Goal: Obtain resource: Download file/media

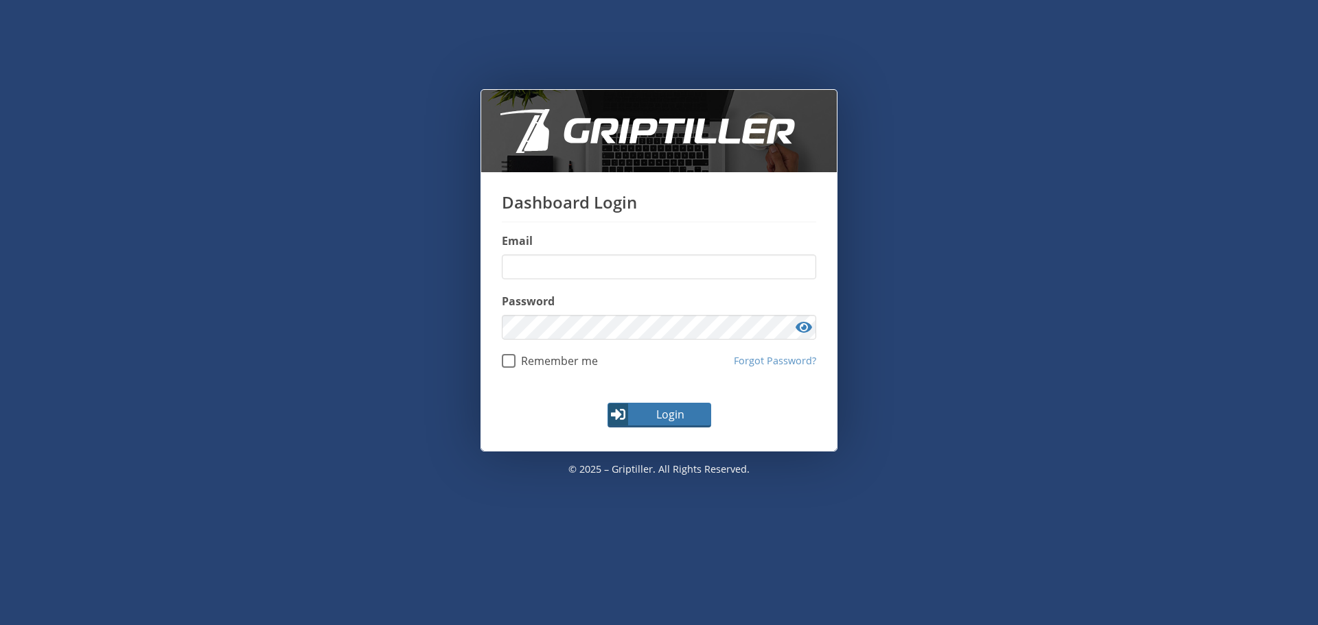
type input "**********"
click at [660, 424] on button "Login" at bounding box center [660, 415] width 104 height 25
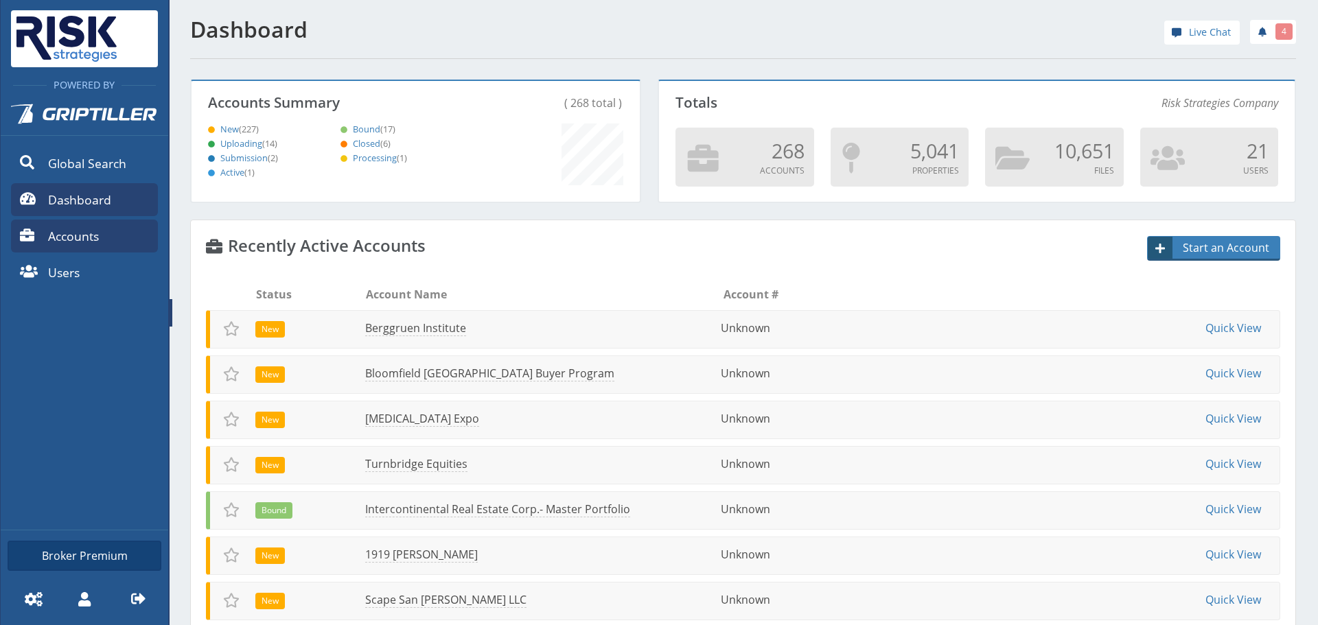
click at [79, 249] on link "Accounts" at bounding box center [84, 236] width 147 height 33
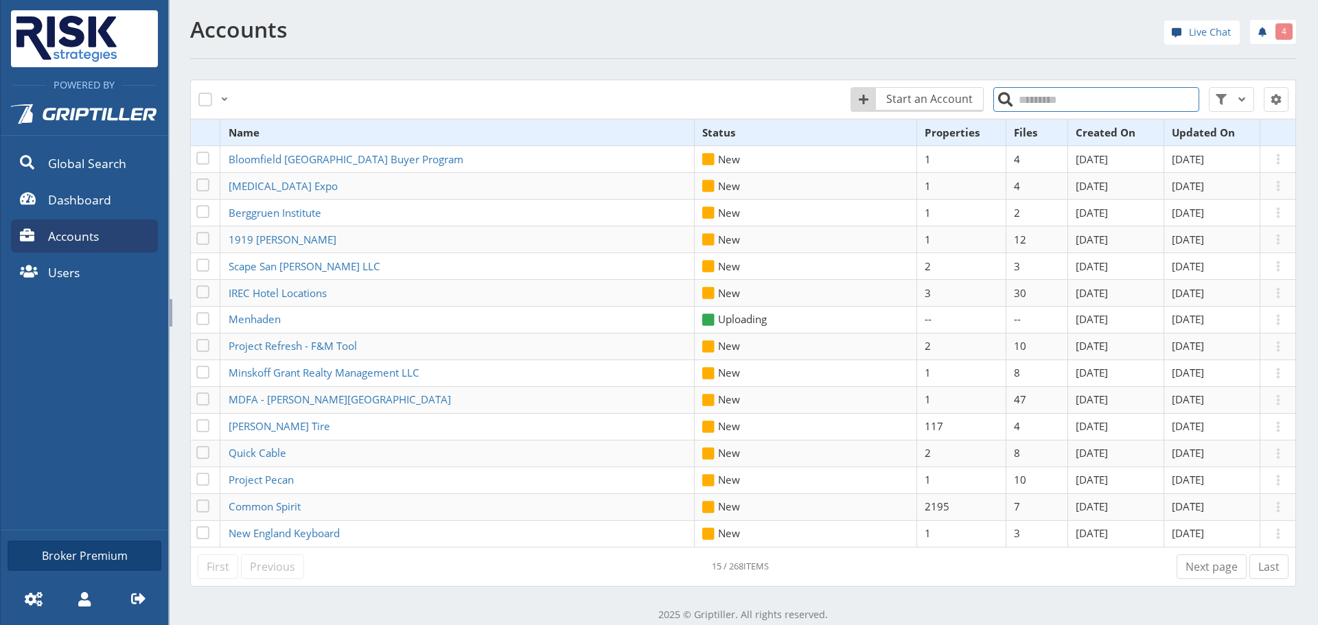
click at [1045, 103] on input "search" at bounding box center [1096, 99] width 206 height 25
type input "*******"
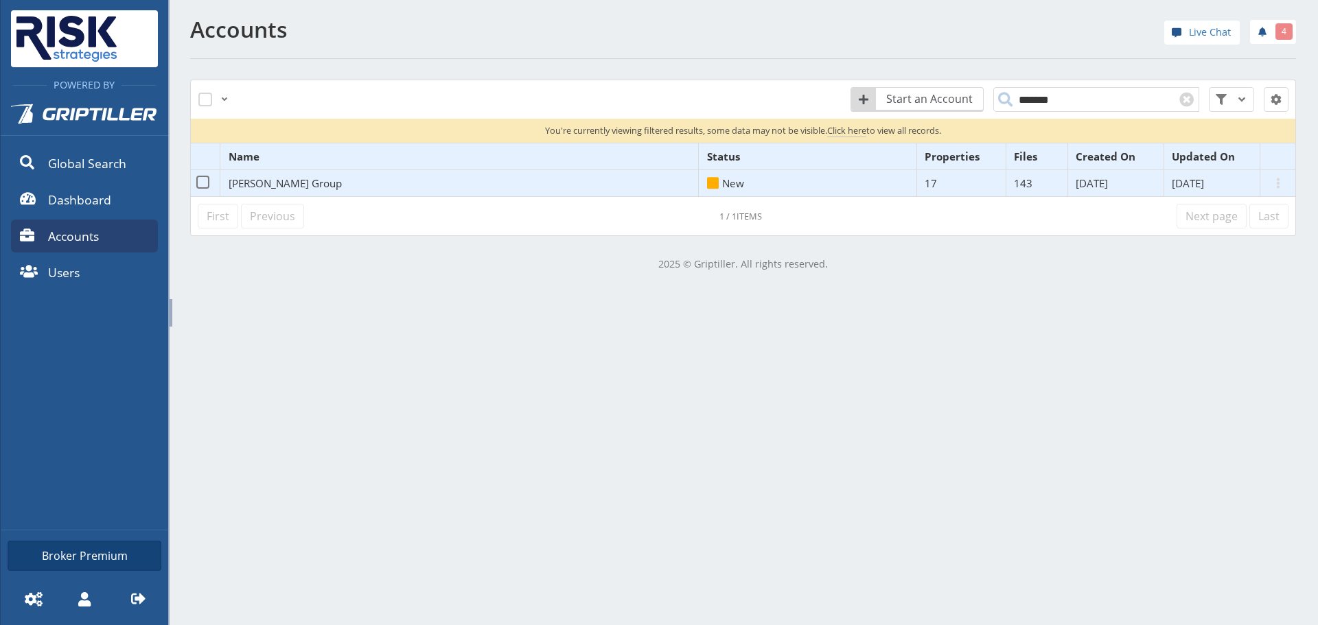
click at [278, 181] on span "[PERSON_NAME] Group" at bounding box center [285, 183] width 113 height 14
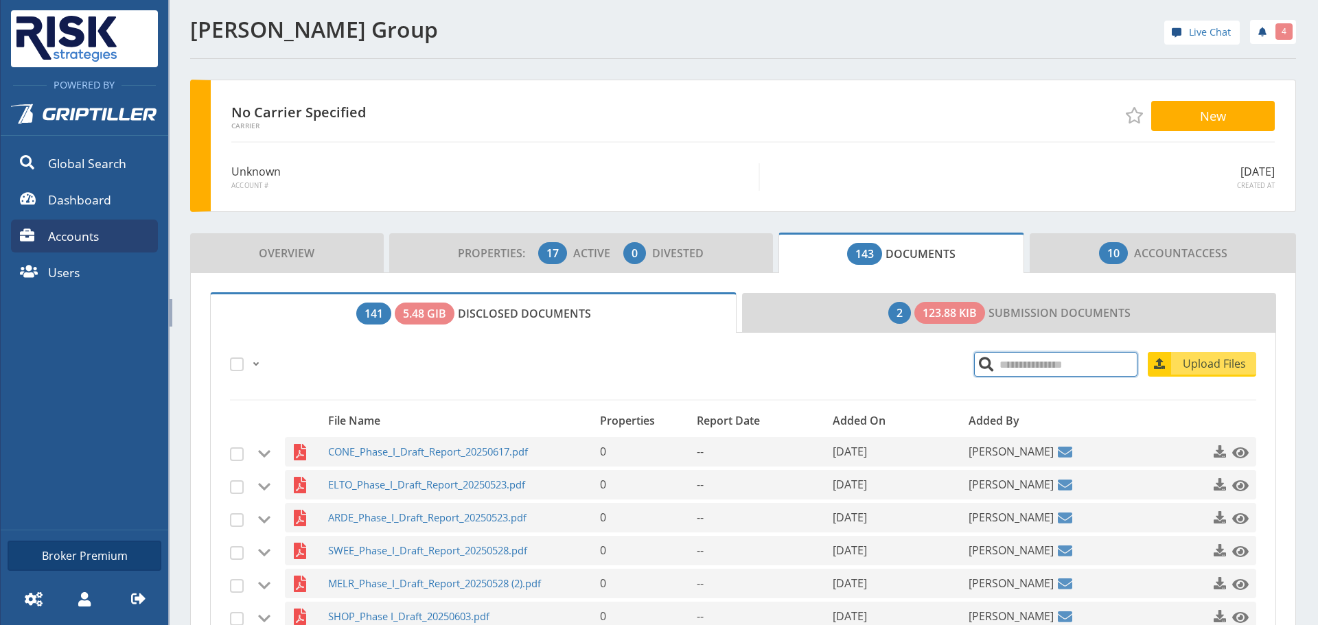
click at [1020, 364] on input "search" at bounding box center [1055, 364] width 163 height 25
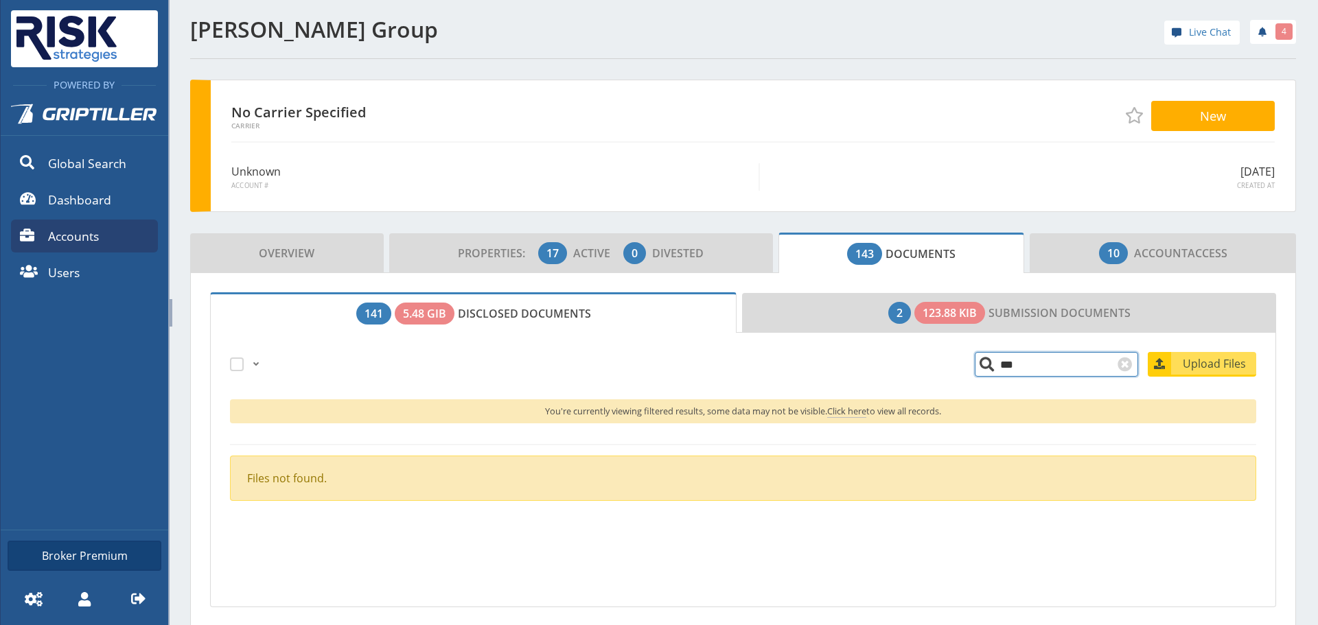
type input "**"
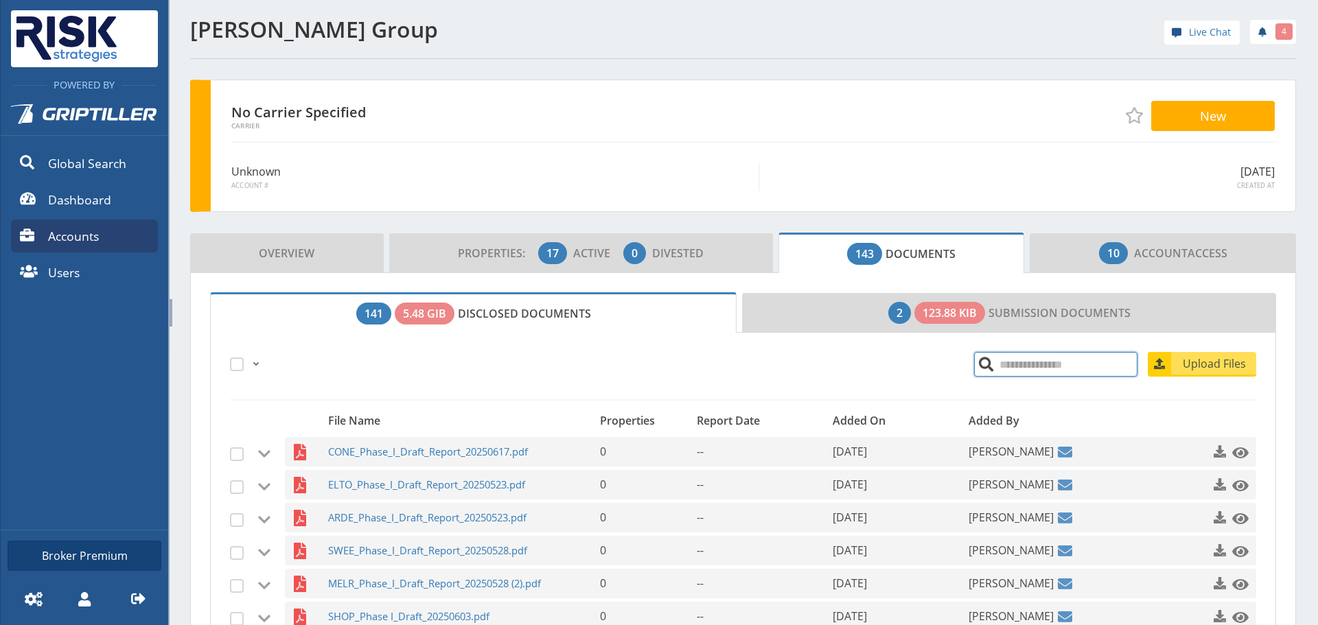
click at [974, 376] on input "search" at bounding box center [1055, 364] width 163 height 25
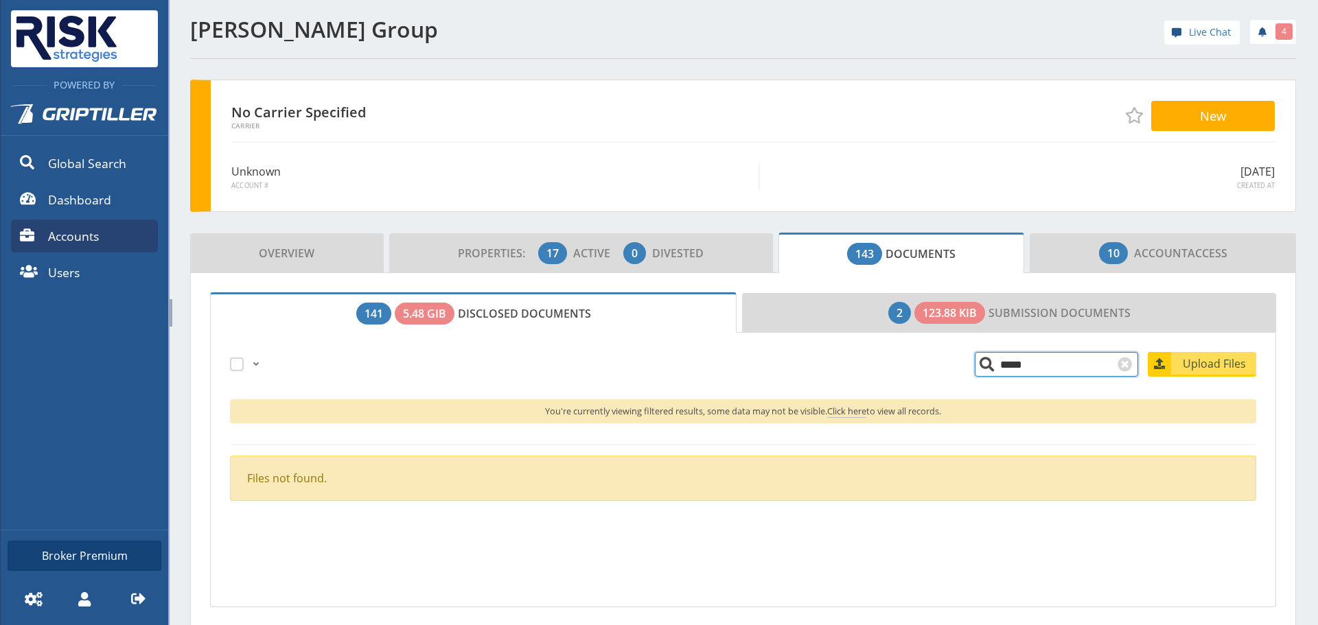
type input "*****"
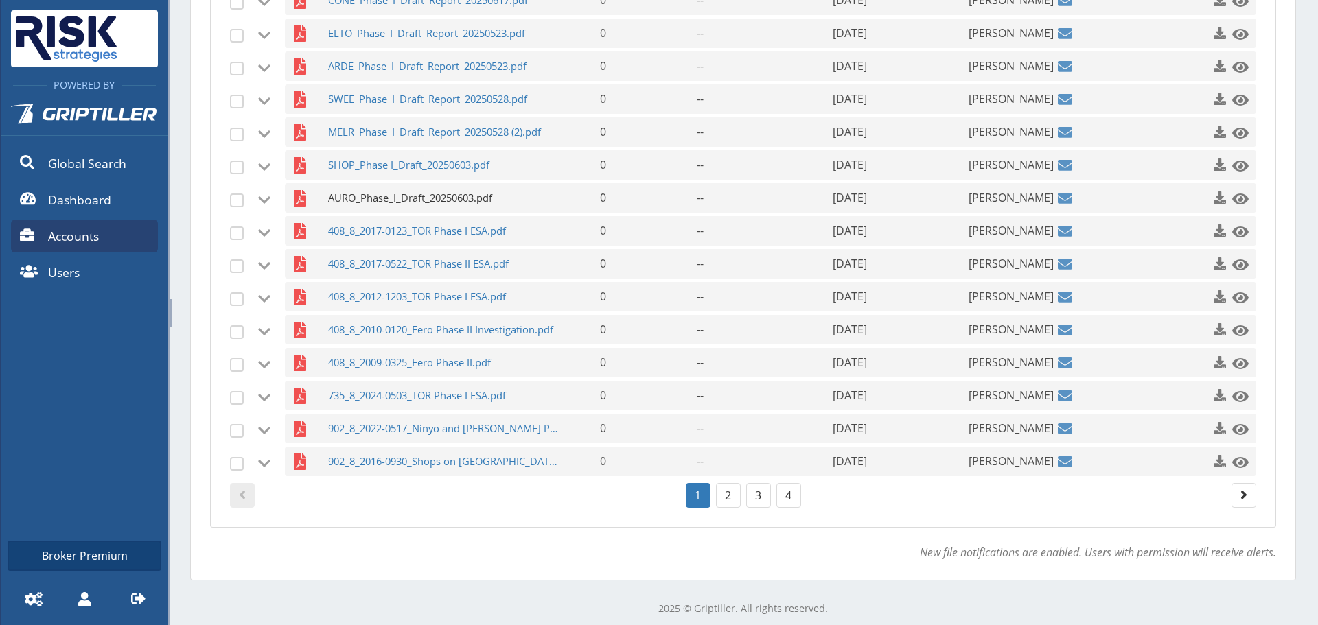
scroll to position [505, 0]
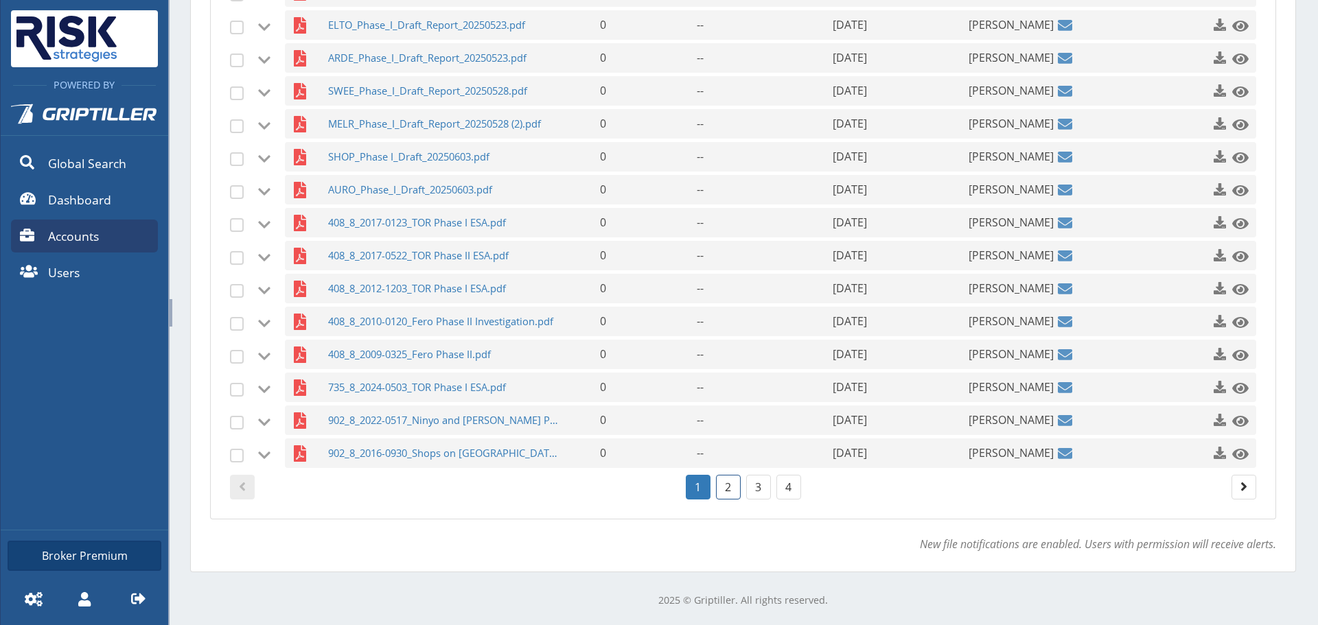
click at [728, 487] on link "2" at bounding box center [728, 487] width 25 height 25
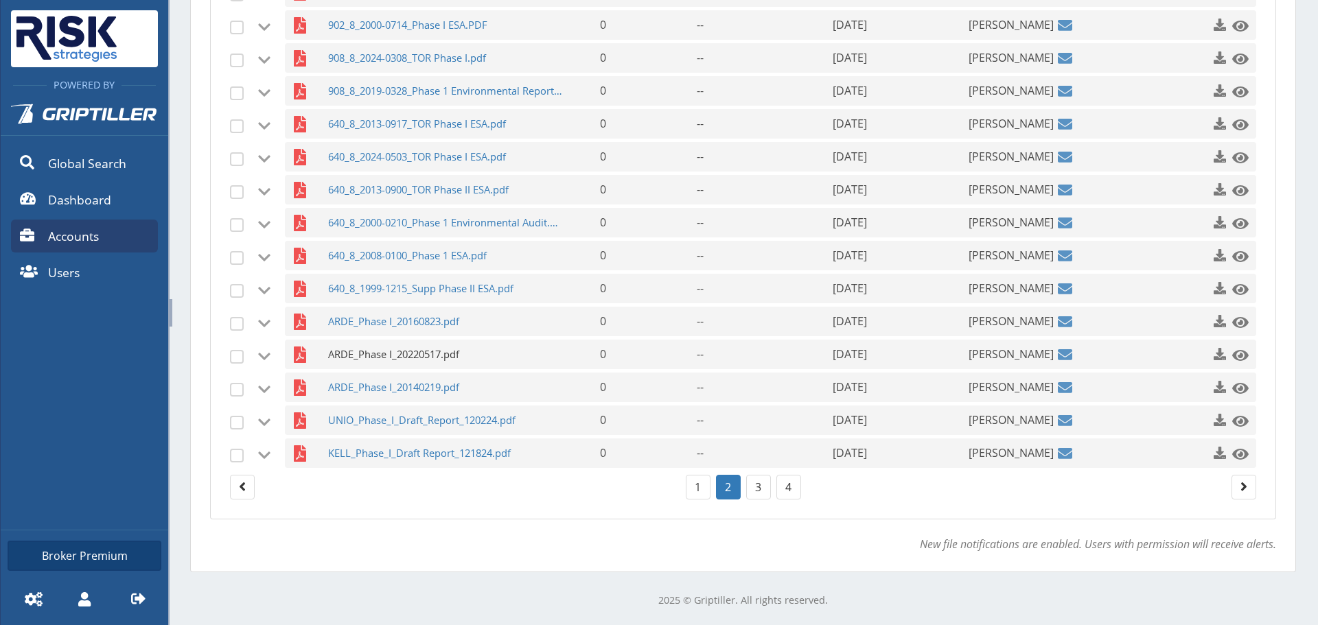
click at [396, 349] on span "ARDE_Phase I_20220517.pdf" at bounding box center [445, 355] width 235 height 30
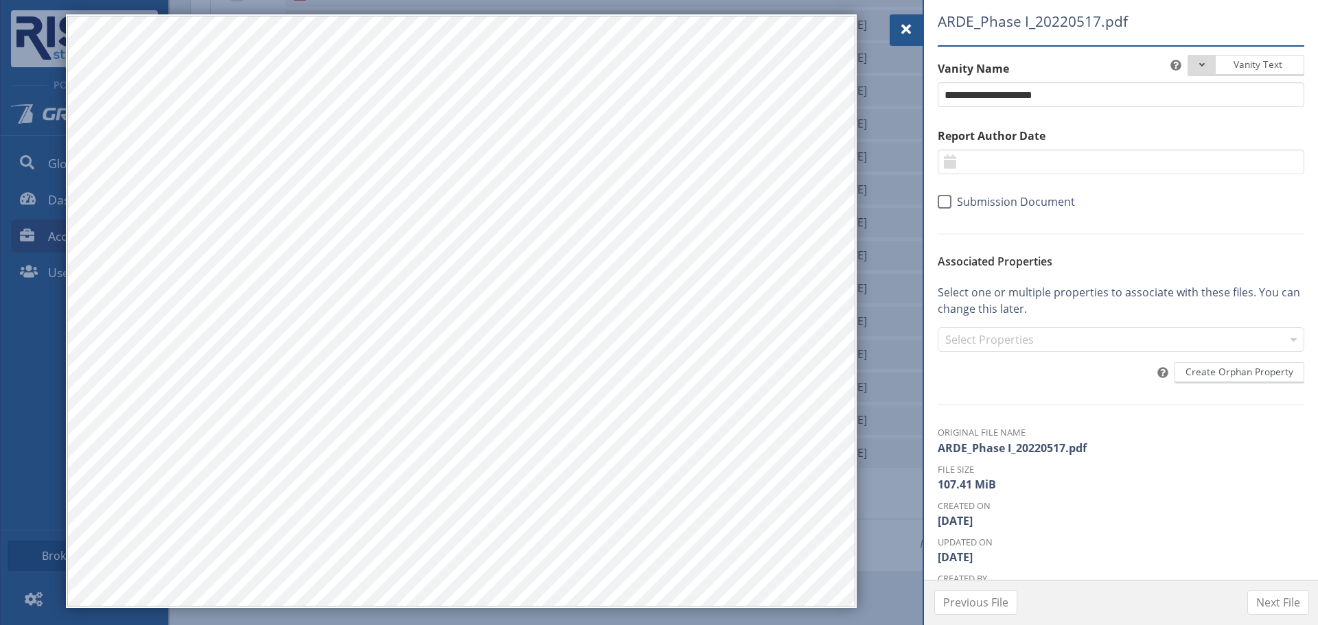
click at [898, 30] on span at bounding box center [906, 29] width 16 height 16
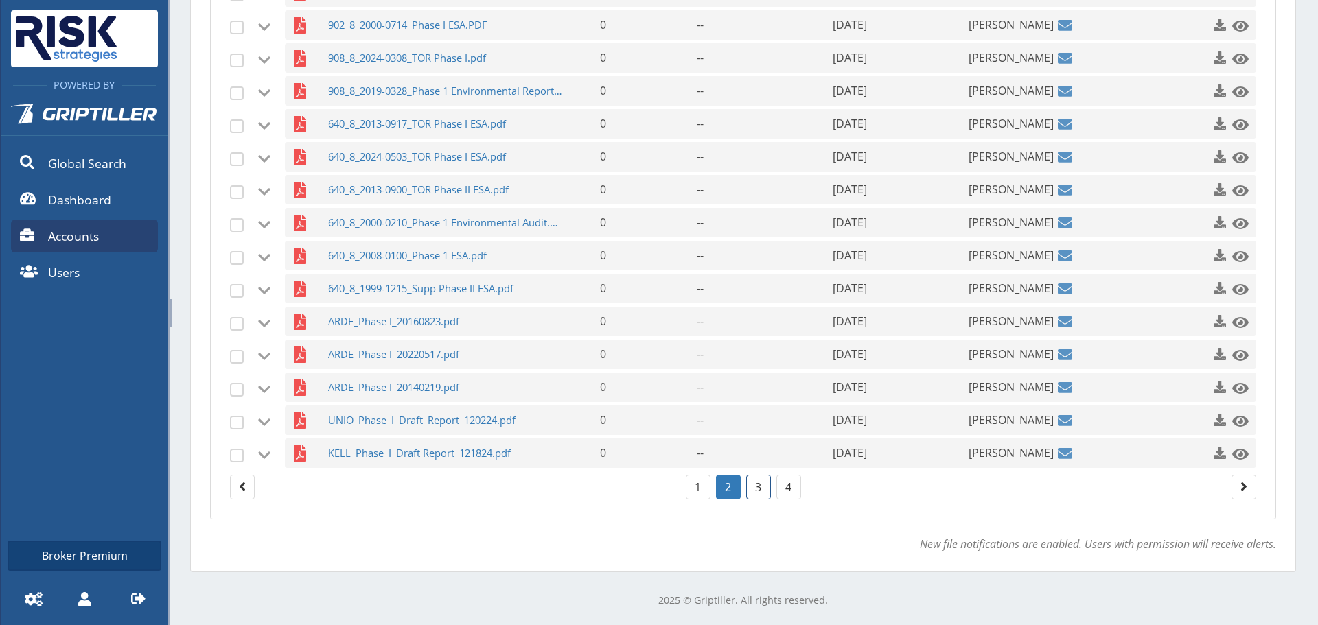
click at [758, 482] on link "3" at bounding box center [758, 487] width 25 height 25
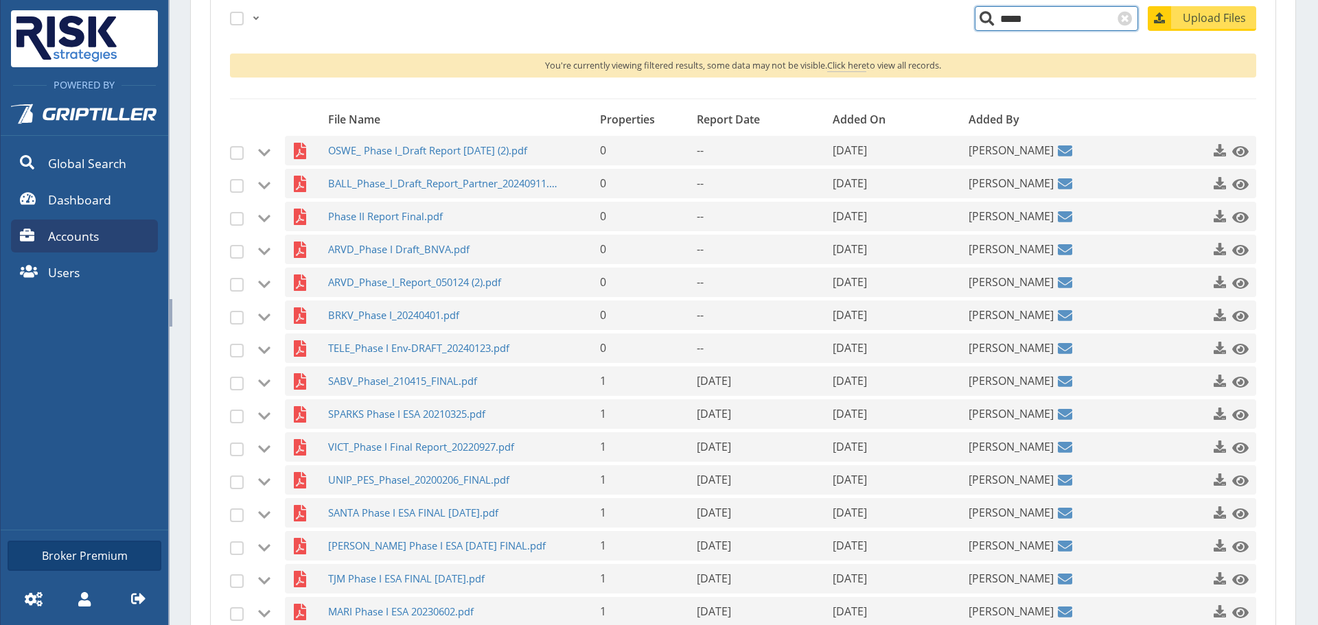
scroll to position [299, 0]
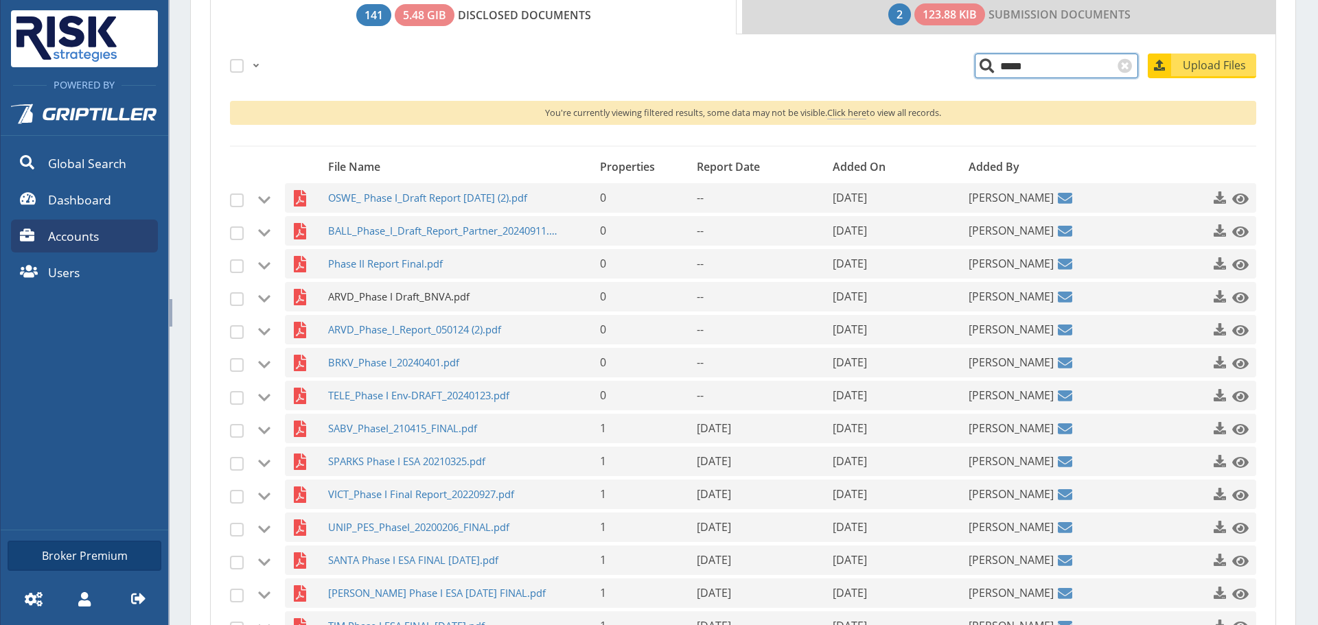
click at [404, 284] on span "ARVD_Phase I Draft_BNVA.pdf" at bounding box center [445, 297] width 235 height 30
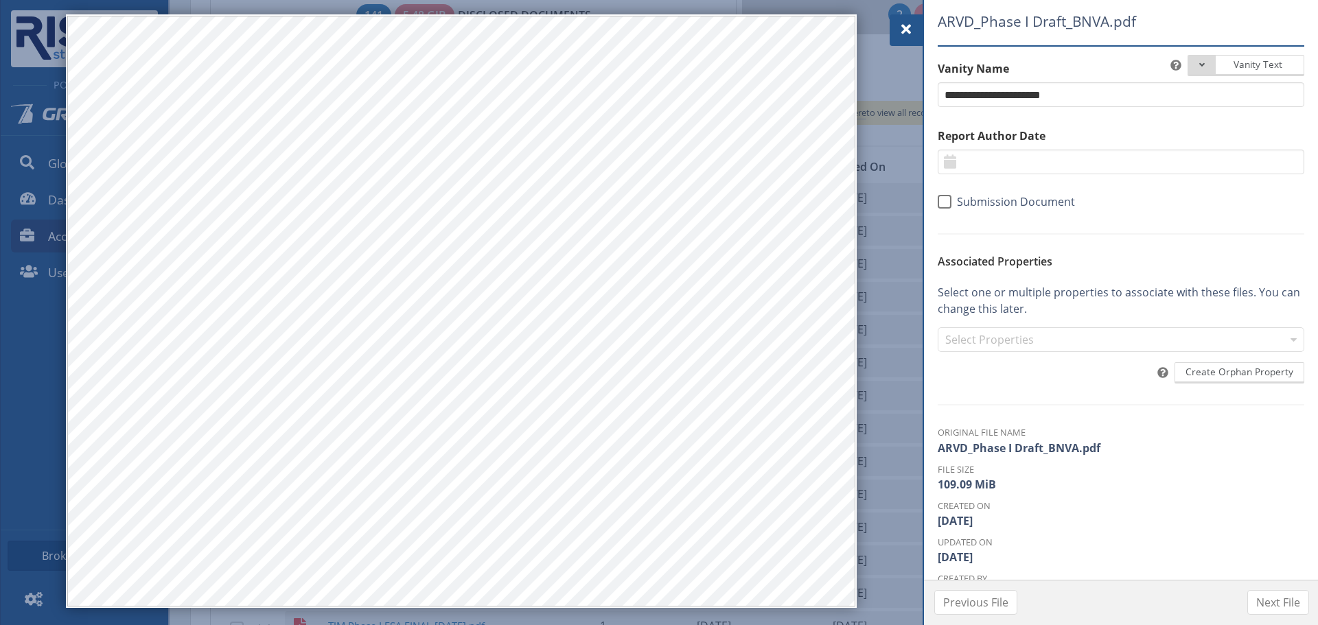
click at [896, 22] on div at bounding box center [906, 30] width 33 height 32
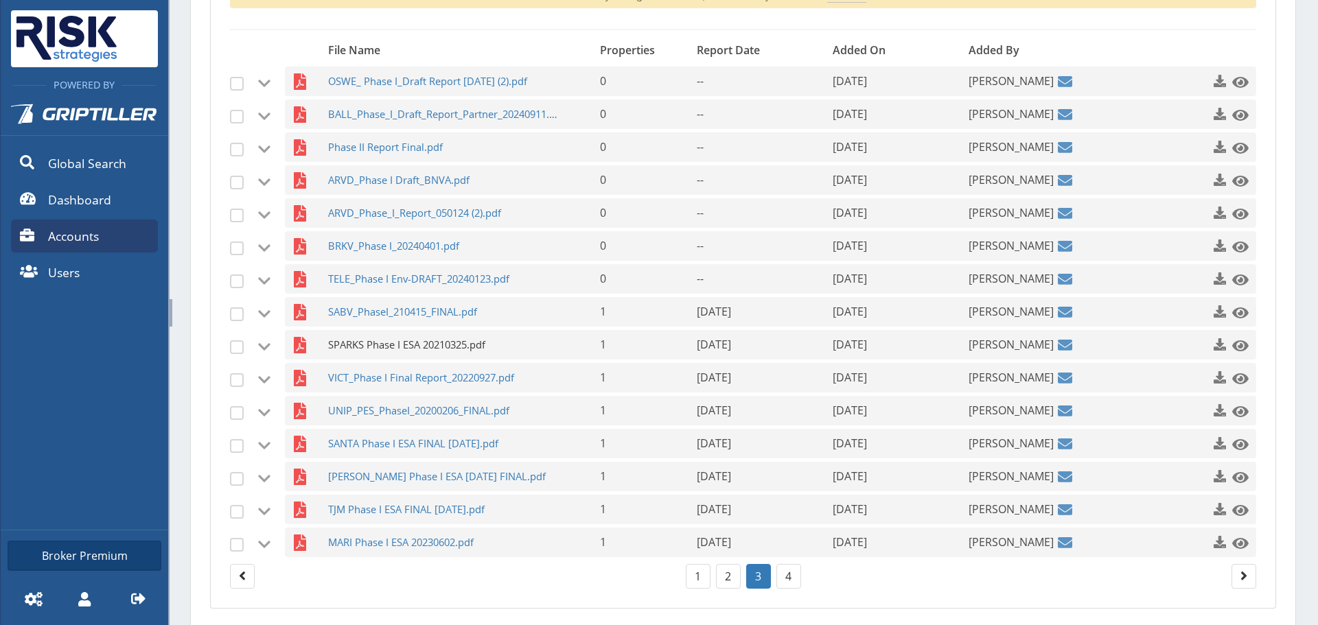
scroll to position [436, 0]
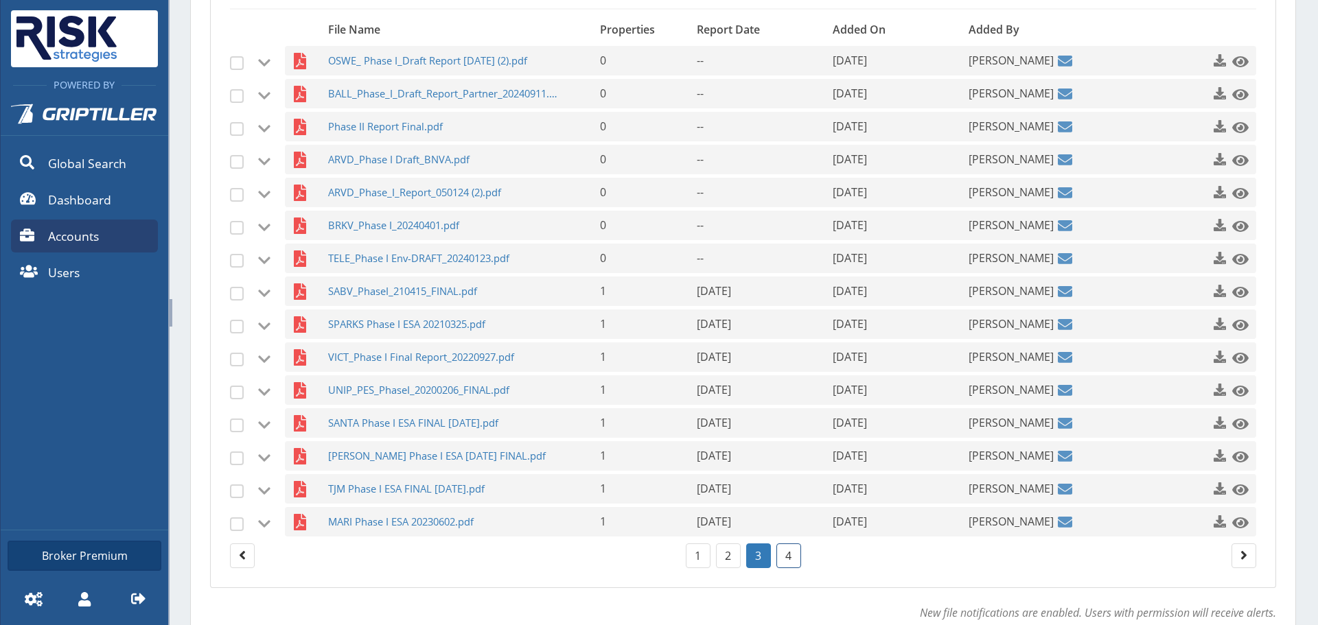
click at [788, 562] on link "4" at bounding box center [788, 556] width 25 height 25
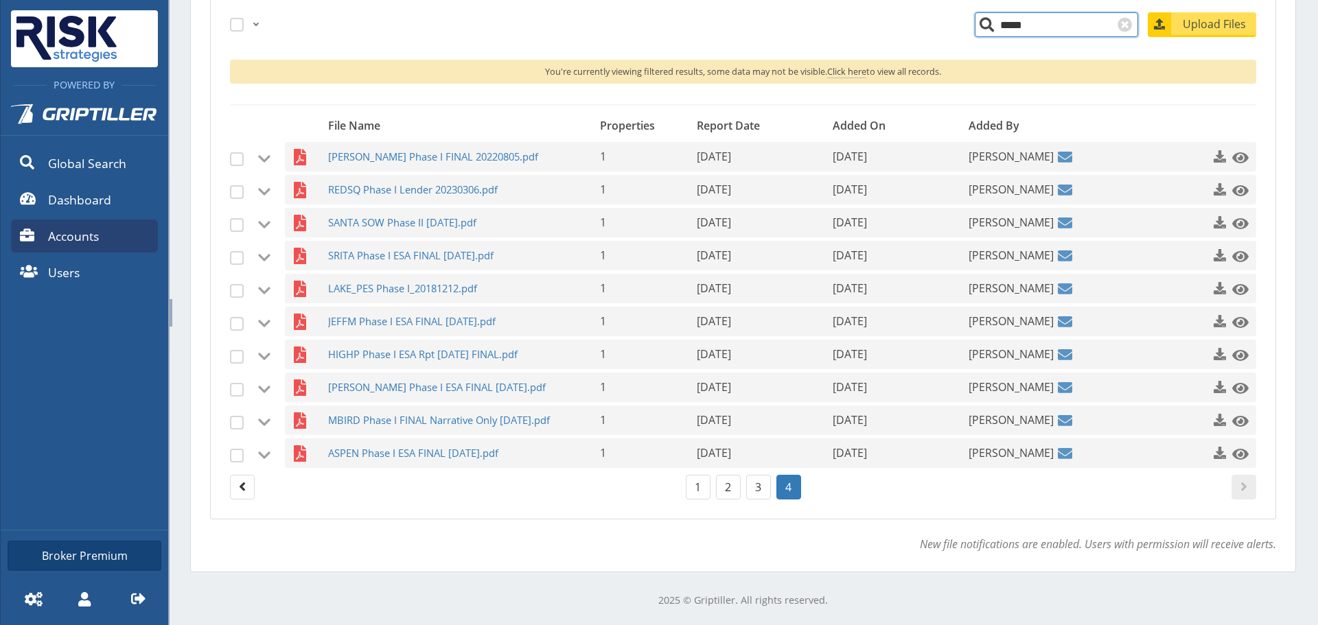
scroll to position [340, 0]
click at [762, 487] on link "3" at bounding box center [758, 487] width 25 height 25
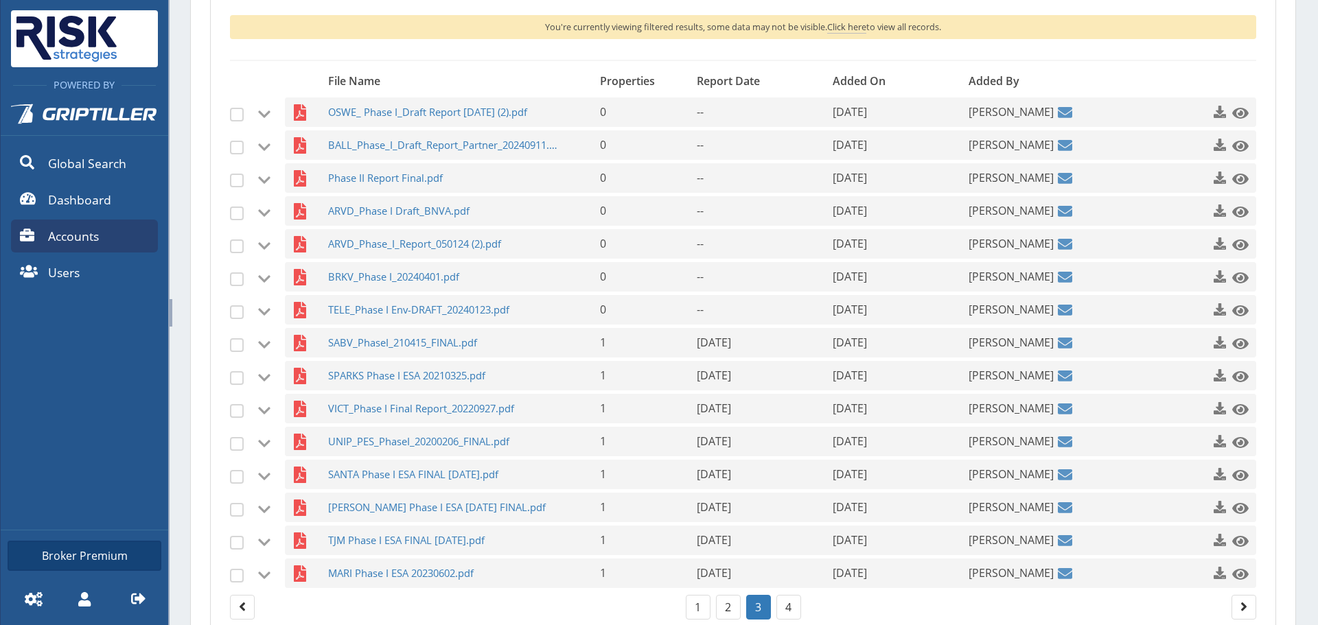
scroll to position [408, 0]
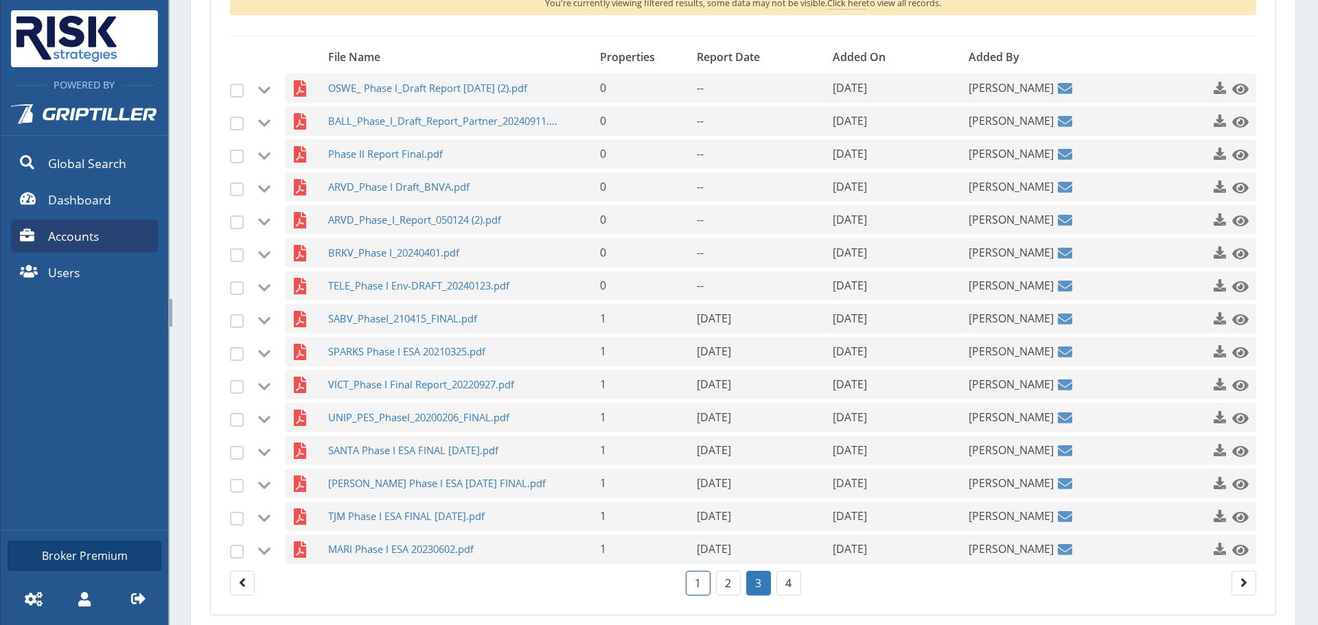
click at [693, 587] on link "1" at bounding box center [698, 583] width 25 height 25
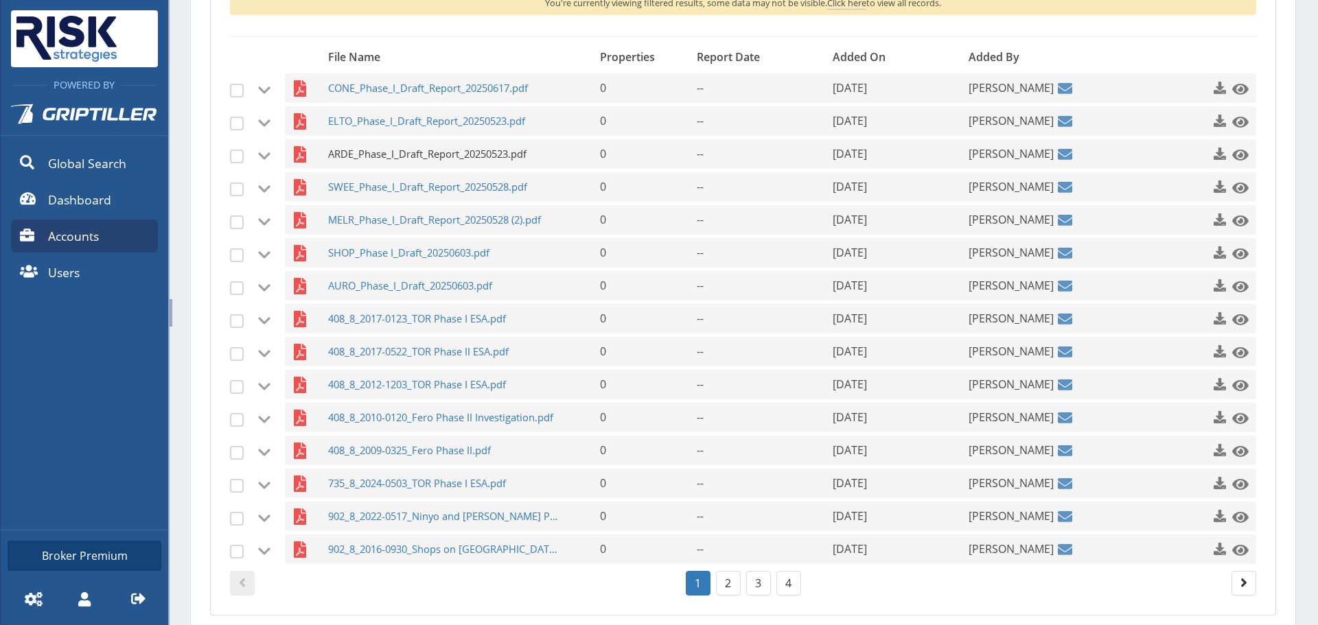
click at [433, 154] on span "ARDE_Phase_I_Draft_Report_20250523.pdf" at bounding box center [445, 154] width 235 height 30
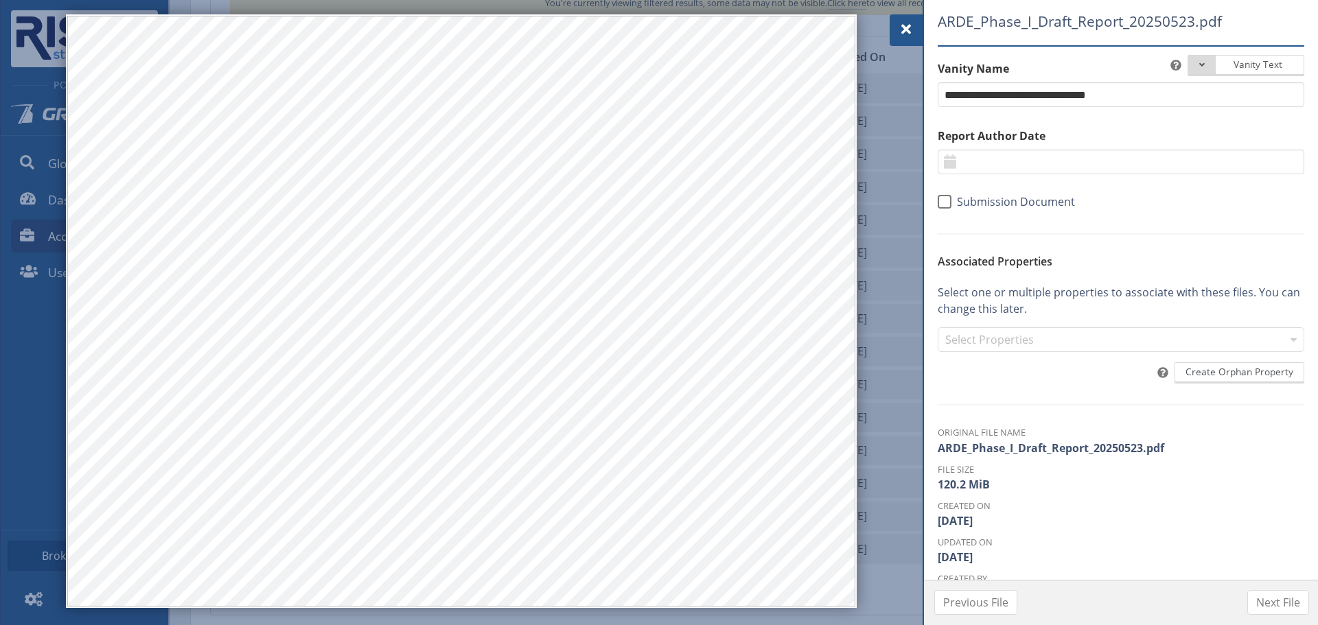
click at [910, 31] on span at bounding box center [906, 29] width 16 height 16
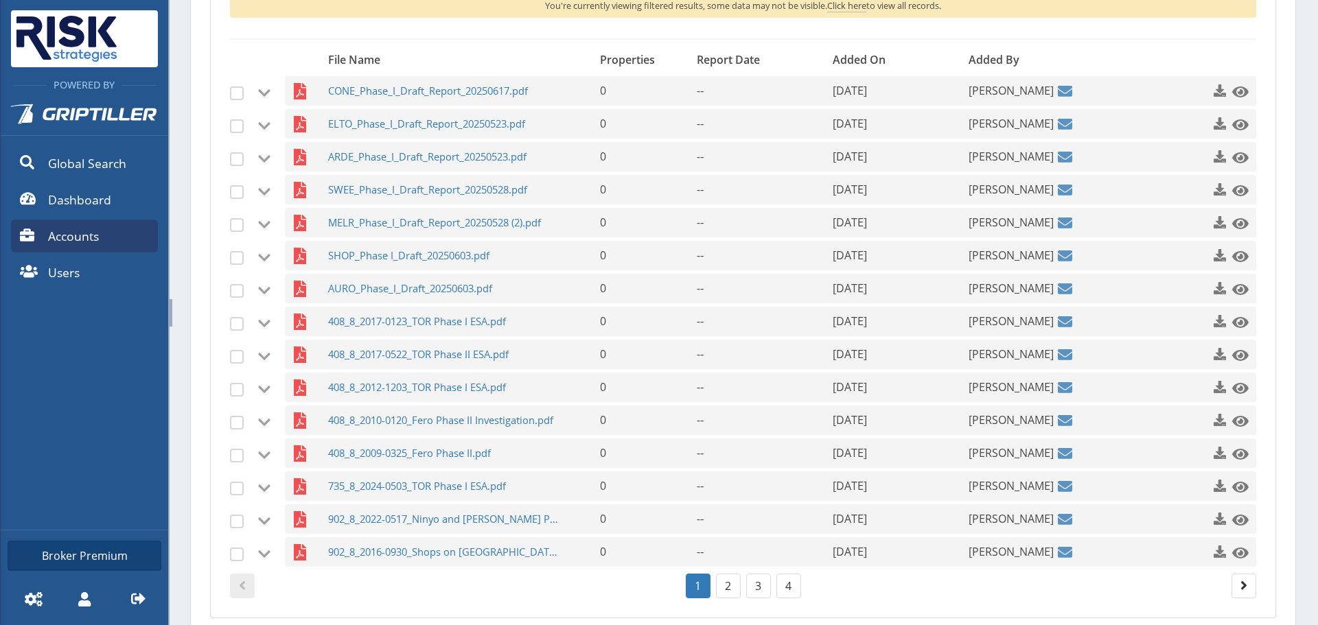
scroll to position [505, 0]
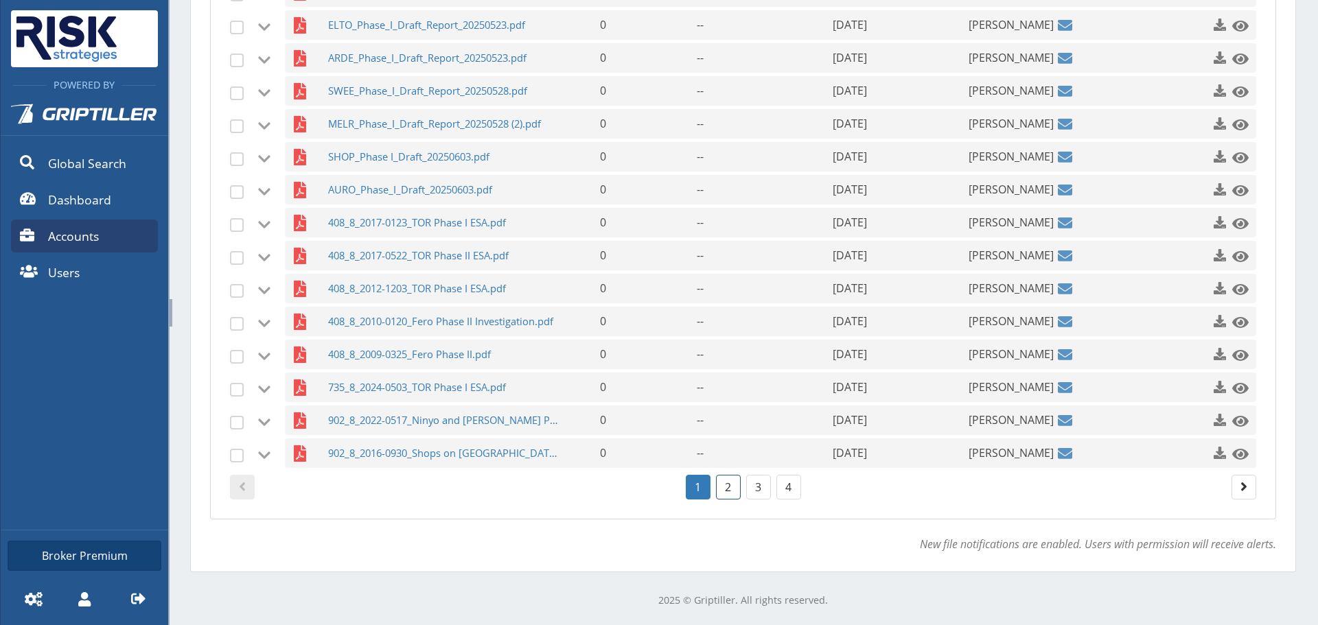
click at [716, 490] on link "2" at bounding box center [728, 487] width 25 height 25
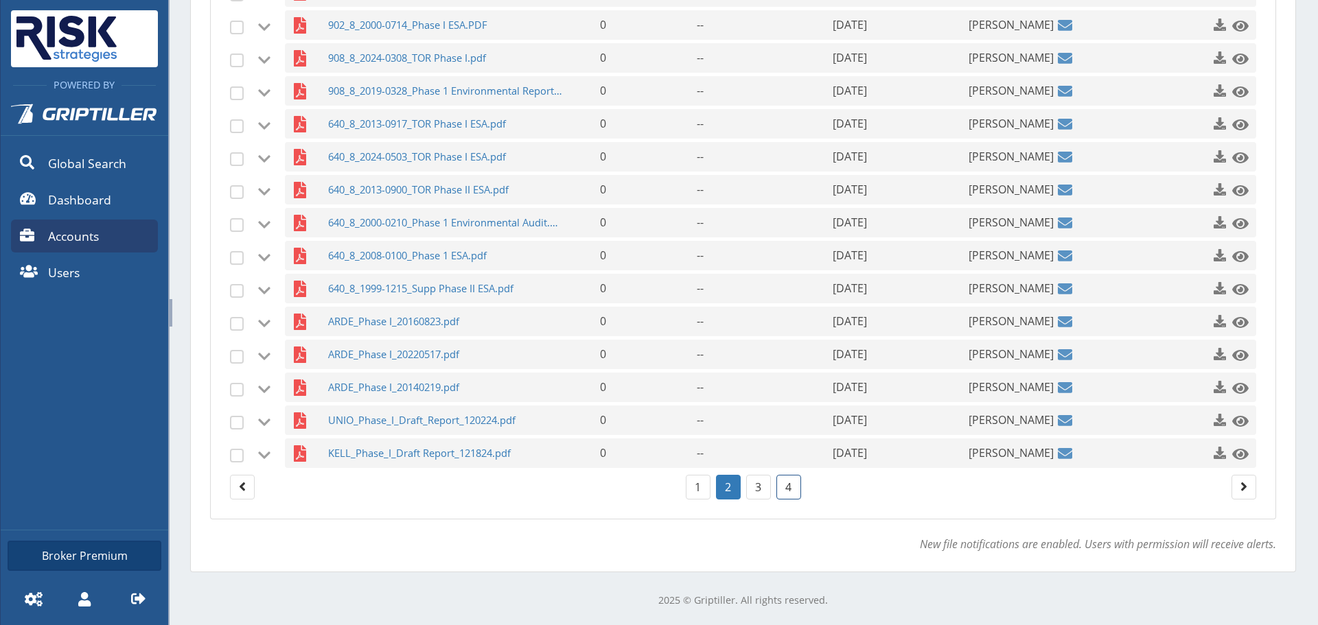
click at [787, 489] on link "4" at bounding box center [788, 487] width 25 height 25
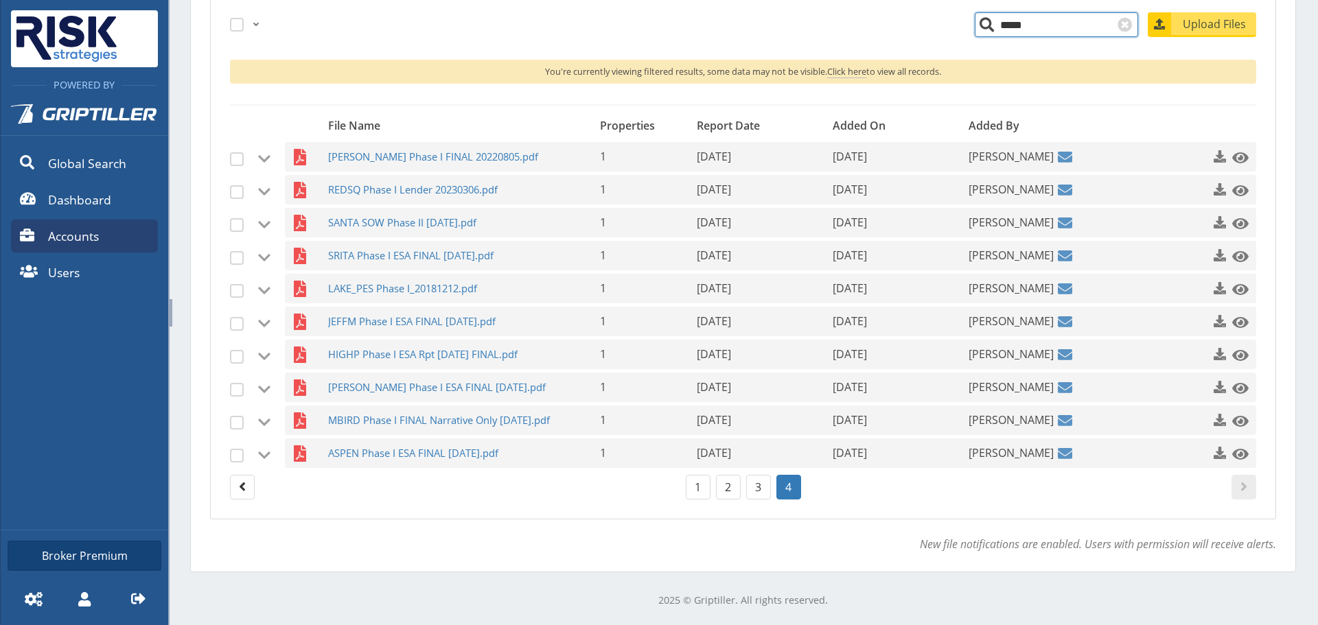
scroll to position [340, 0]
click at [752, 492] on link "3" at bounding box center [758, 487] width 25 height 25
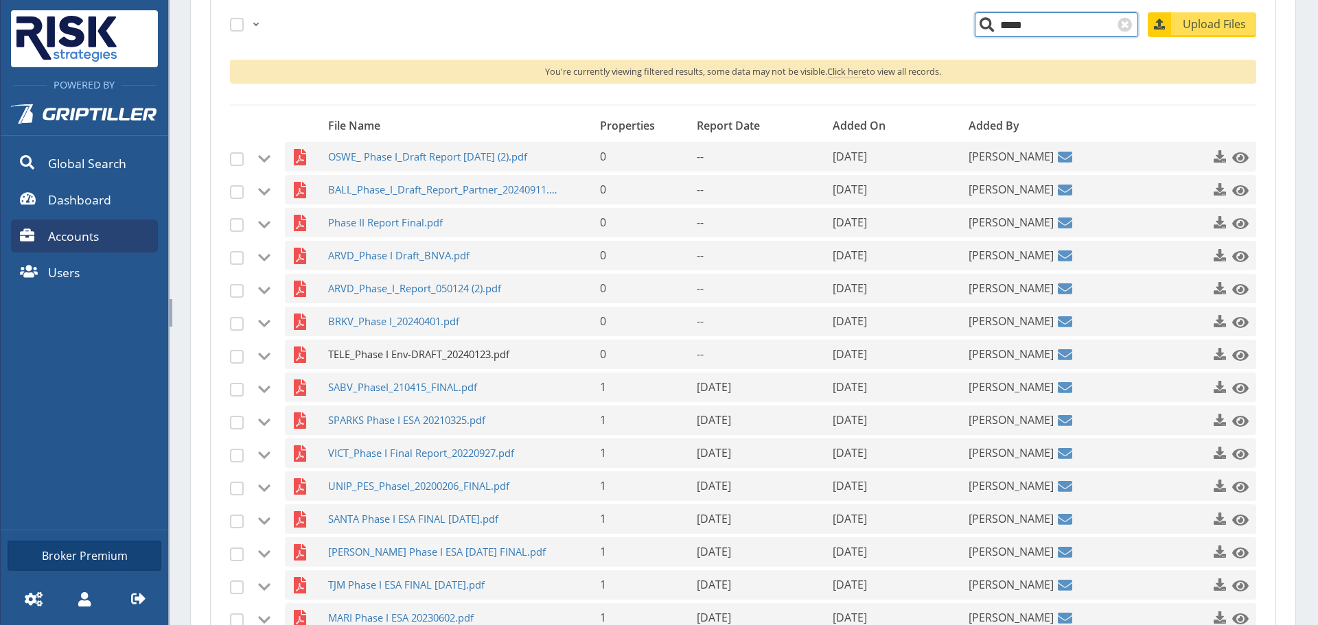
click at [467, 359] on span "TELE_Phase I Env-DRAFT_20240123.pdf" at bounding box center [445, 355] width 235 height 30
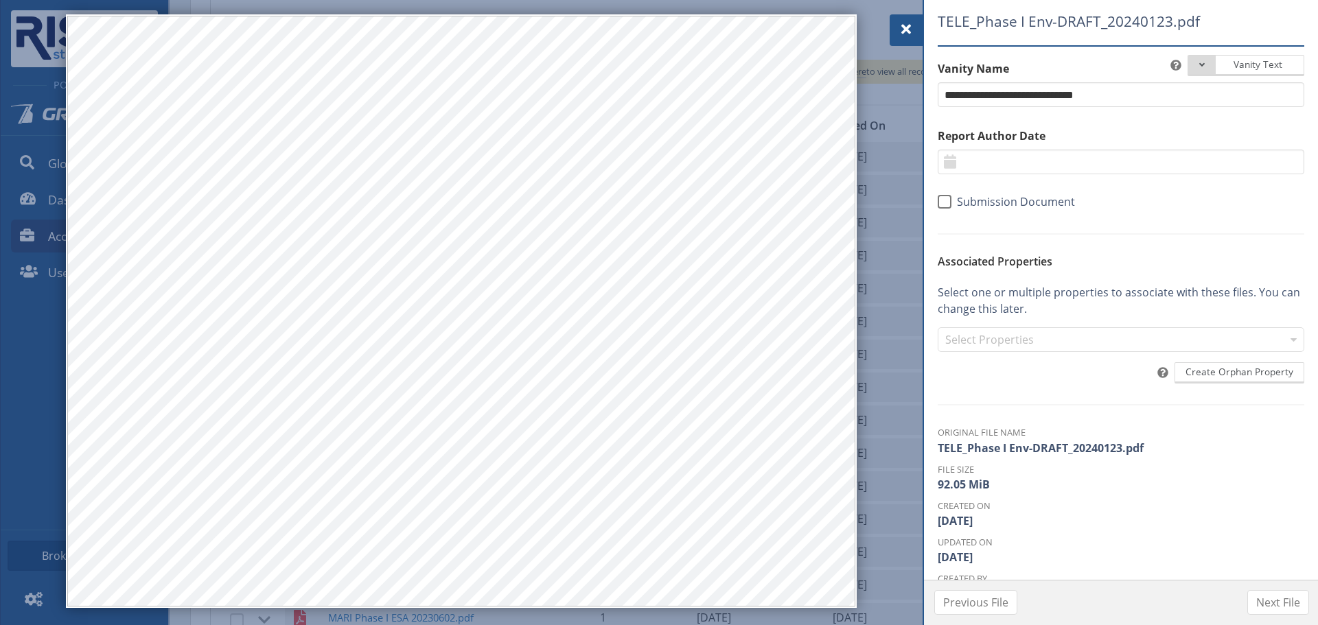
click at [907, 30] on span at bounding box center [906, 29] width 16 height 16
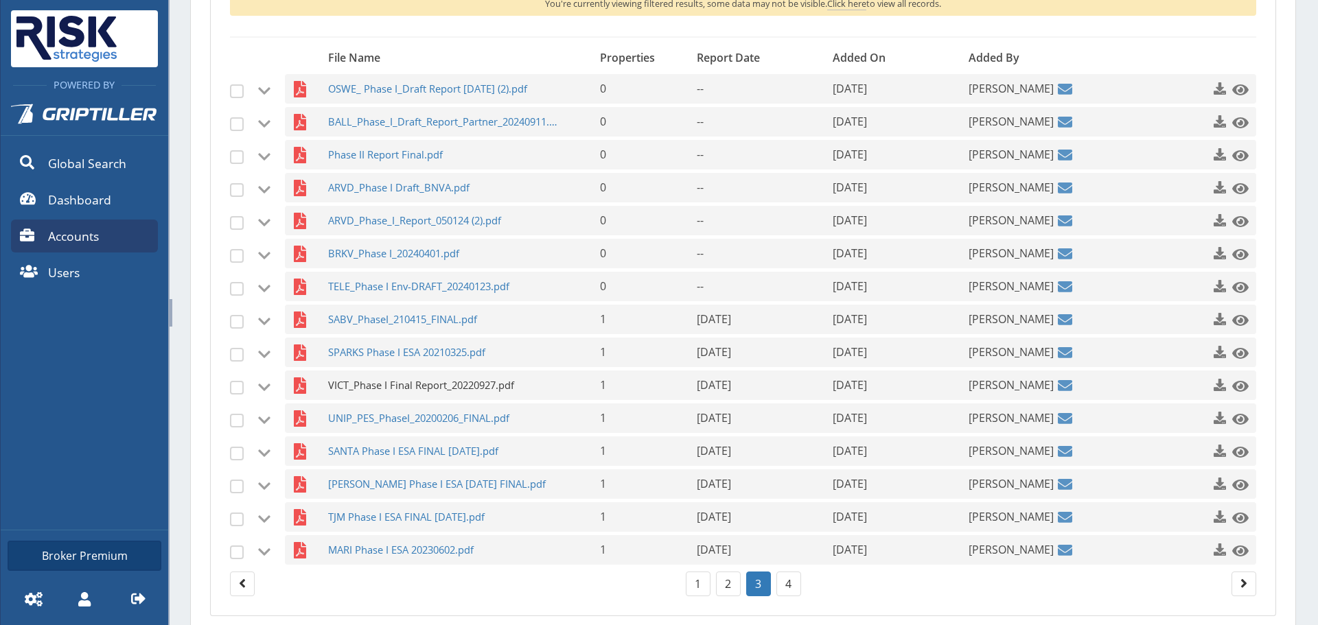
scroll to position [505, 0]
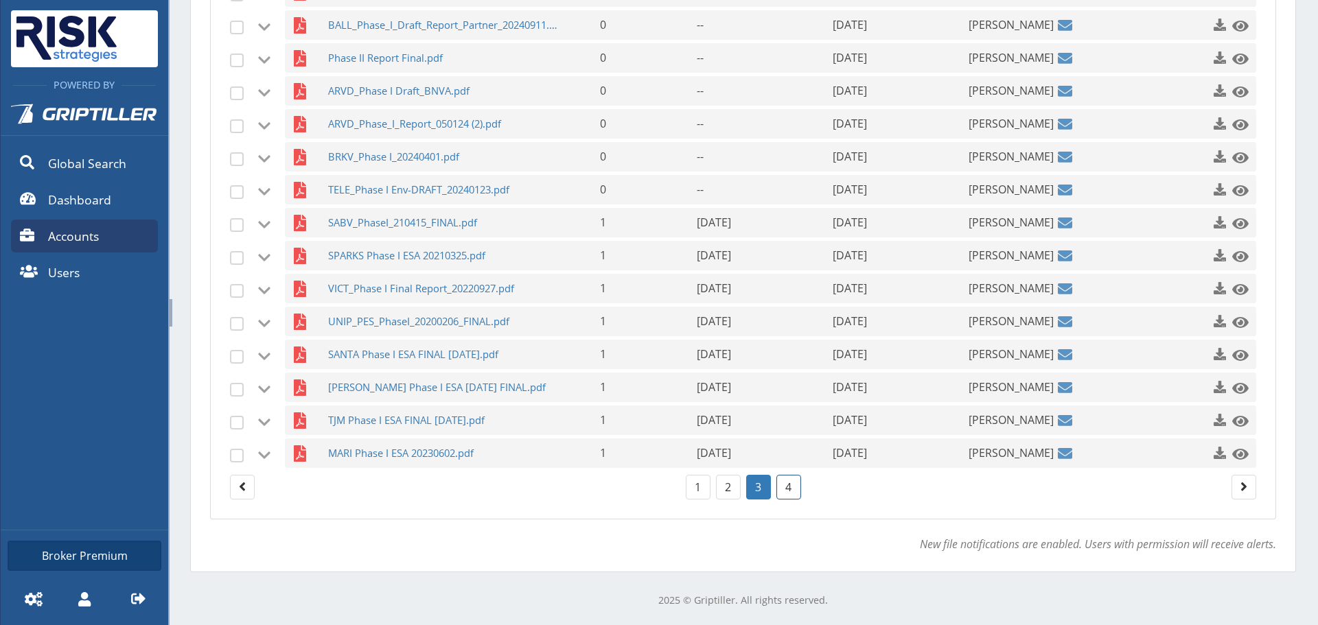
click at [792, 485] on link "4" at bounding box center [788, 487] width 25 height 25
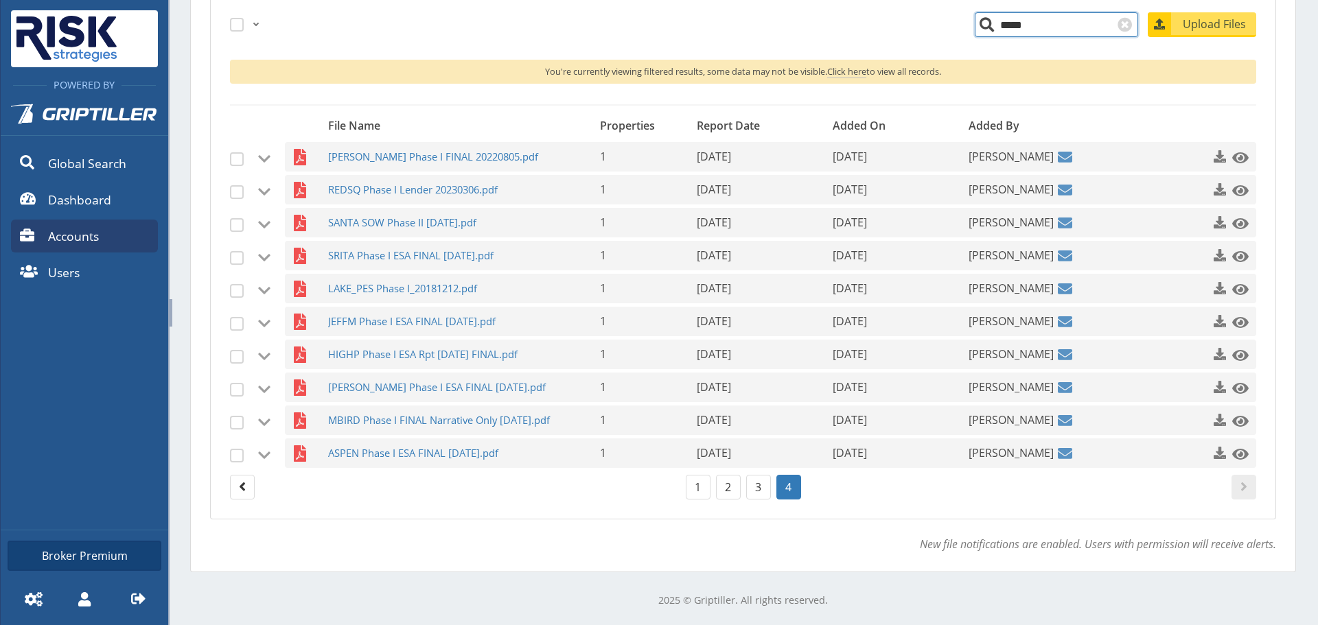
scroll to position [340, 0]
click at [721, 493] on link "2" at bounding box center [728, 487] width 25 height 25
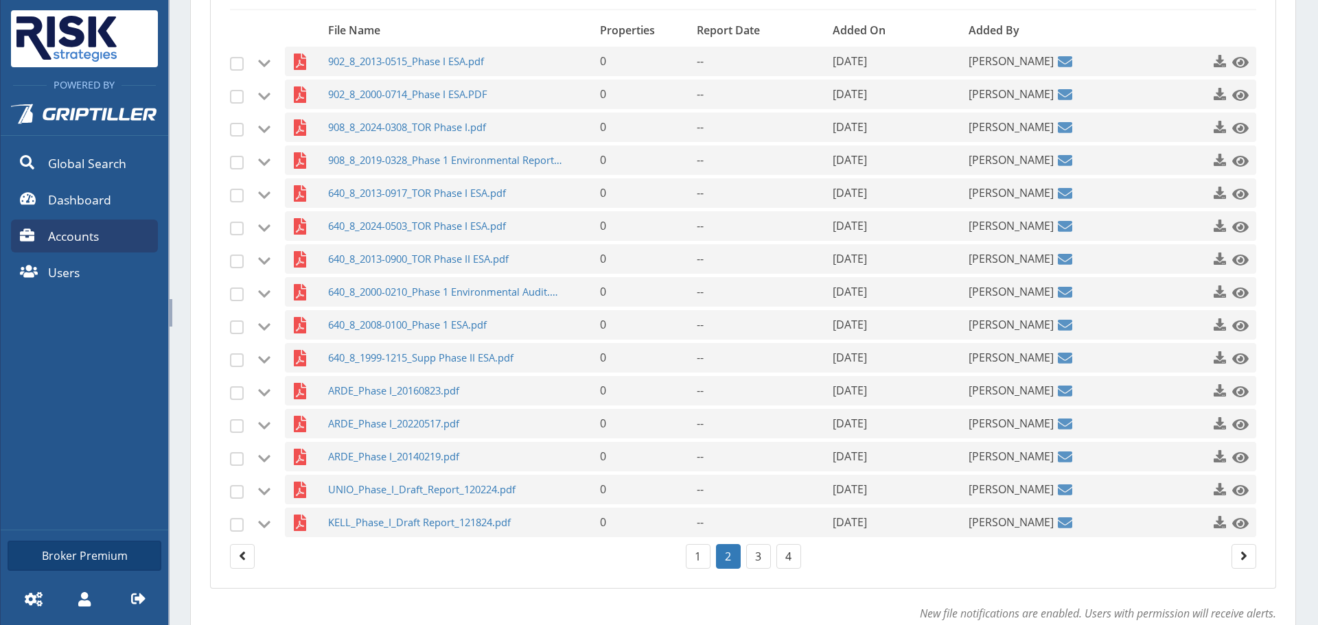
scroll to position [436, 0]
click at [686, 566] on link "1" at bounding box center [698, 556] width 25 height 25
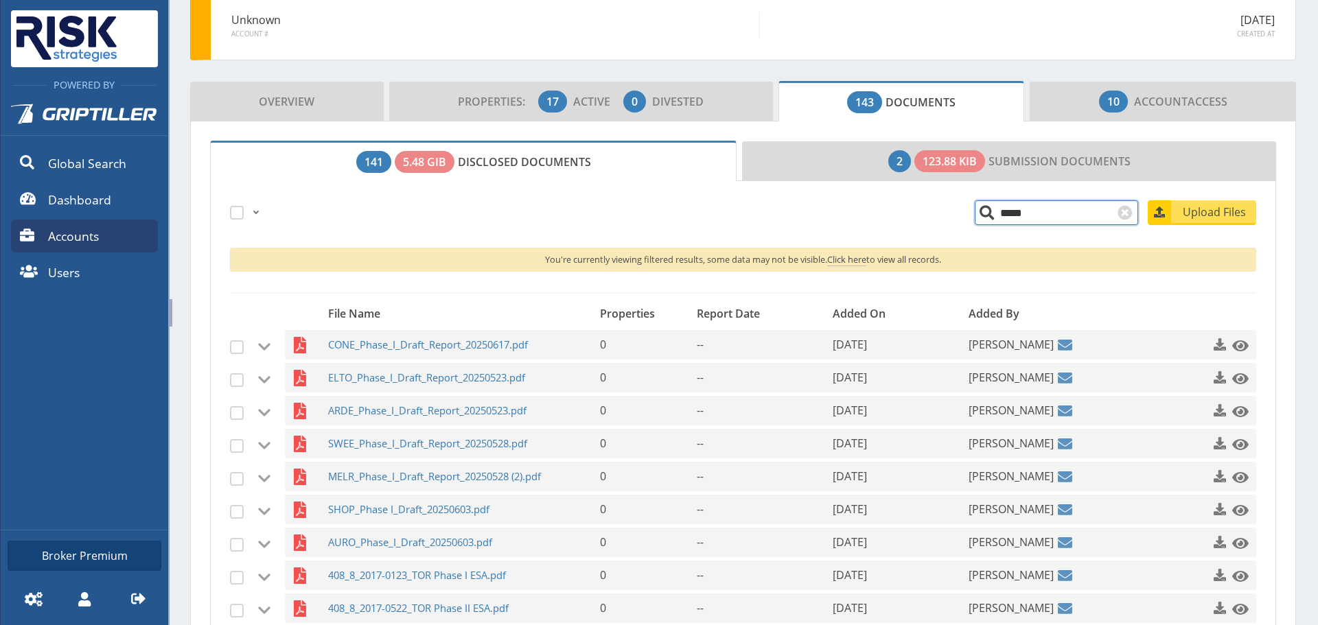
scroll to position [93, 0]
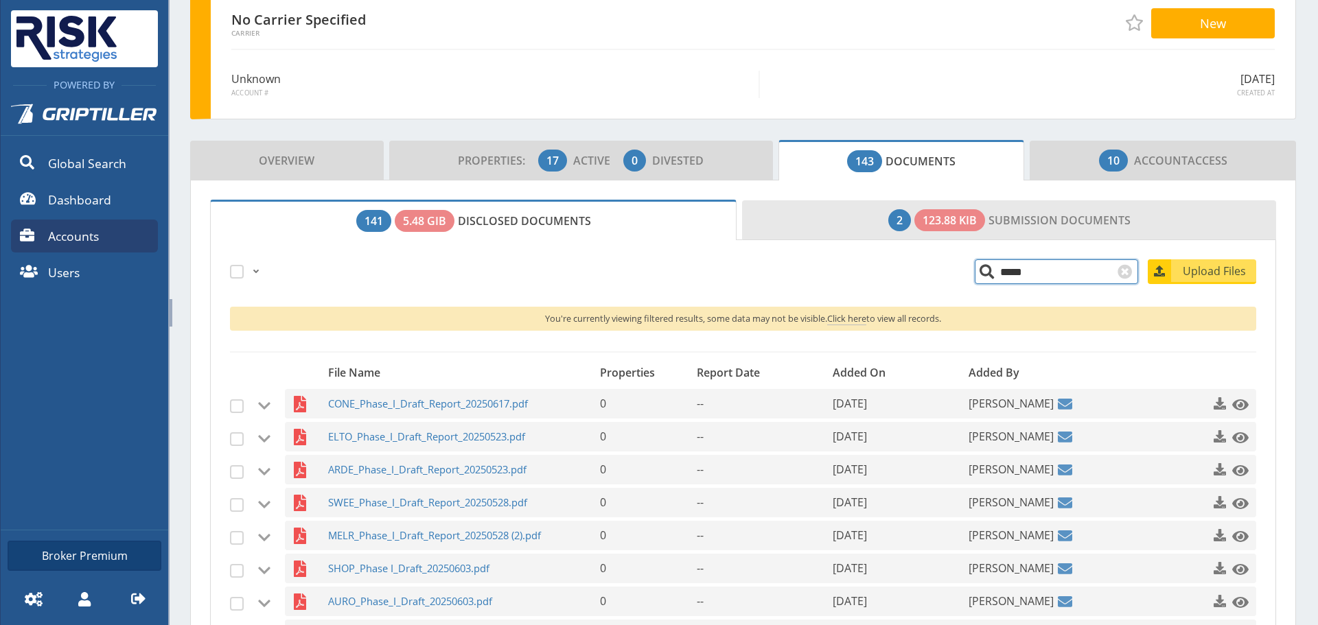
click at [892, 205] on link "2 123.88 KiB Submission Documents" at bounding box center [1009, 220] width 534 height 40
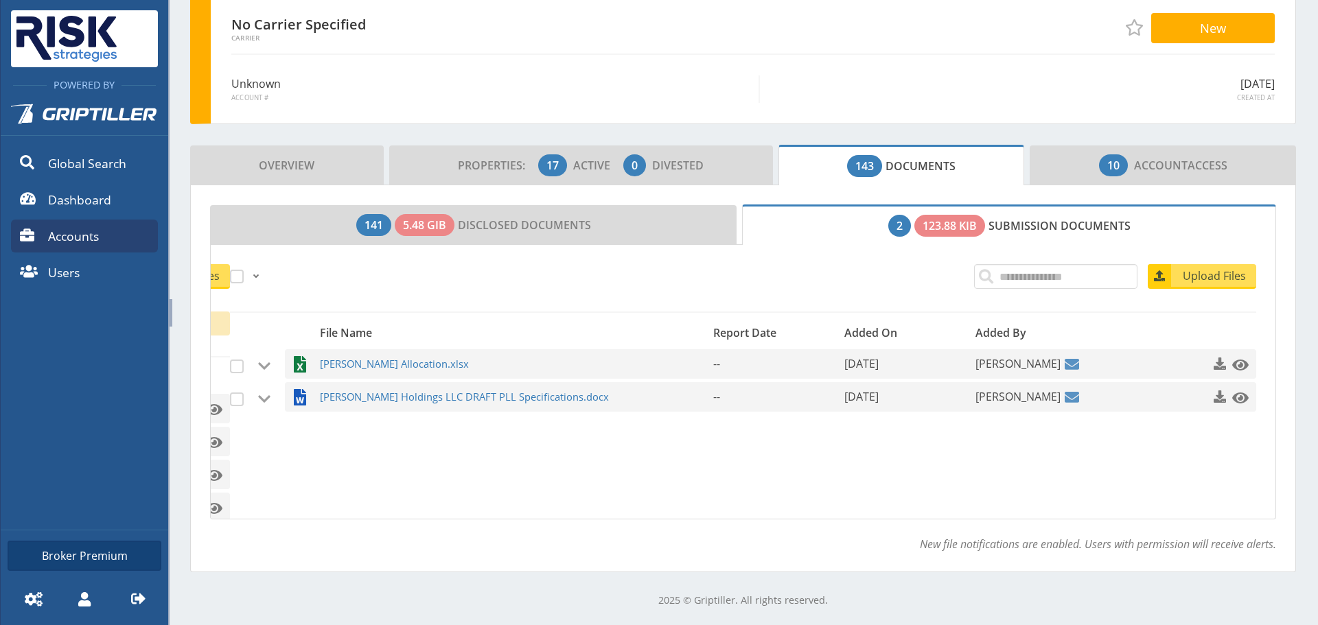
scroll to position [88, 0]
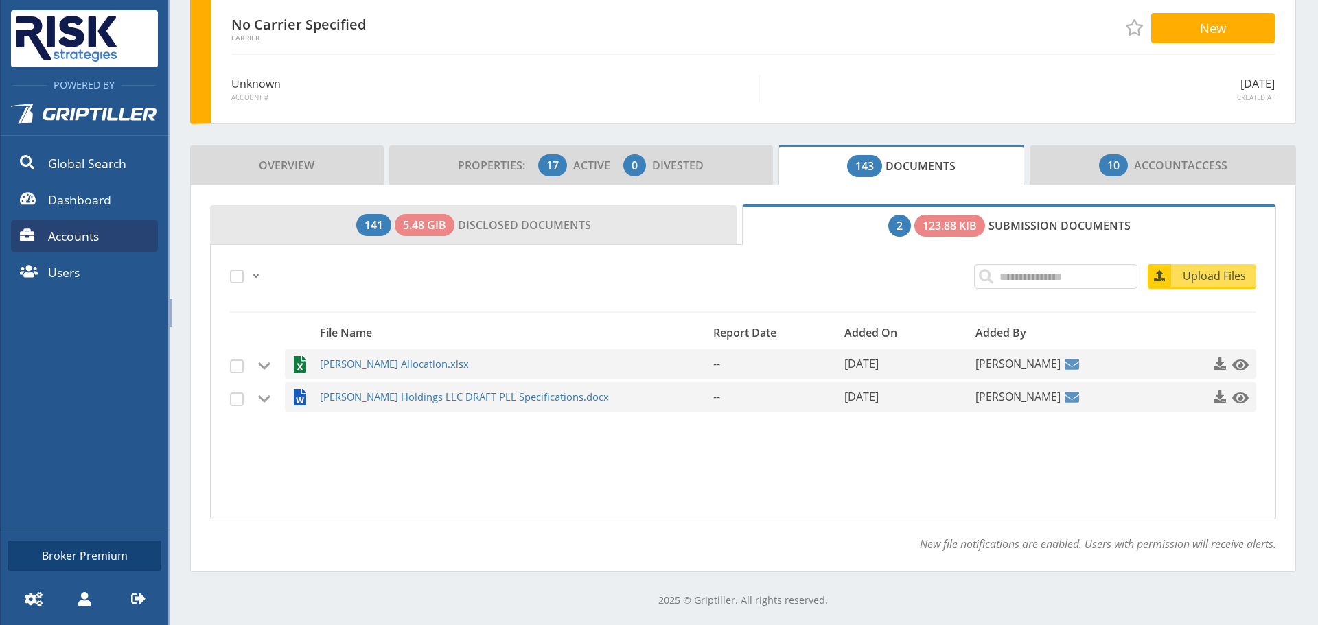
click at [607, 232] on link "141 5.48 GiB Disclosed Documents" at bounding box center [473, 225] width 527 height 40
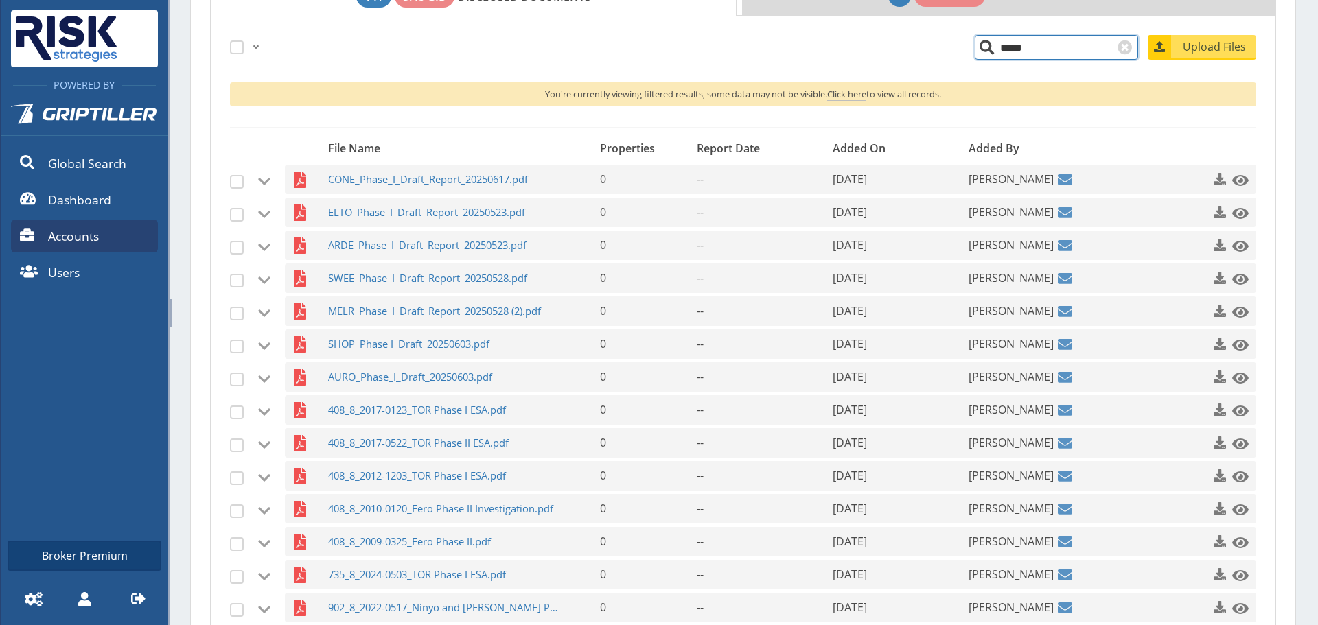
scroll to position [161, 0]
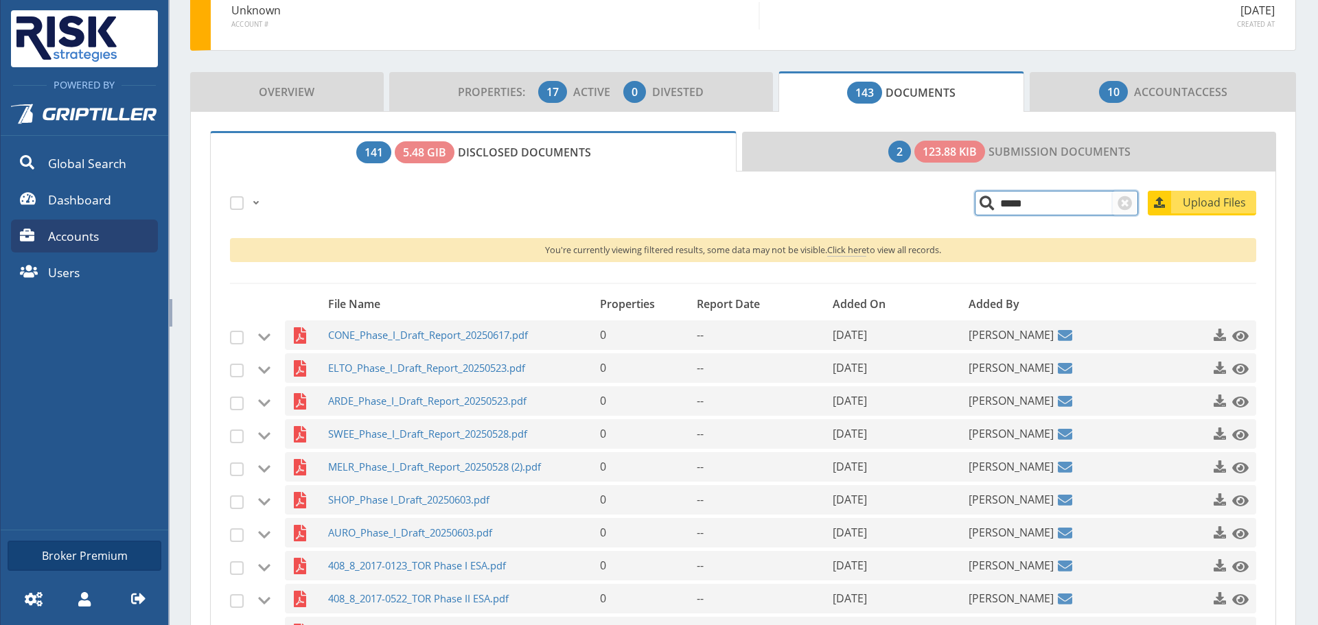
click at [1117, 206] on span at bounding box center [1125, 203] width 16 height 16
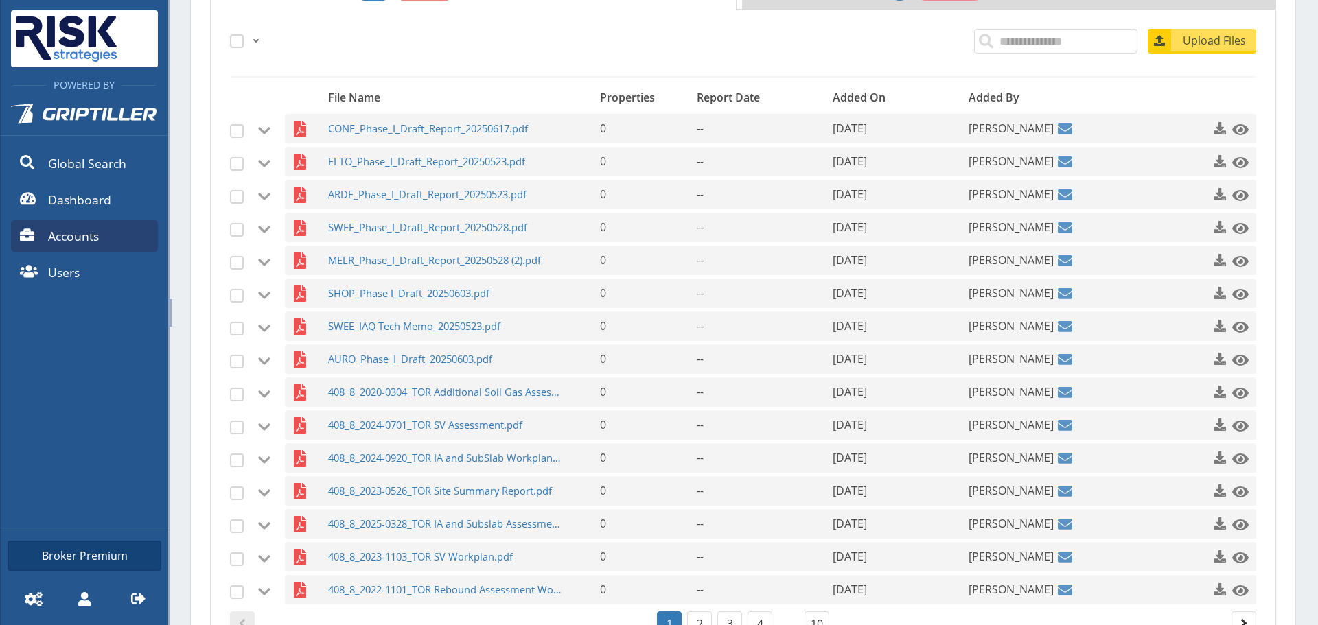
scroll to position [185, 0]
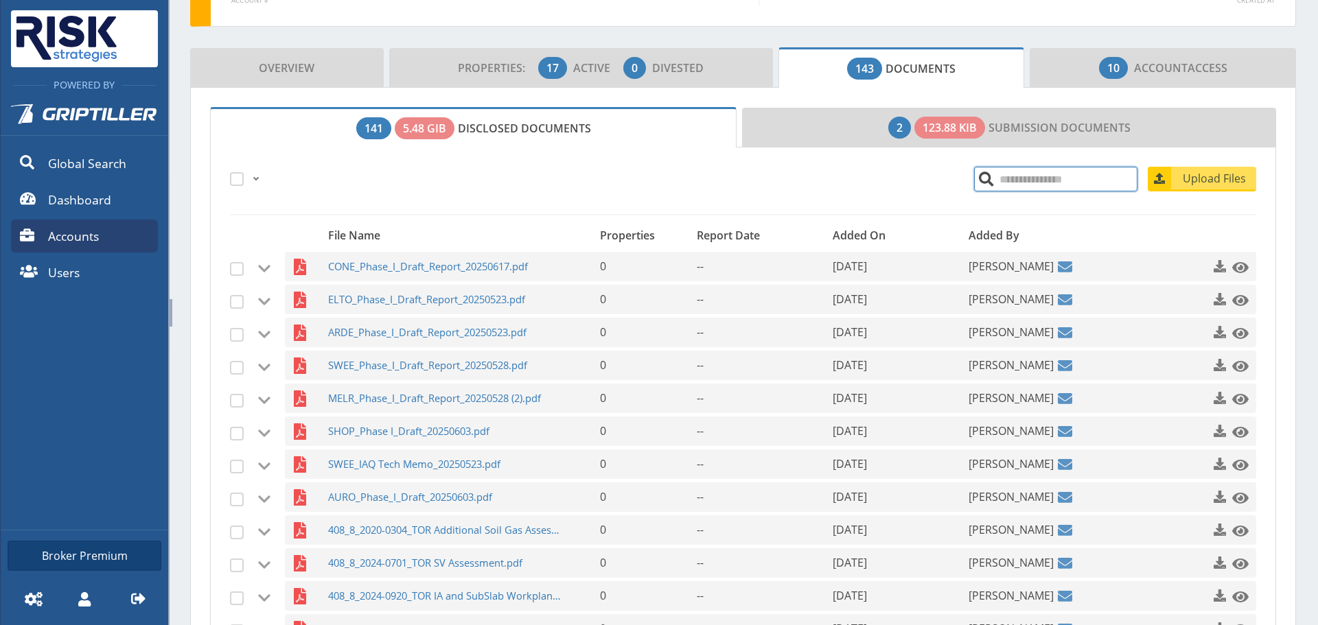
click at [1058, 185] on input "search" at bounding box center [1055, 179] width 163 height 25
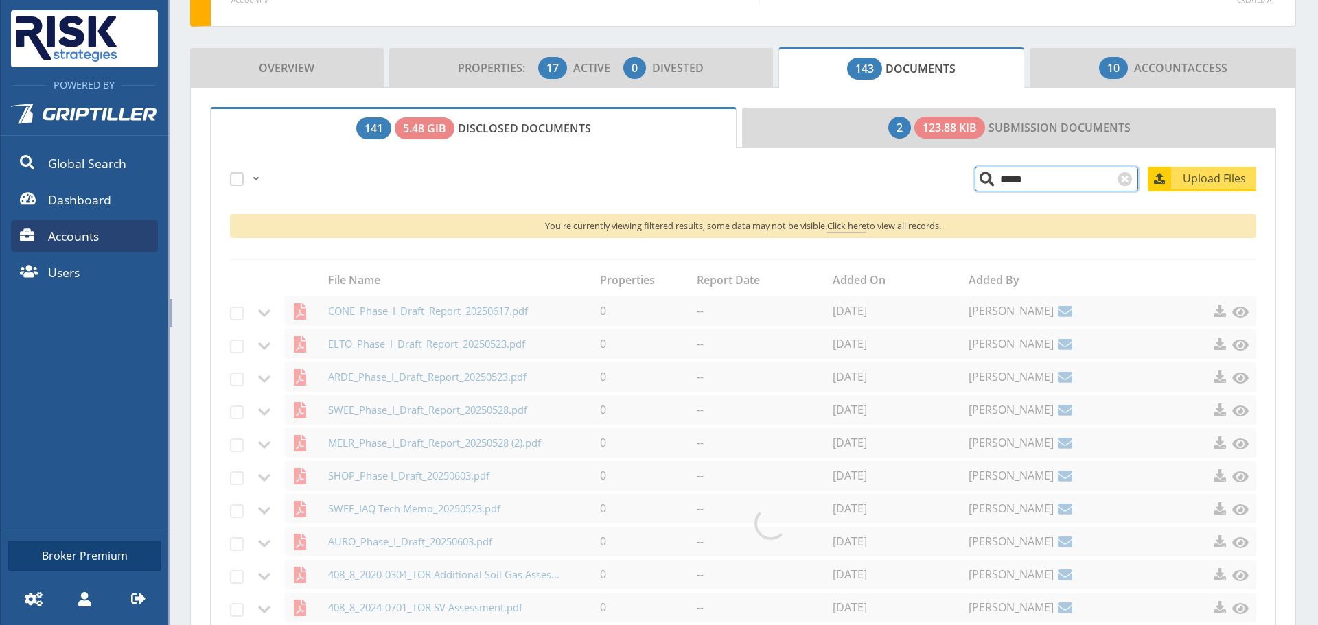
scroll to position [88, 0]
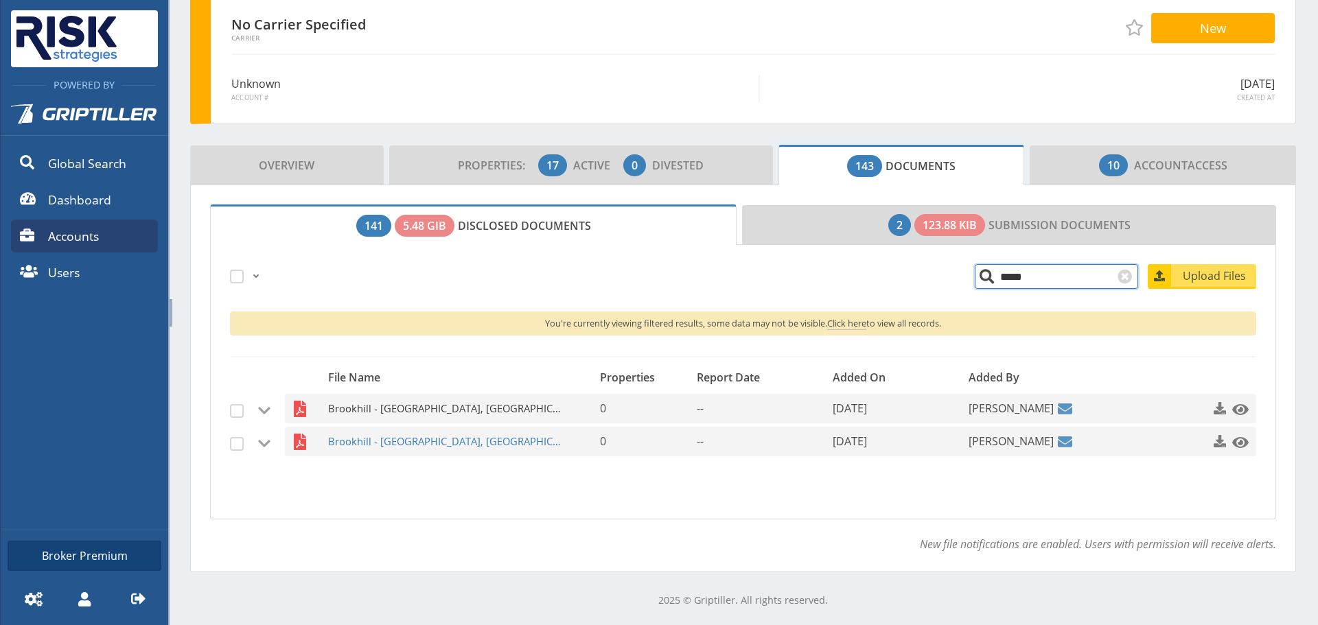
click at [431, 410] on span "Brookhill - [GEOGRAPHIC_DATA], [GEOGRAPHIC_DATA] OM (IHOP).pdf" at bounding box center [445, 409] width 235 height 30
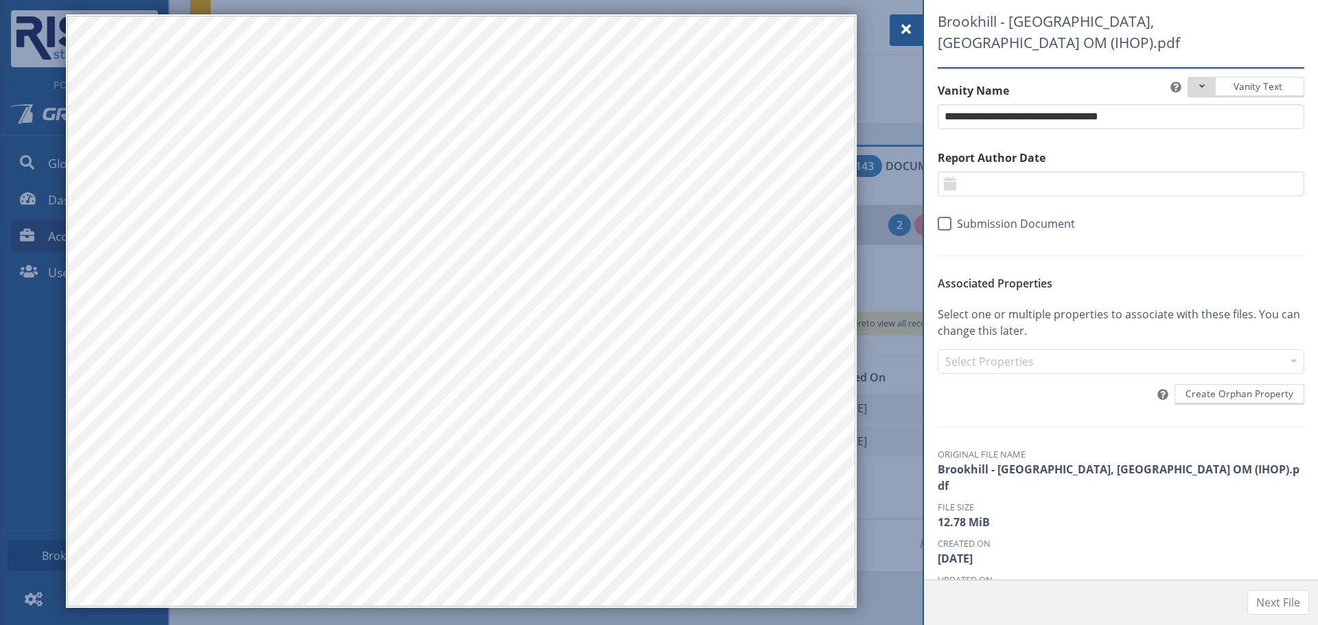
click at [918, 32] on div at bounding box center [906, 30] width 33 height 32
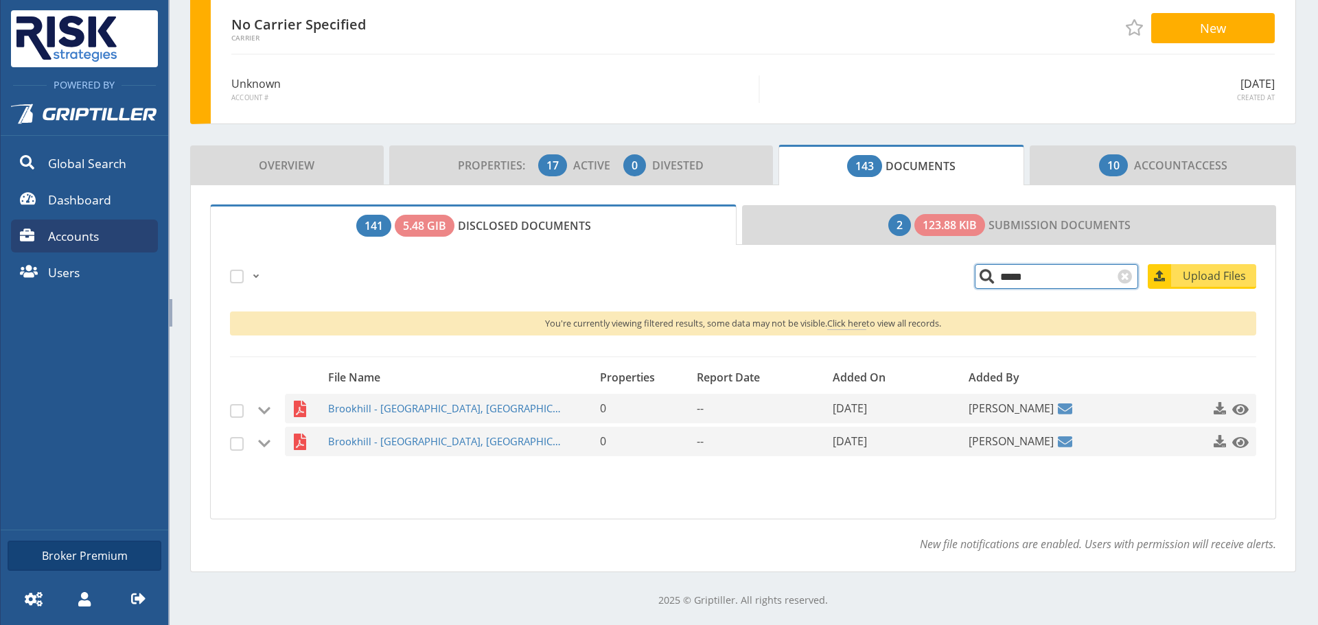
click at [487, 159] on span "Properties:" at bounding box center [497, 165] width 78 height 15
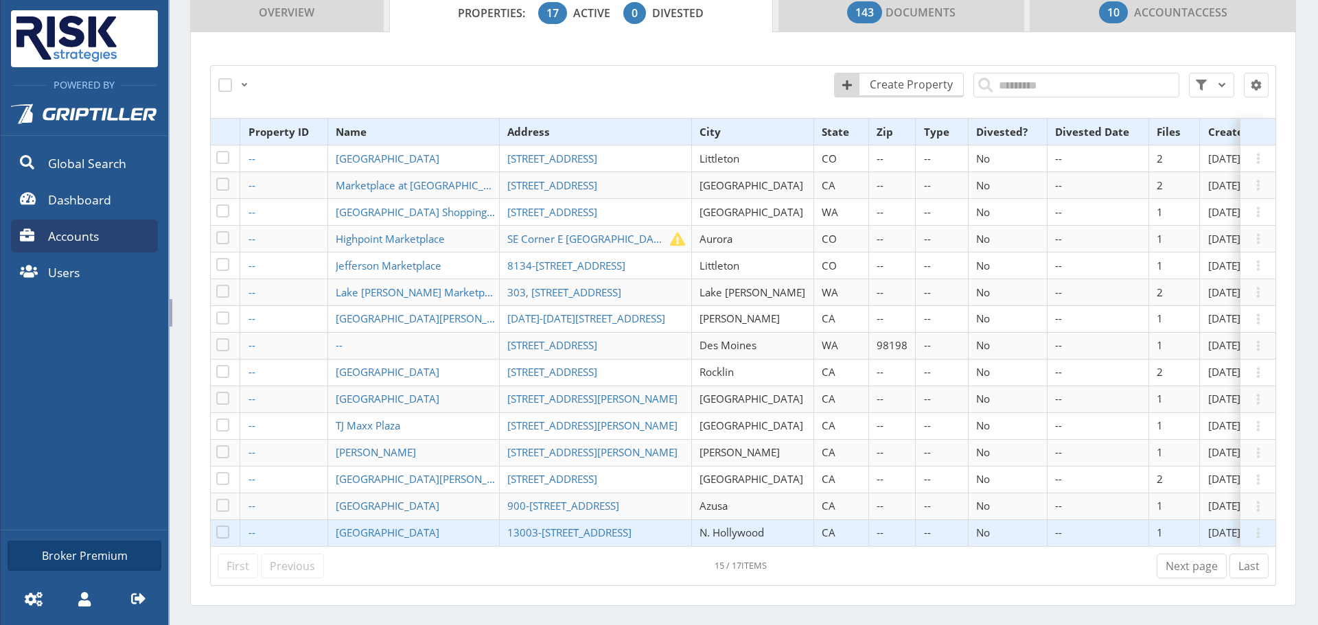
scroll to position [284, 0]
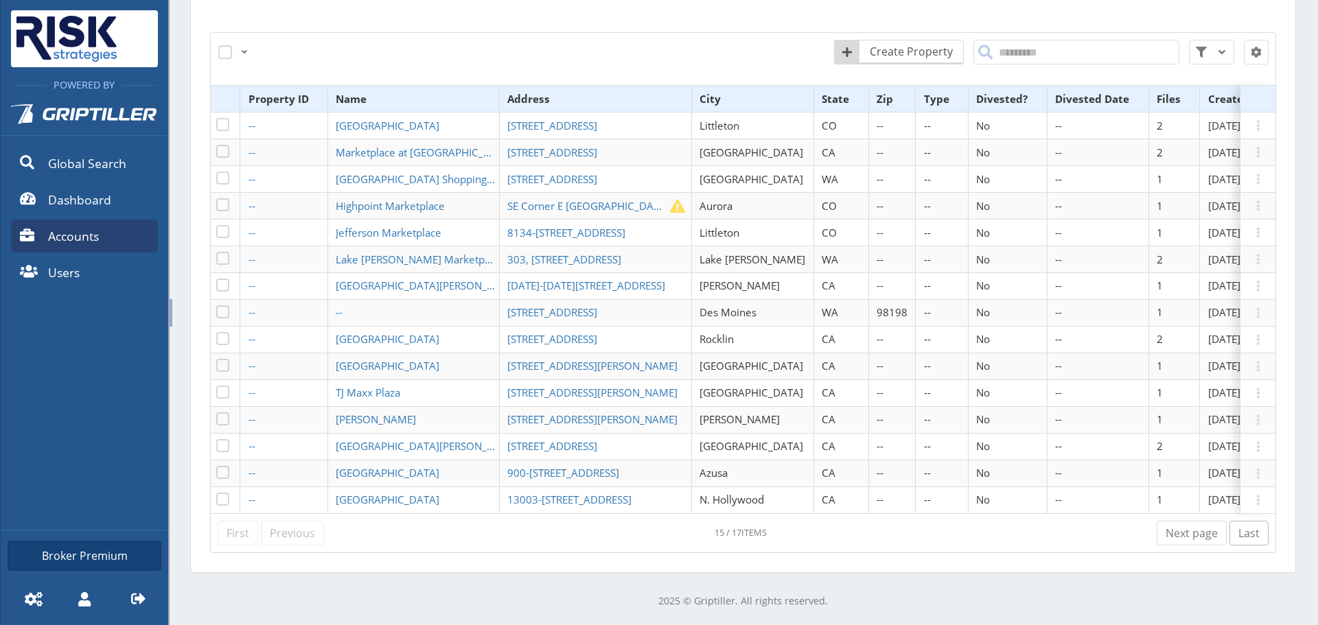
click at [1229, 535] on link "Last" at bounding box center [1248, 533] width 39 height 25
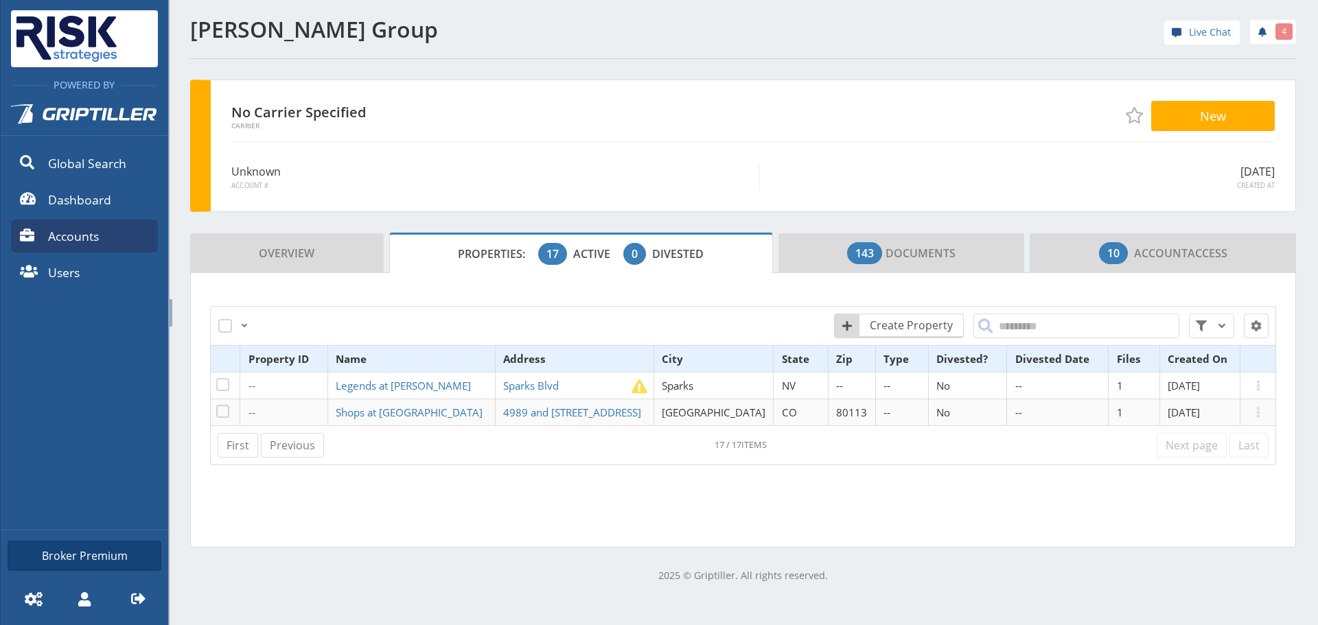
click at [1168, 446] on link "Next page" at bounding box center [1192, 445] width 70 height 25
click at [250, 441] on link "First" at bounding box center [238, 445] width 41 height 25
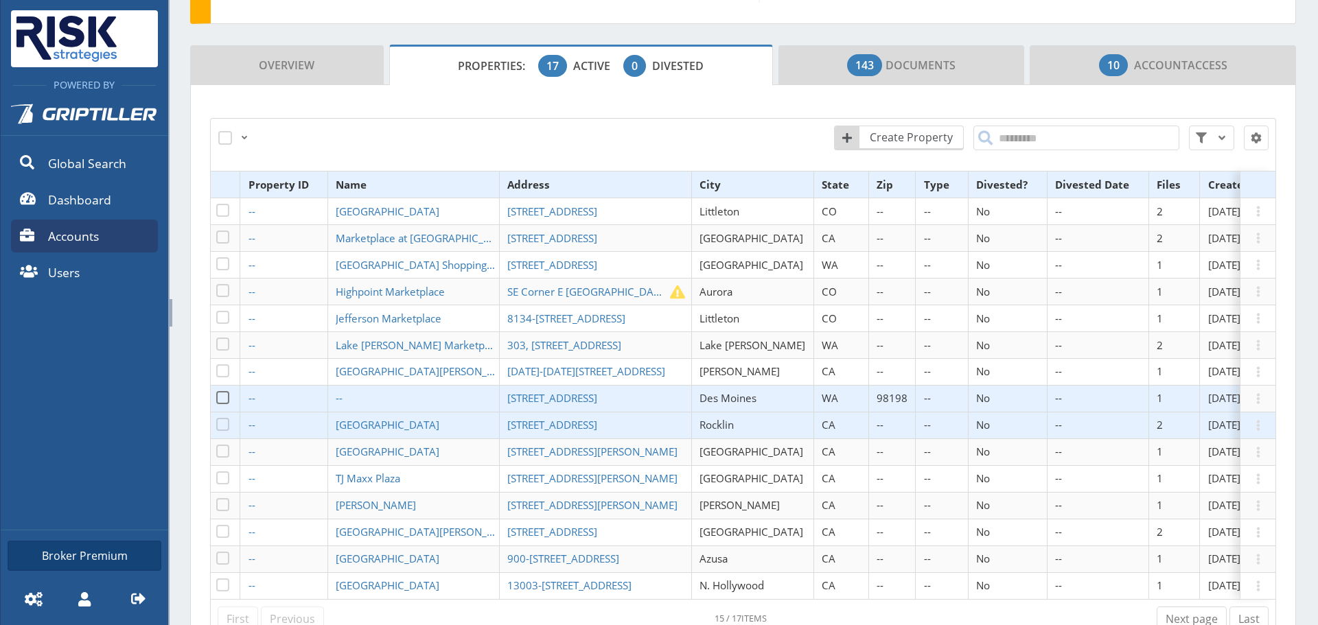
scroll to position [206, 0]
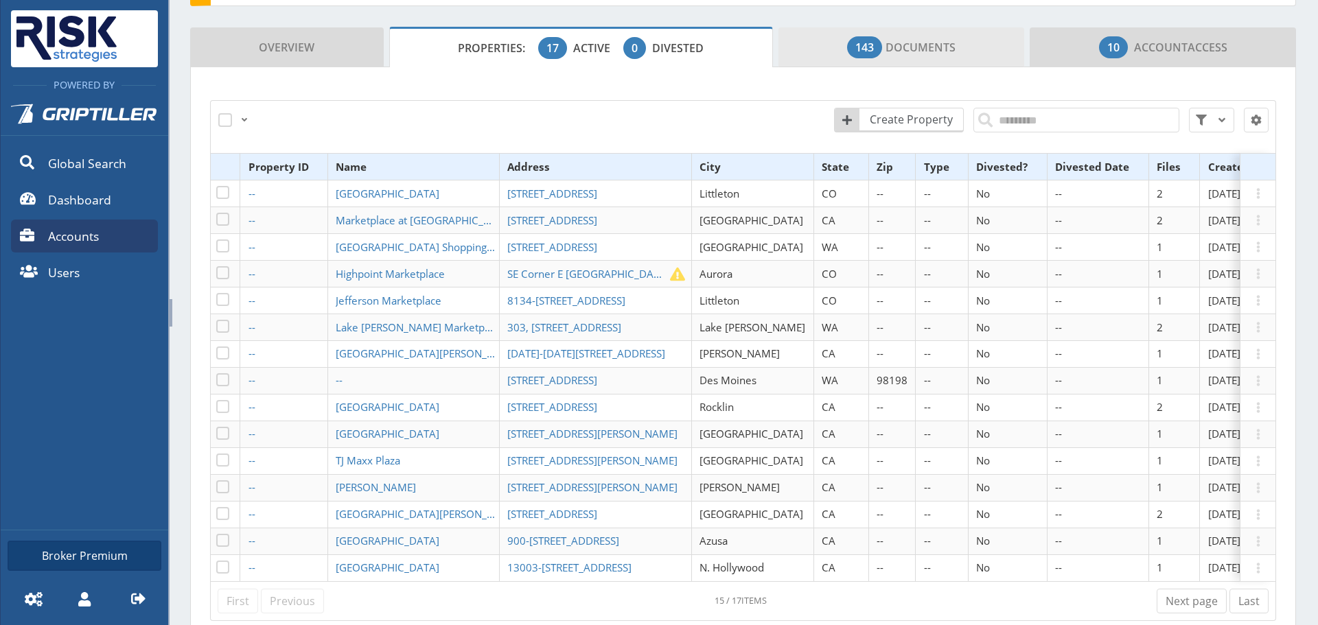
click at [798, 54] on link "143 Documents" at bounding box center [901, 47] width 246 height 40
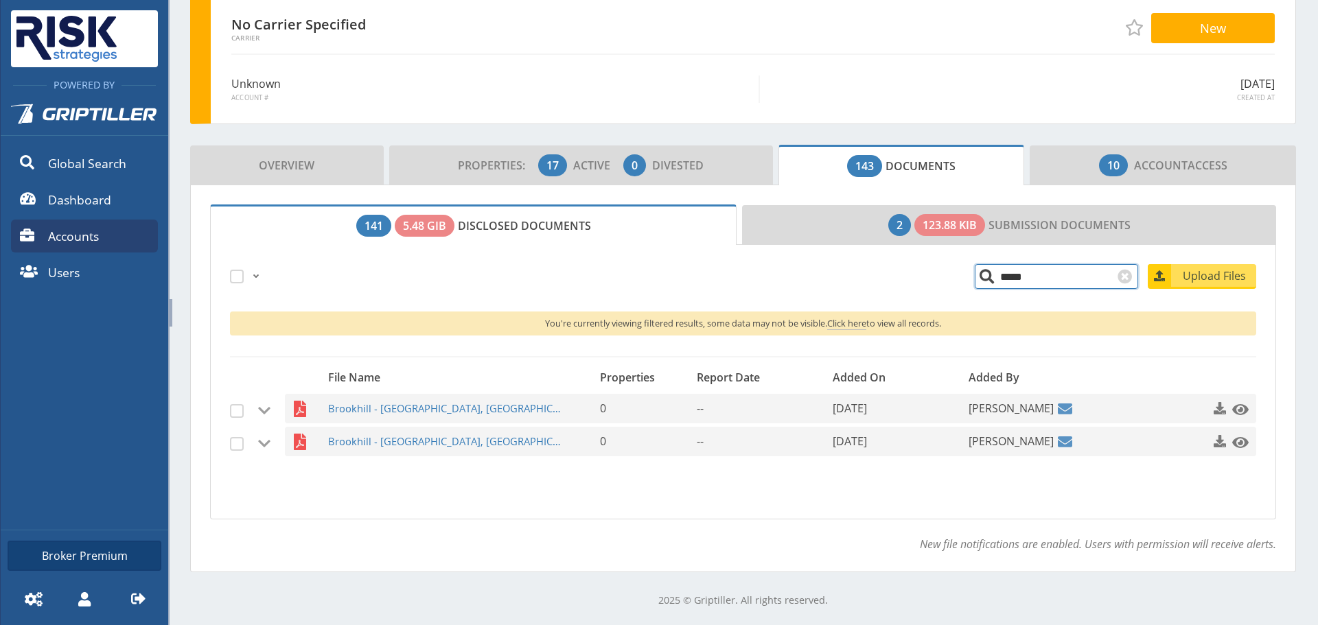
click at [1028, 270] on input "*****" at bounding box center [1056, 276] width 163 height 25
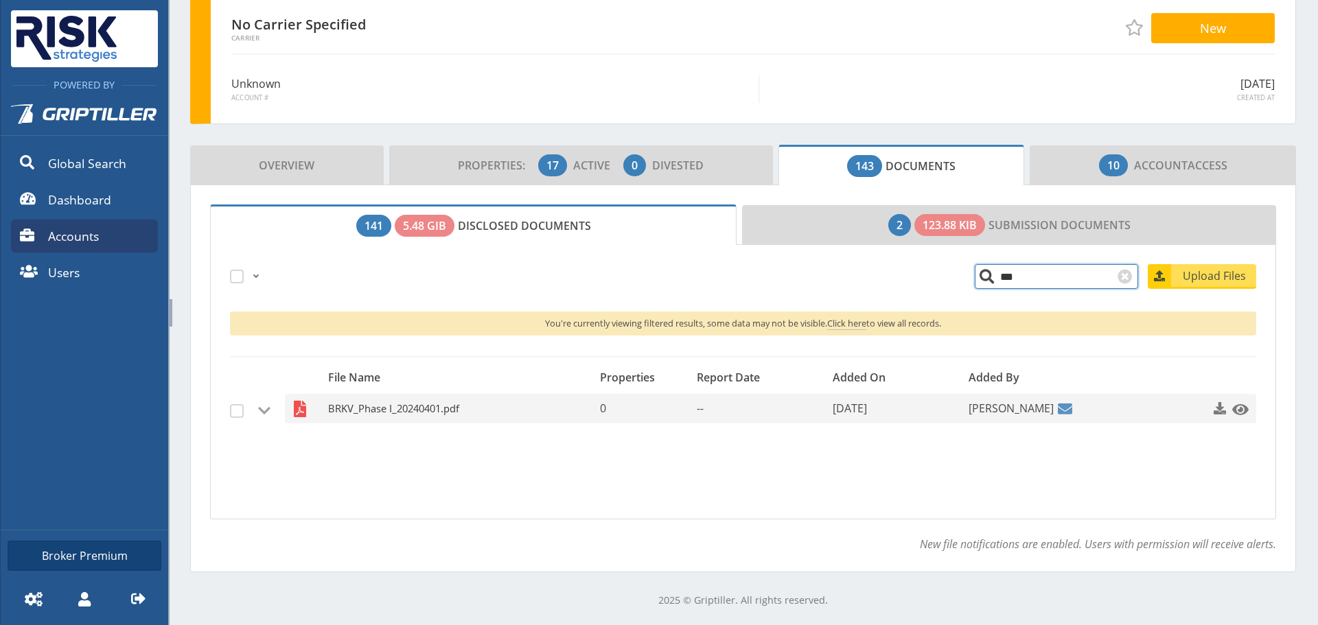
click at [339, 411] on span "BRKV_Phase I_20240401.pdf" at bounding box center [445, 409] width 235 height 30
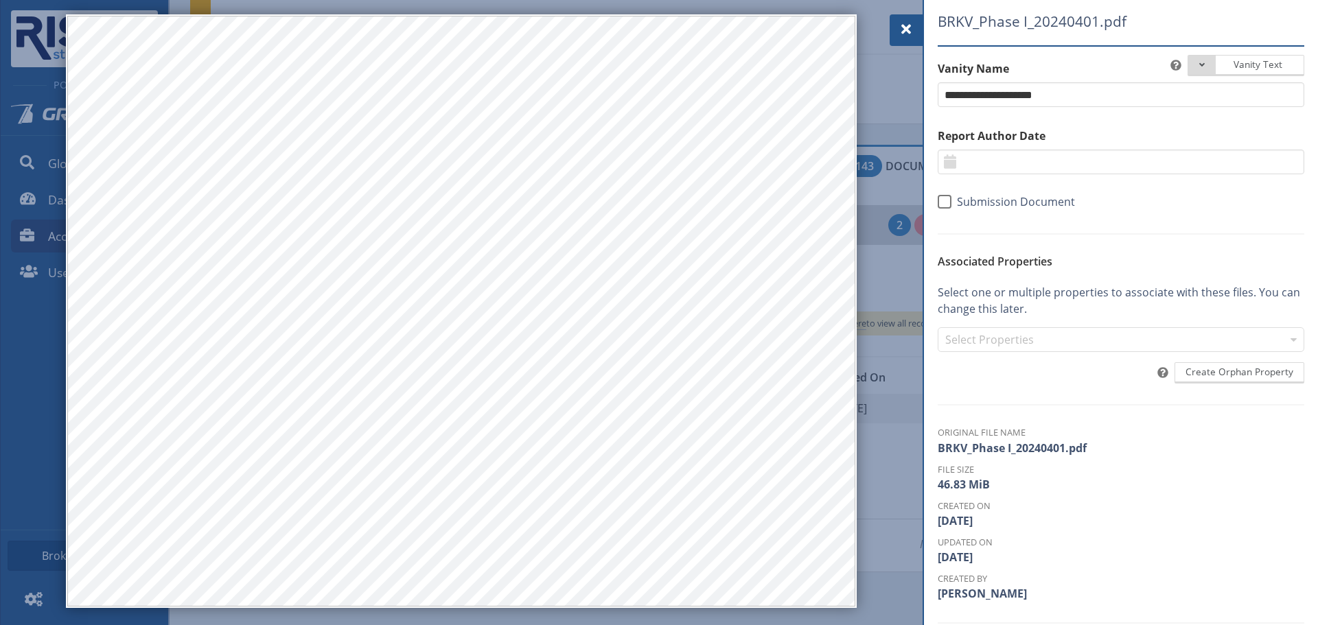
click at [901, 32] on span at bounding box center [906, 29] width 16 height 16
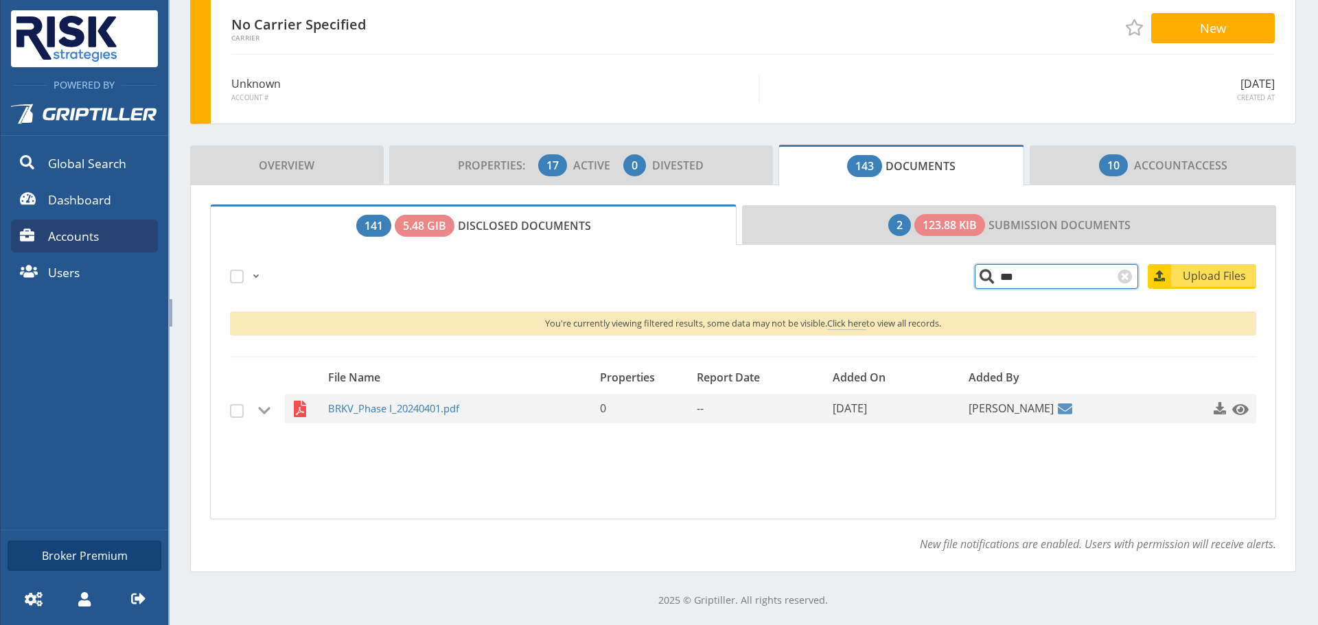
click at [994, 277] on input "***" at bounding box center [1056, 276] width 163 height 25
click at [463, 413] on span "22e3255475801a137766264964d565b7.pdf" at bounding box center [445, 409] width 235 height 30
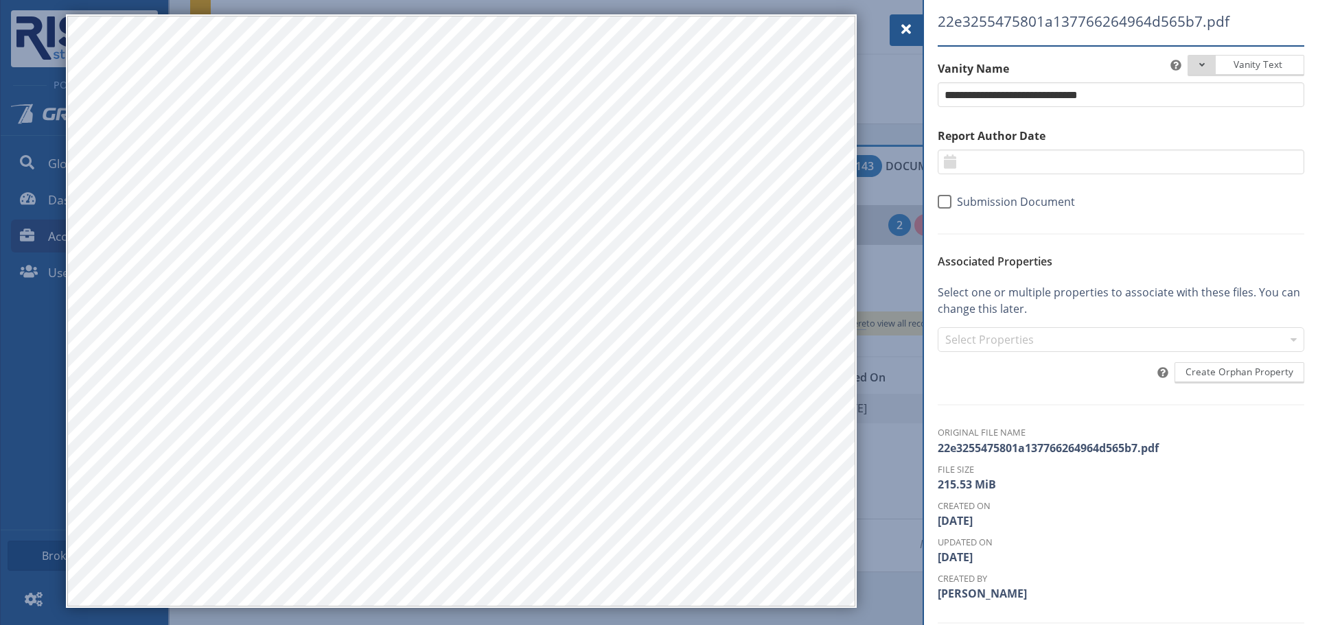
click at [890, 21] on div at bounding box center [906, 30] width 33 height 32
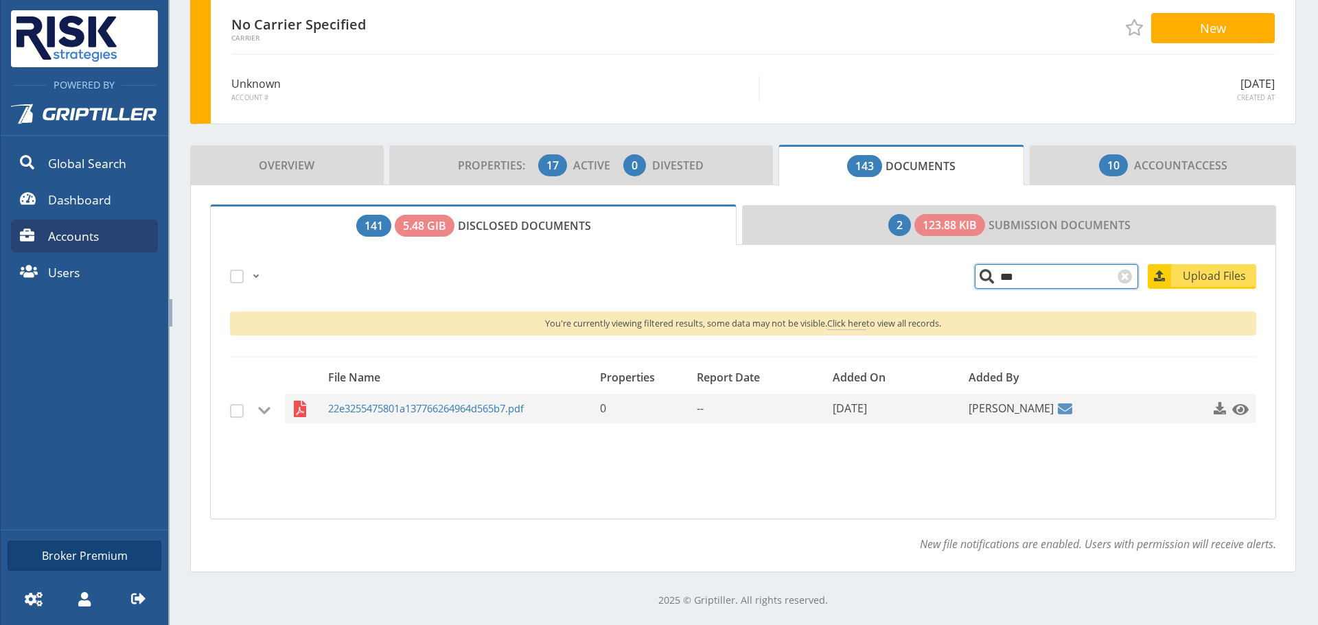
click at [993, 278] on input "***" at bounding box center [1056, 276] width 163 height 25
click at [1206, 268] on span "Upload Files" at bounding box center [1214, 276] width 83 height 16
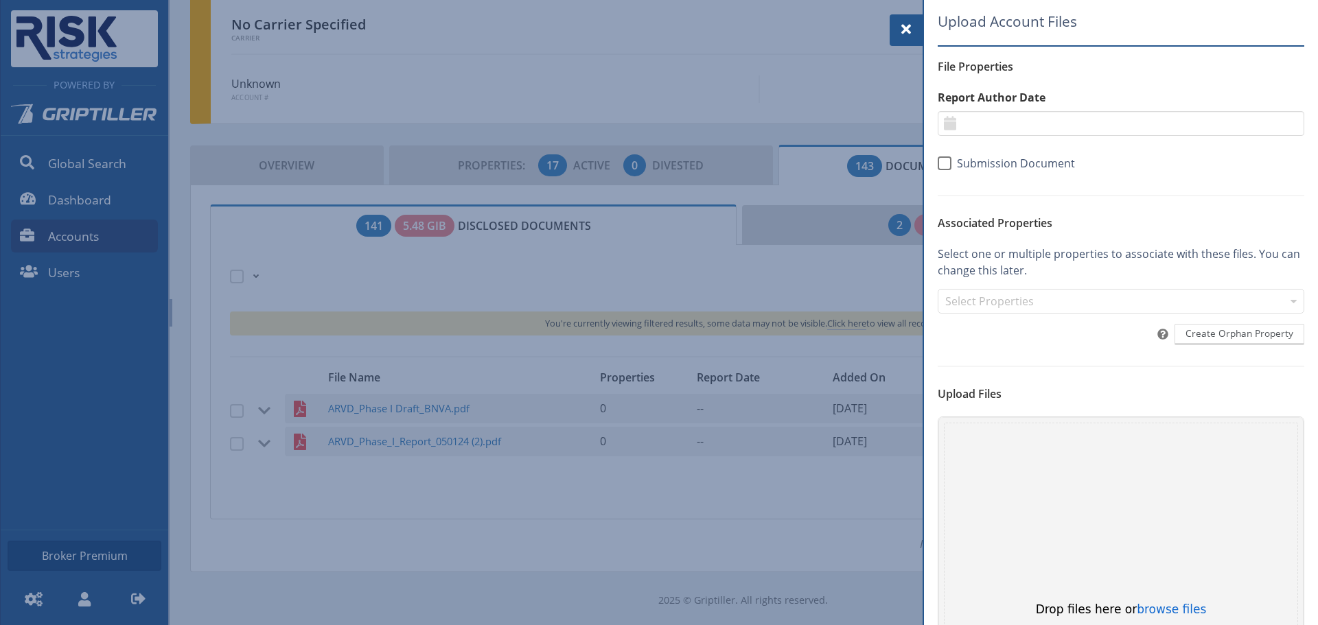
click at [903, 37] on span at bounding box center [906, 29] width 16 height 16
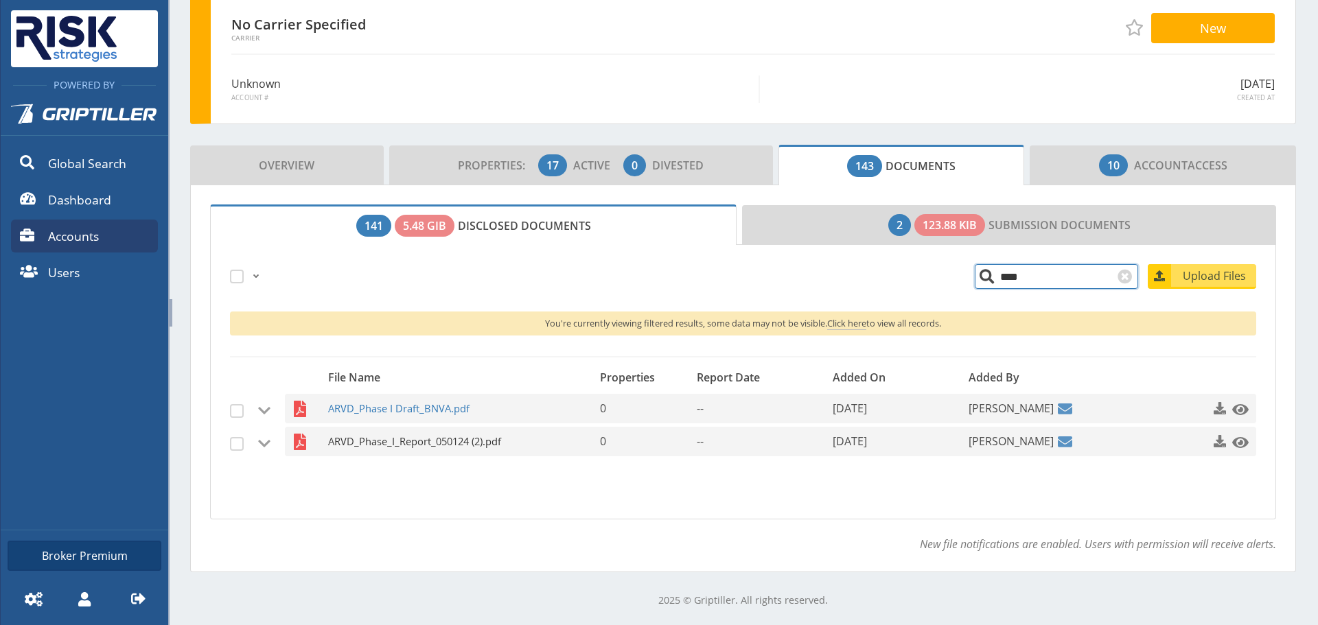
click at [378, 434] on span "ARVD_Phase_I_Report_050124 (2).pdf" at bounding box center [445, 442] width 235 height 30
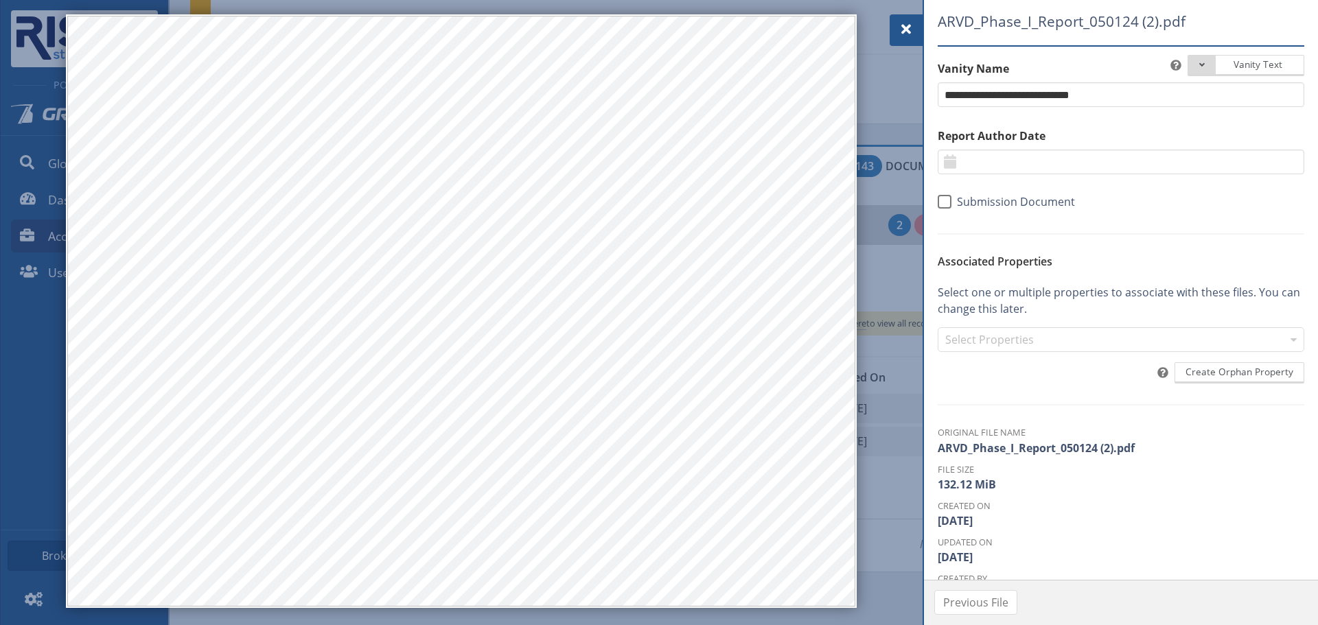
click at [914, 27] on div at bounding box center [906, 30] width 33 height 32
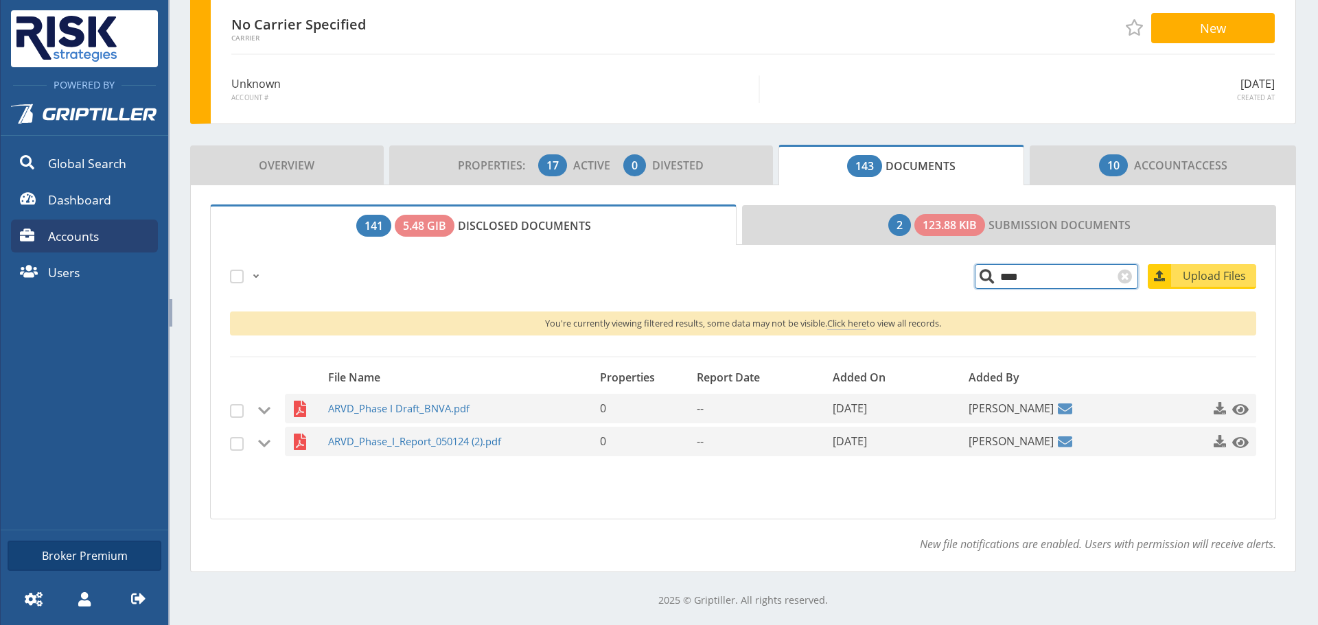
click at [1002, 275] on input "****" at bounding box center [1056, 276] width 163 height 25
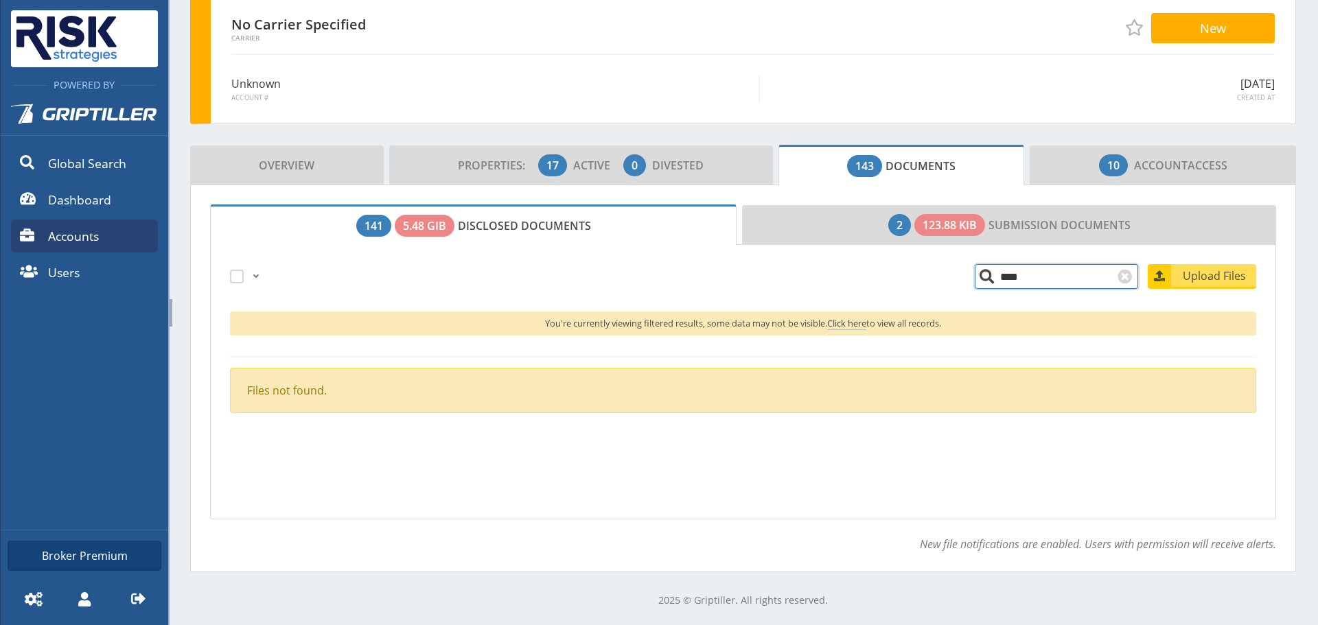
scroll to position [19, 0]
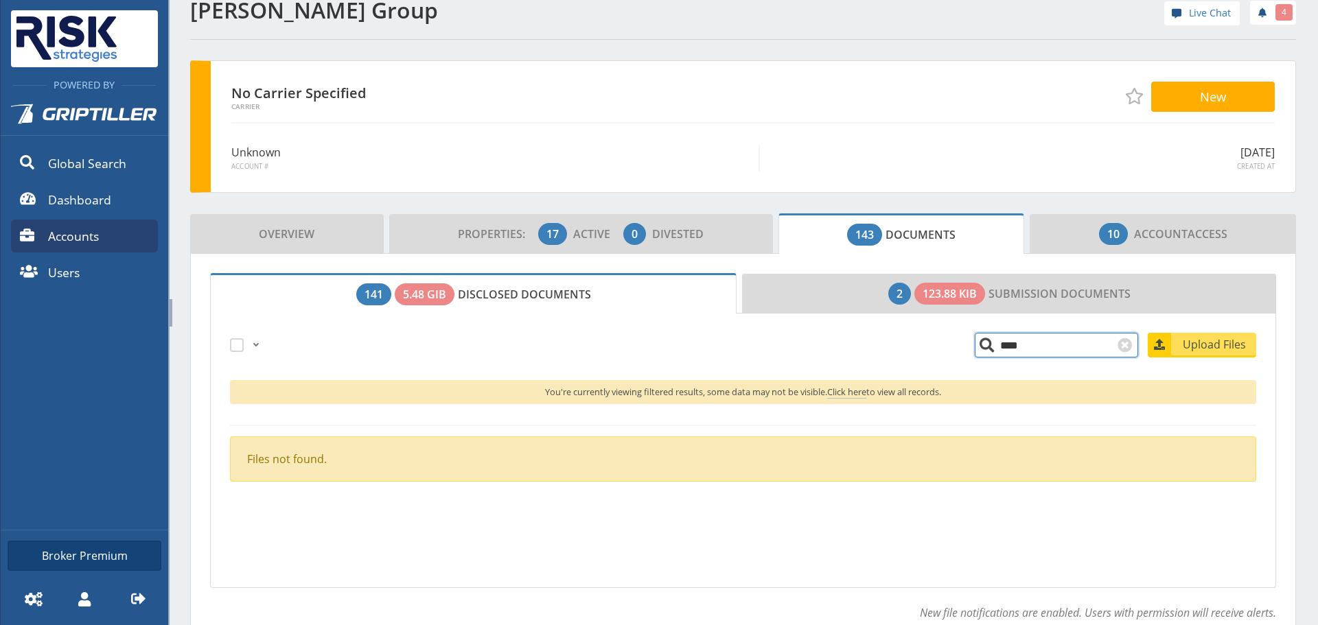
click at [975, 351] on input "****" at bounding box center [1056, 345] width 163 height 25
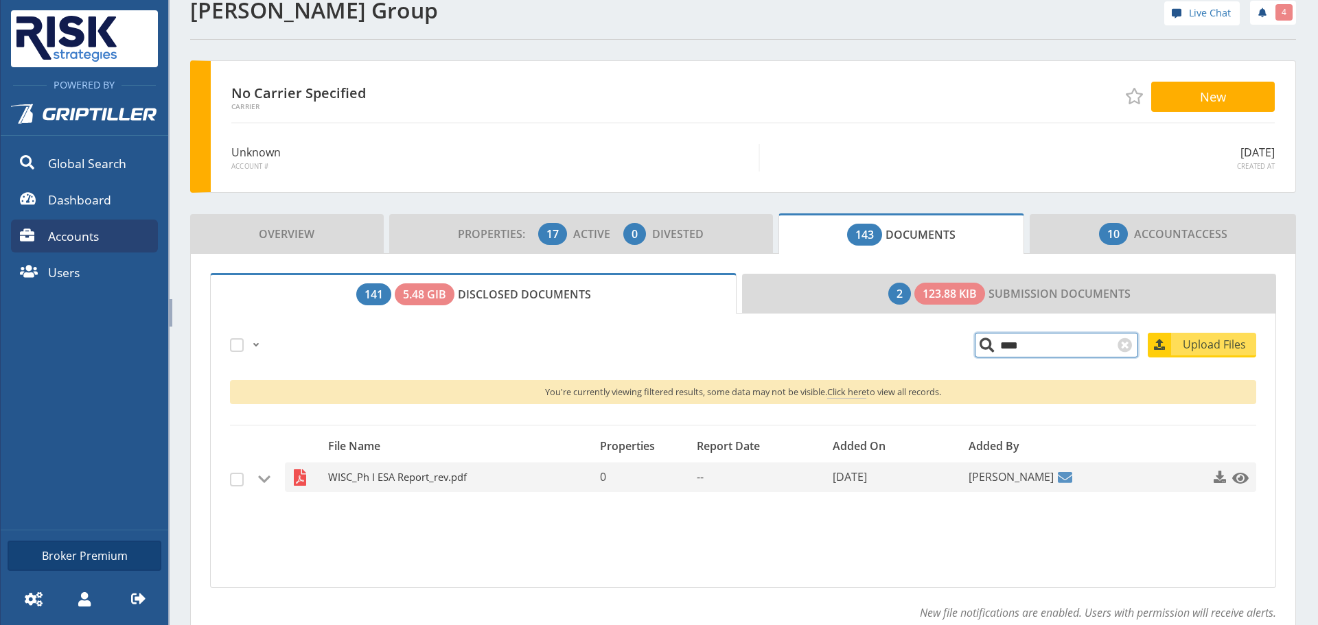
click at [428, 474] on span "WISC_Ph I ESA Report_rev.pdf" at bounding box center [445, 478] width 235 height 30
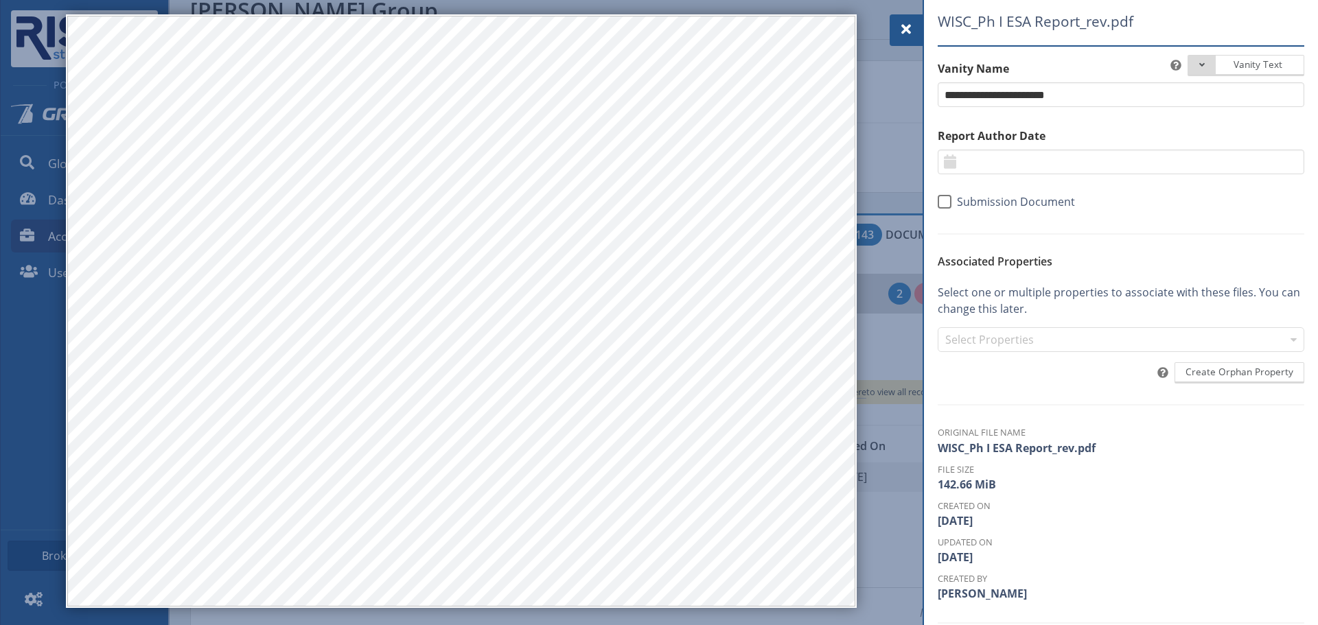
click at [911, 28] on span at bounding box center [906, 29] width 16 height 16
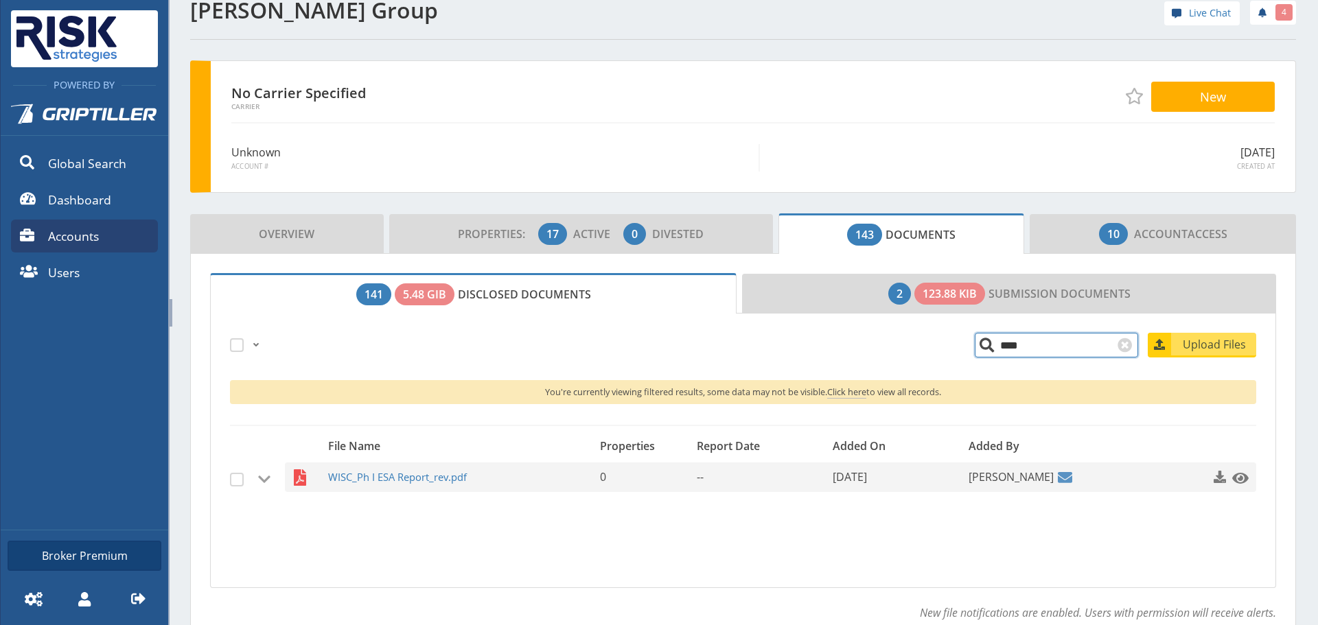
click at [994, 349] on input "****" at bounding box center [1056, 345] width 163 height 25
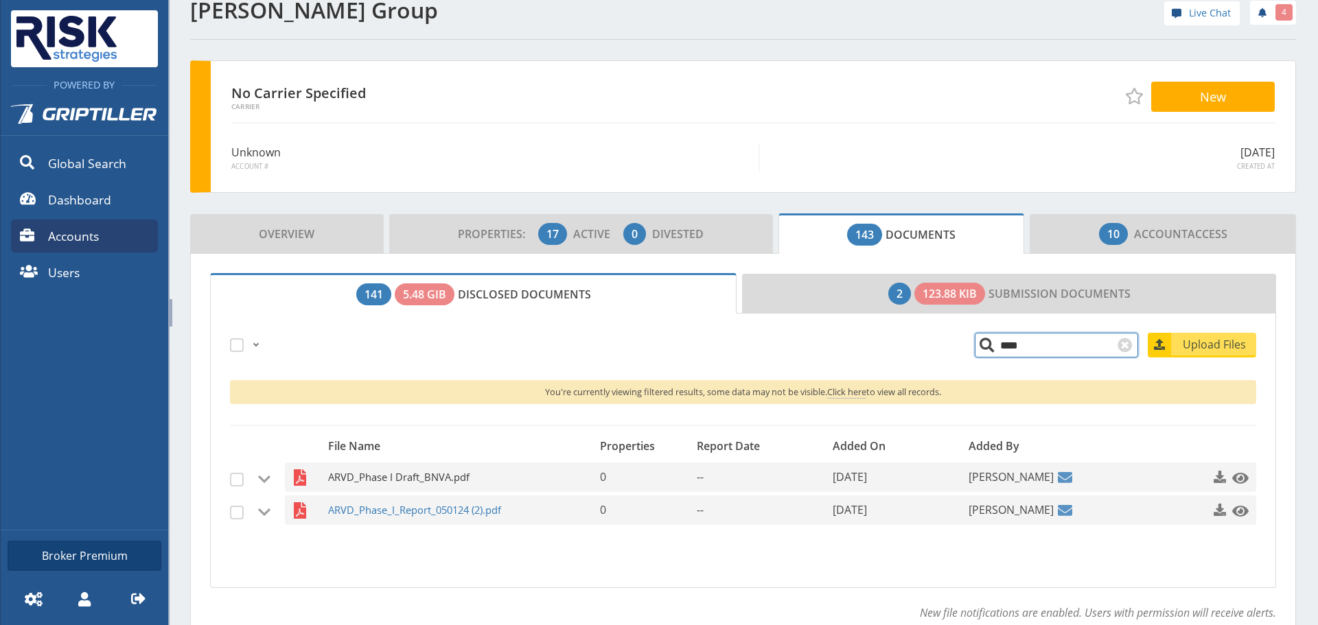
click at [363, 480] on span "ARVD_Phase I Draft_BNVA.pdf" at bounding box center [445, 478] width 235 height 30
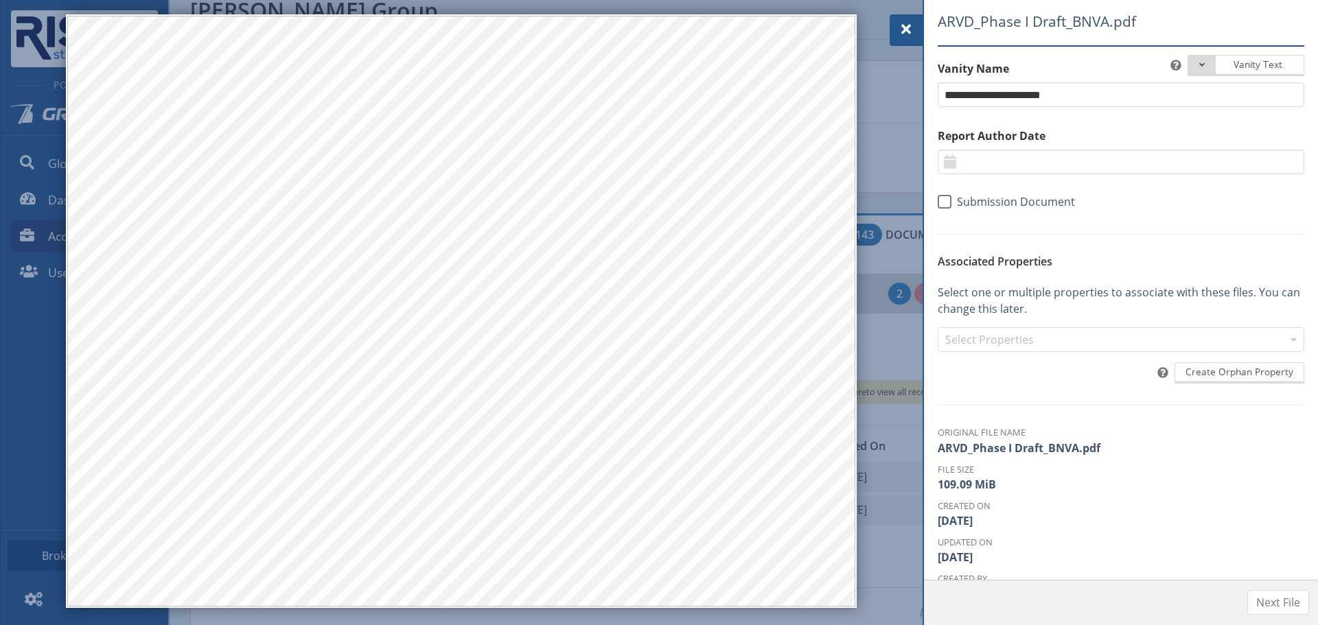
click at [908, 32] on span at bounding box center [906, 29] width 16 height 16
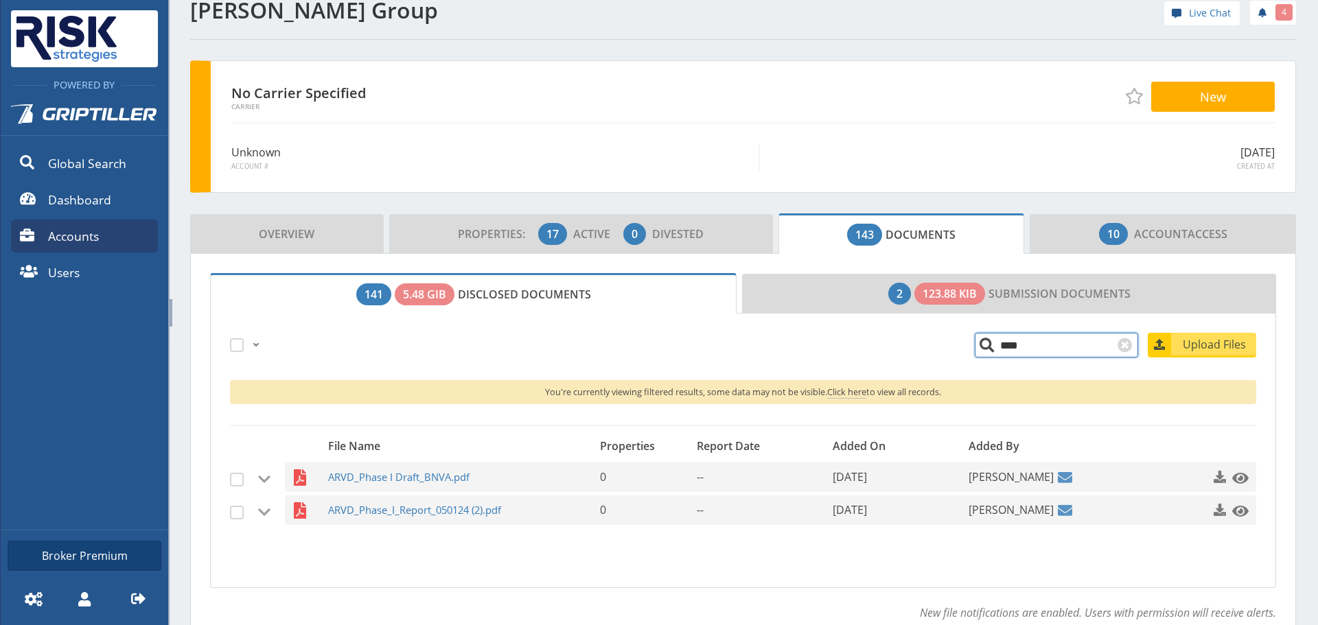
click at [1002, 347] on input "****" at bounding box center [1056, 345] width 163 height 25
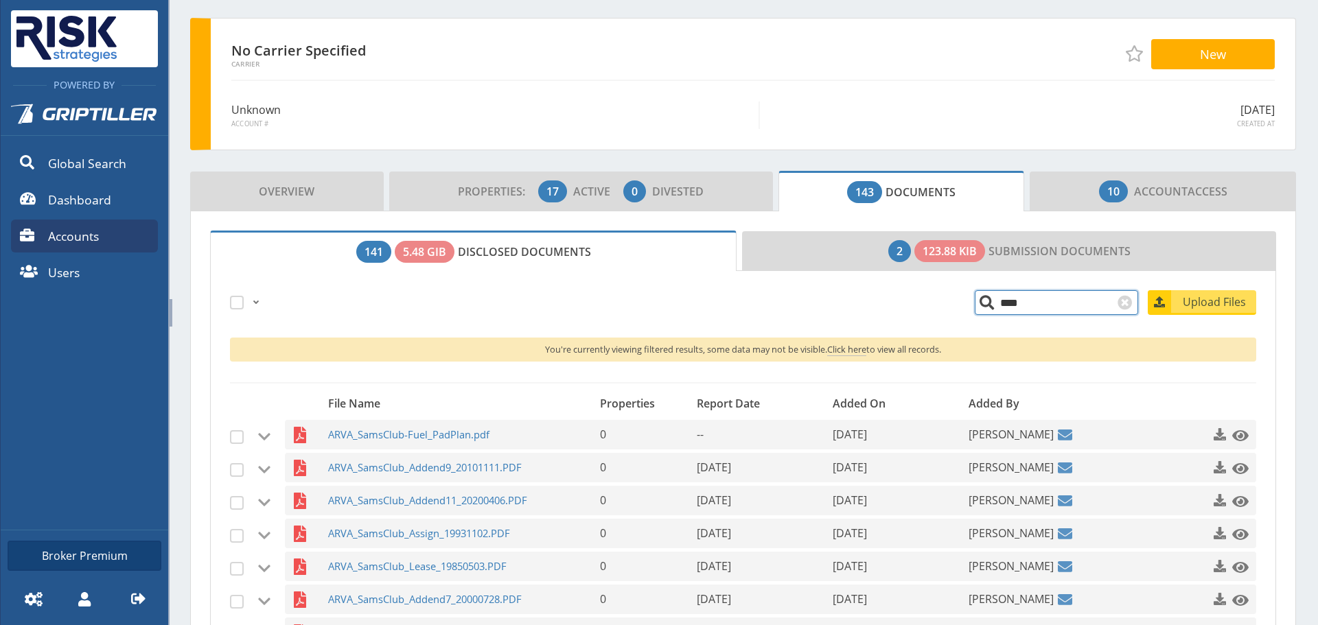
scroll to position [294, 0]
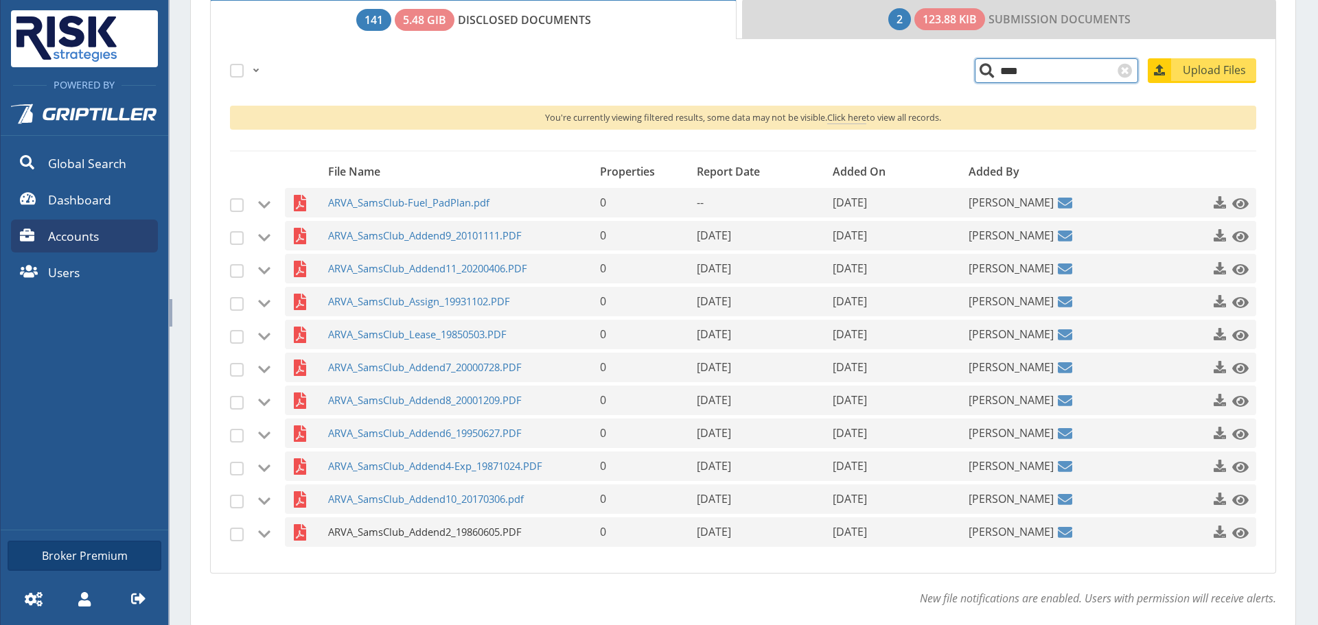
click at [428, 540] on span "ARVA_SamsClub_Addend2_19860605.PDF" at bounding box center [445, 533] width 235 height 30
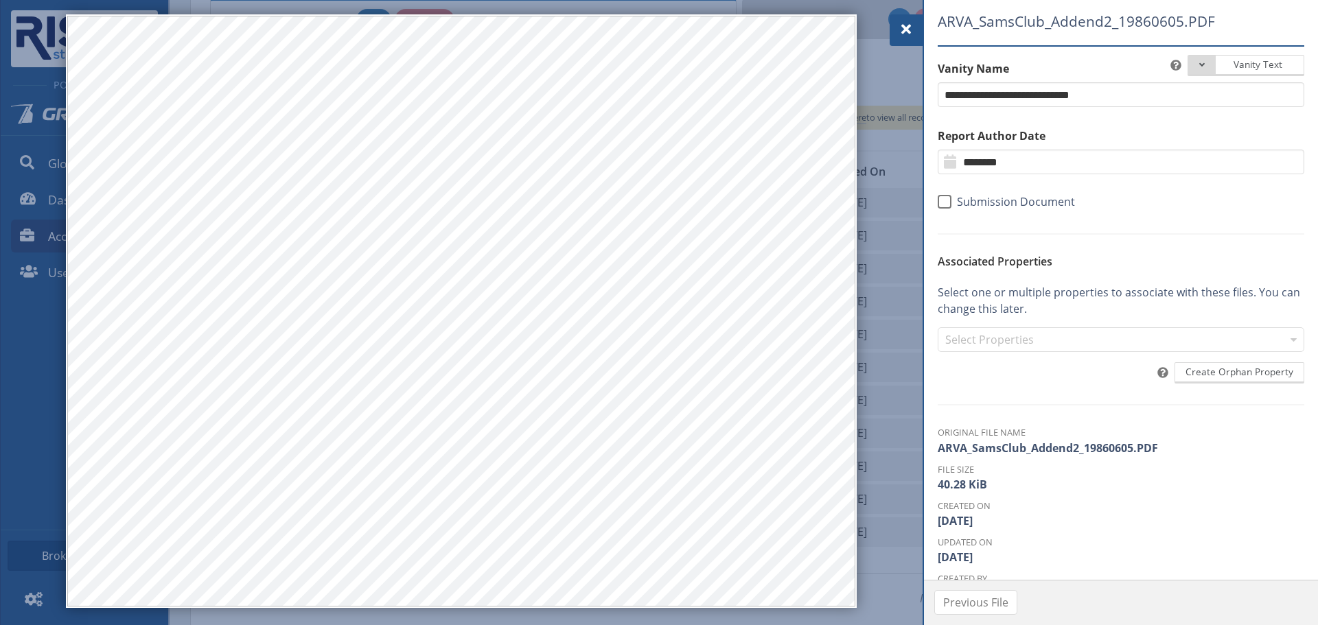
click at [895, 23] on div at bounding box center [906, 30] width 33 height 32
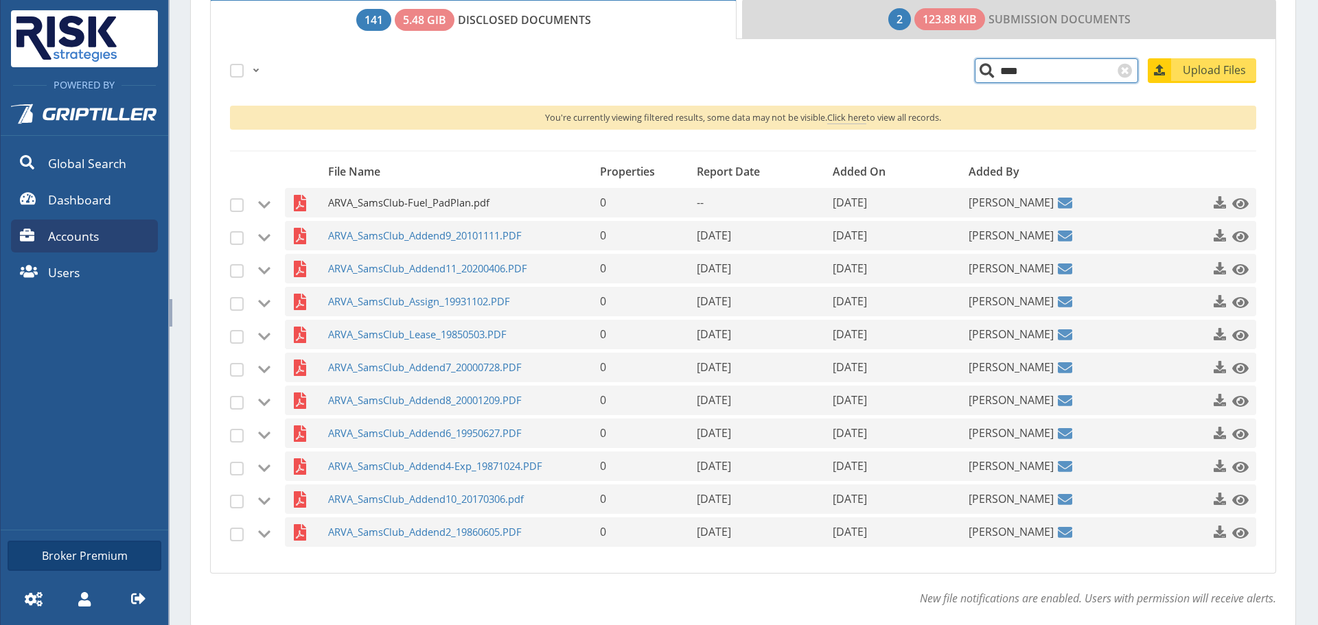
click at [455, 209] on span "ARVA_SamsClub-Fuel_PadPlan.pdf" at bounding box center [445, 203] width 235 height 30
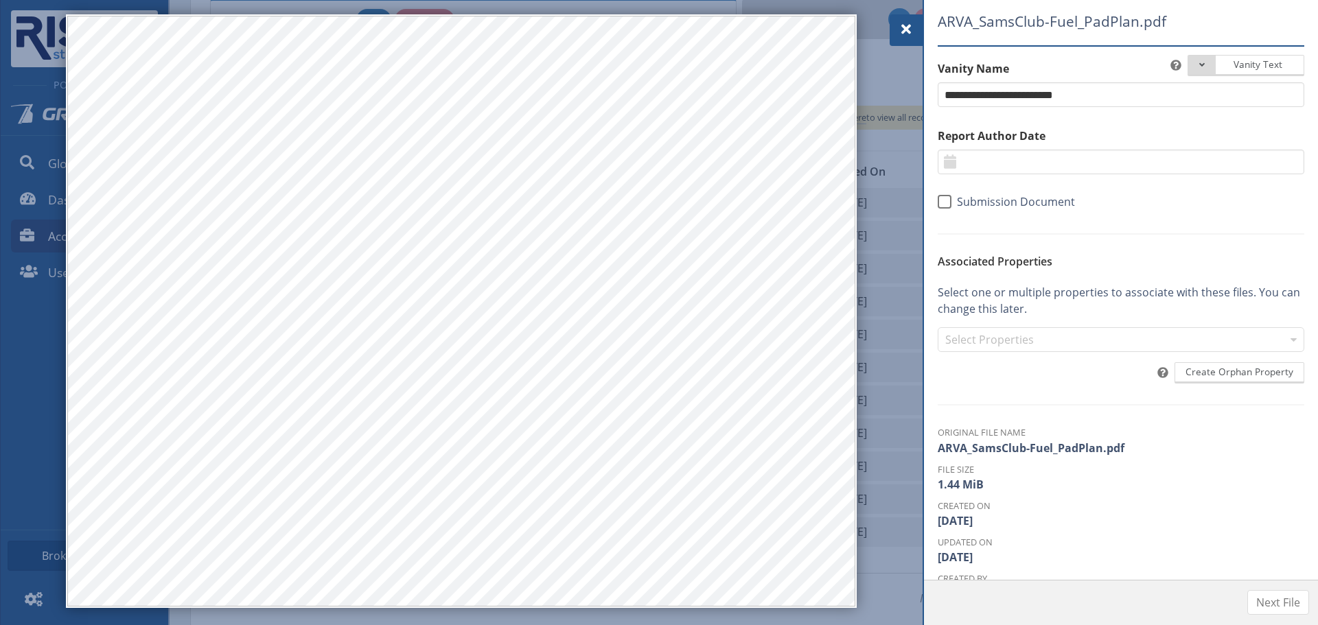
click at [892, 23] on div at bounding box center [906, 30] width 33 height 32
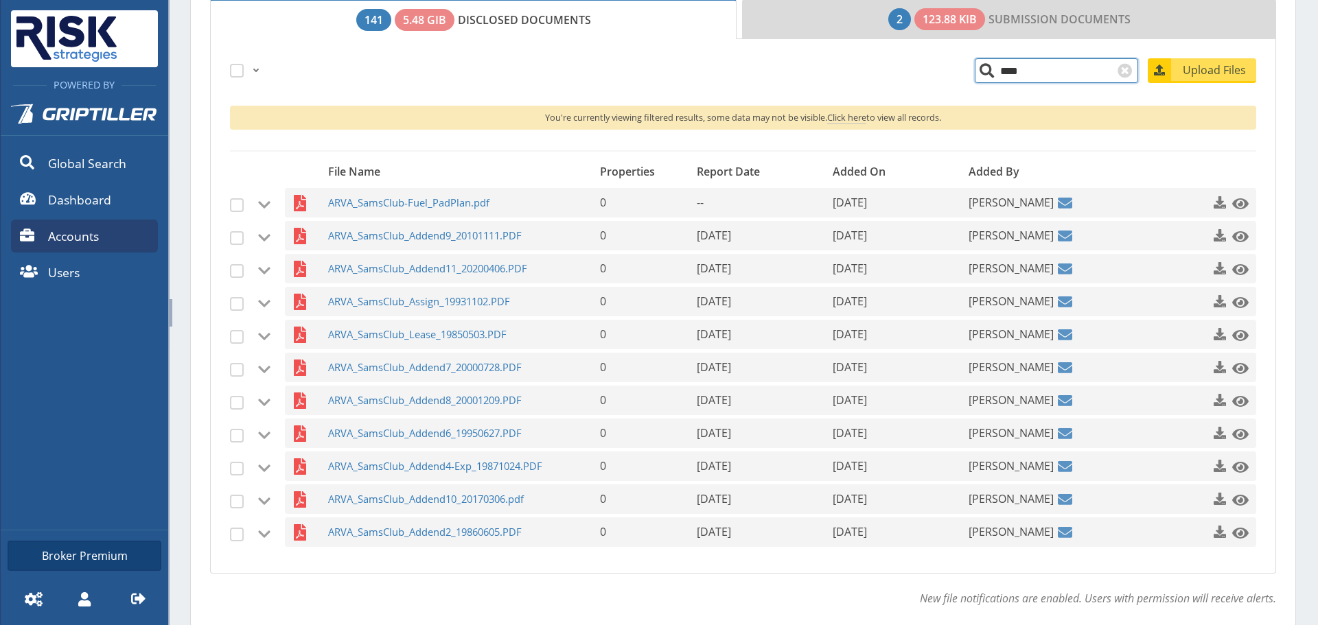
click at [1054, 80] on input "****" at bounding box center [1056, 70] width 163 height 25
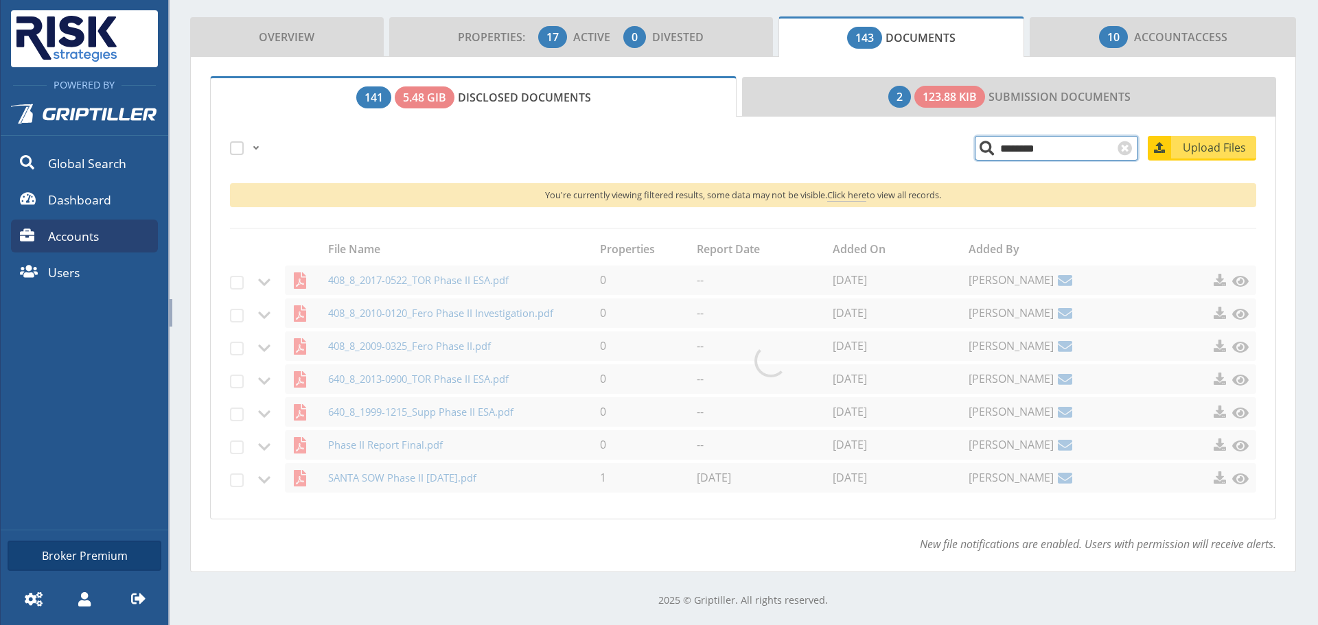
scroll to position [216, 0]
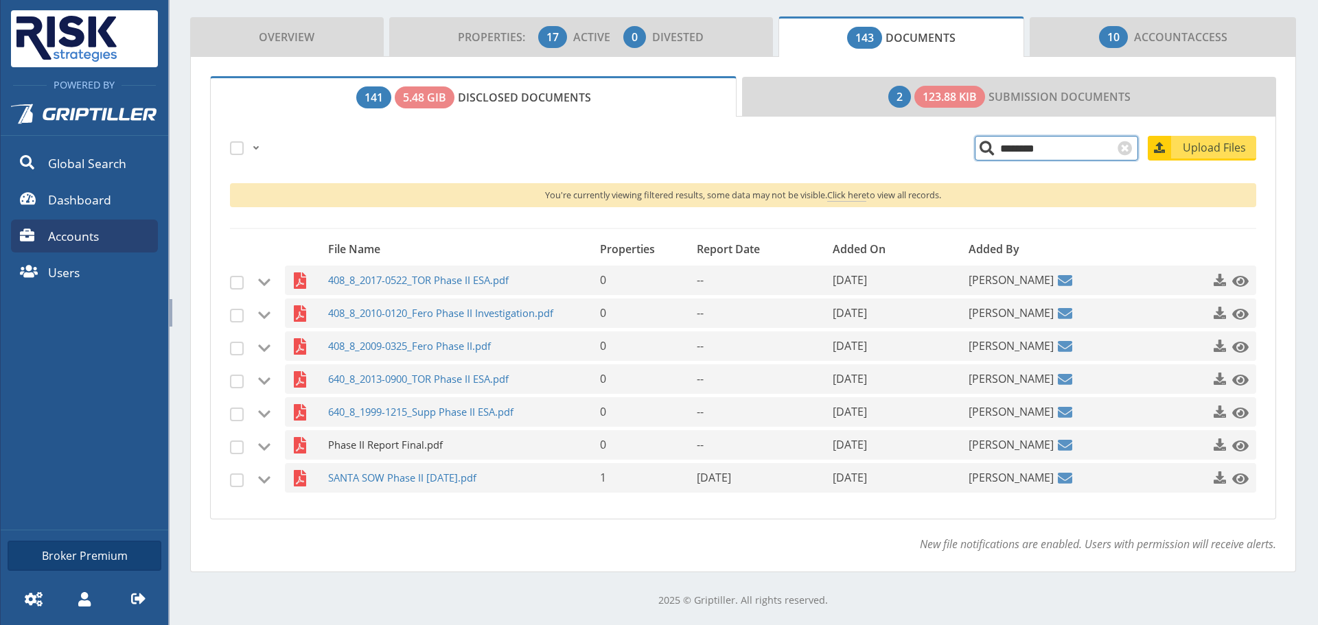
click at [424, 437] on span "Phase II Report Final.pdf" at bounding box center [445, 445] width 235 height 30
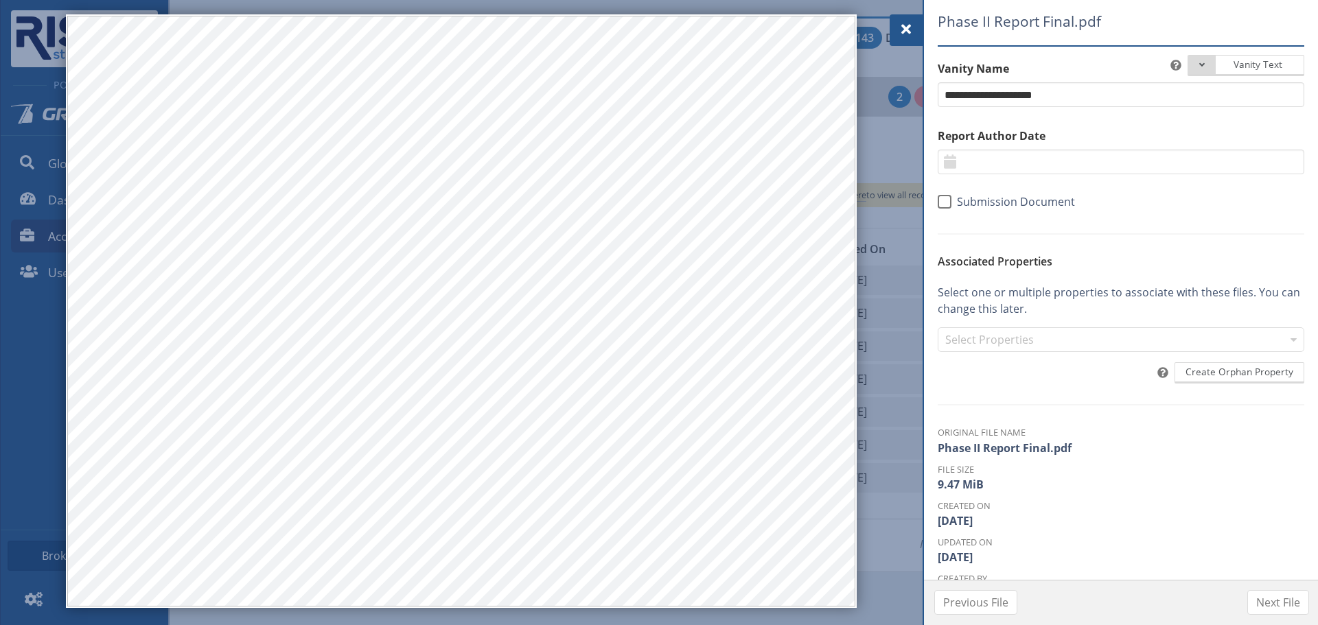
click at [366, 608] on div at bounding box center [461, 311] width 791 height 594
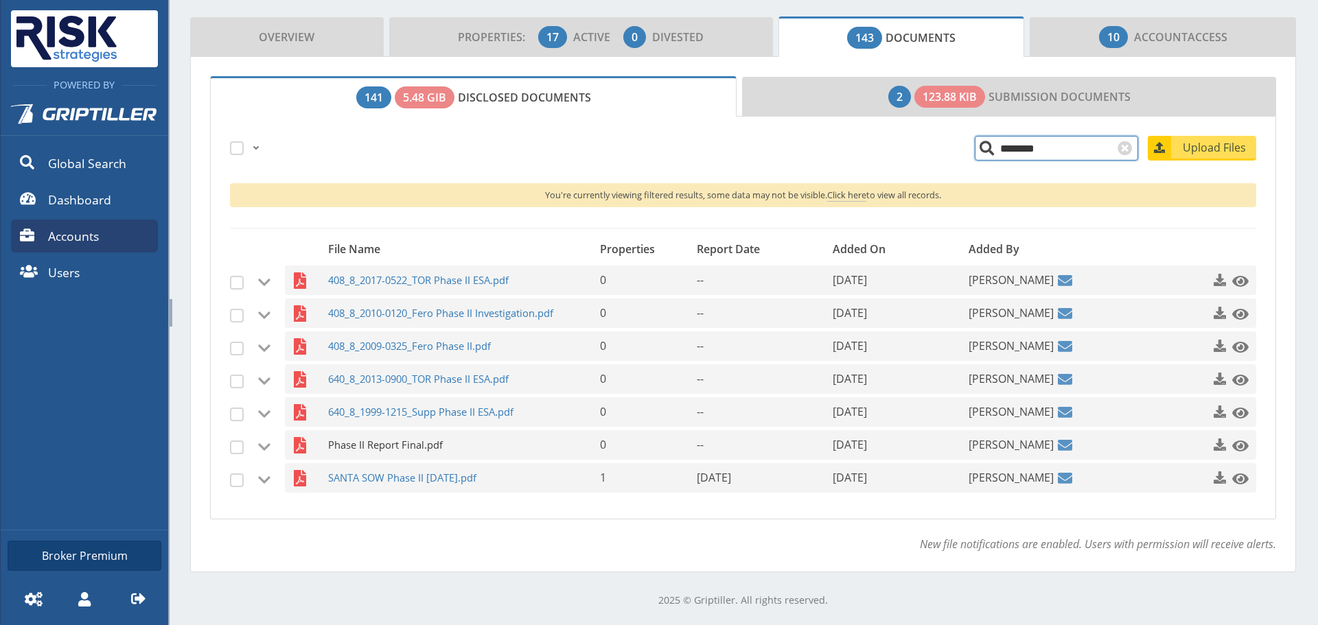
click at [393, 451] on span "Phase II Report Final.pdf" at bounding box center [445, 445] width 235 height 30
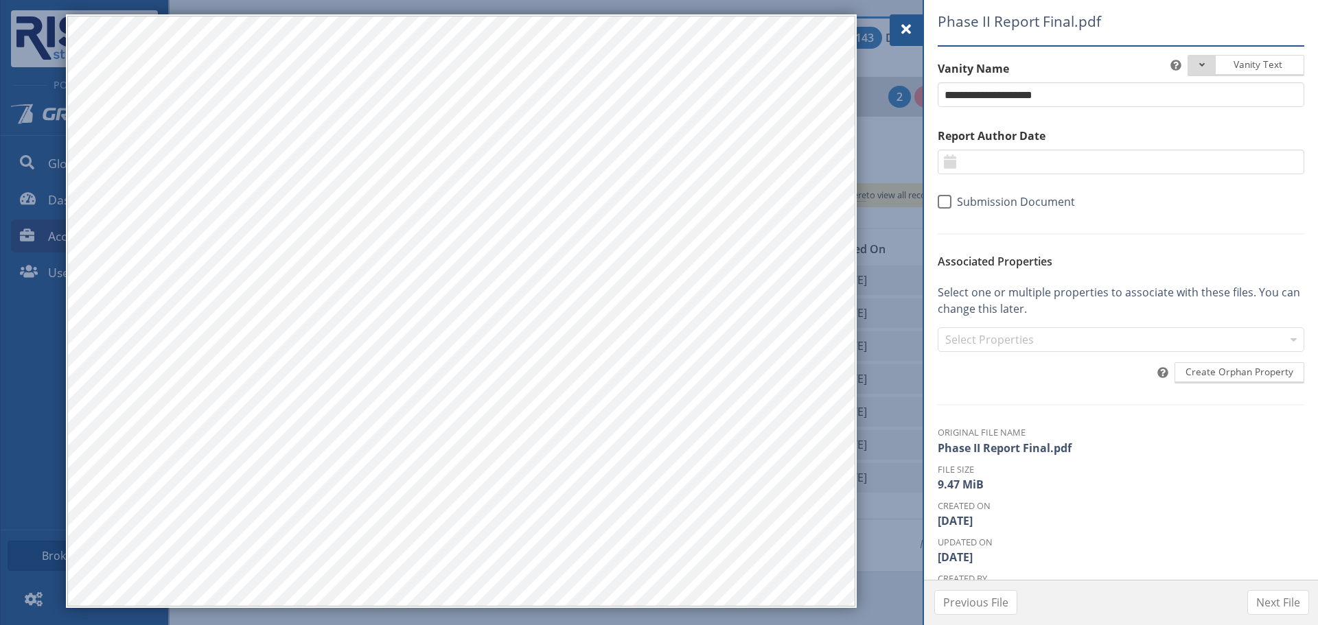
drag, startPoint x: 912, startPoint y: 27, endPoint x: 908, endPoint y: 41, distance: 13.5
click at [912, 27] on span at bounding box center [906, 29] width 16 height 16
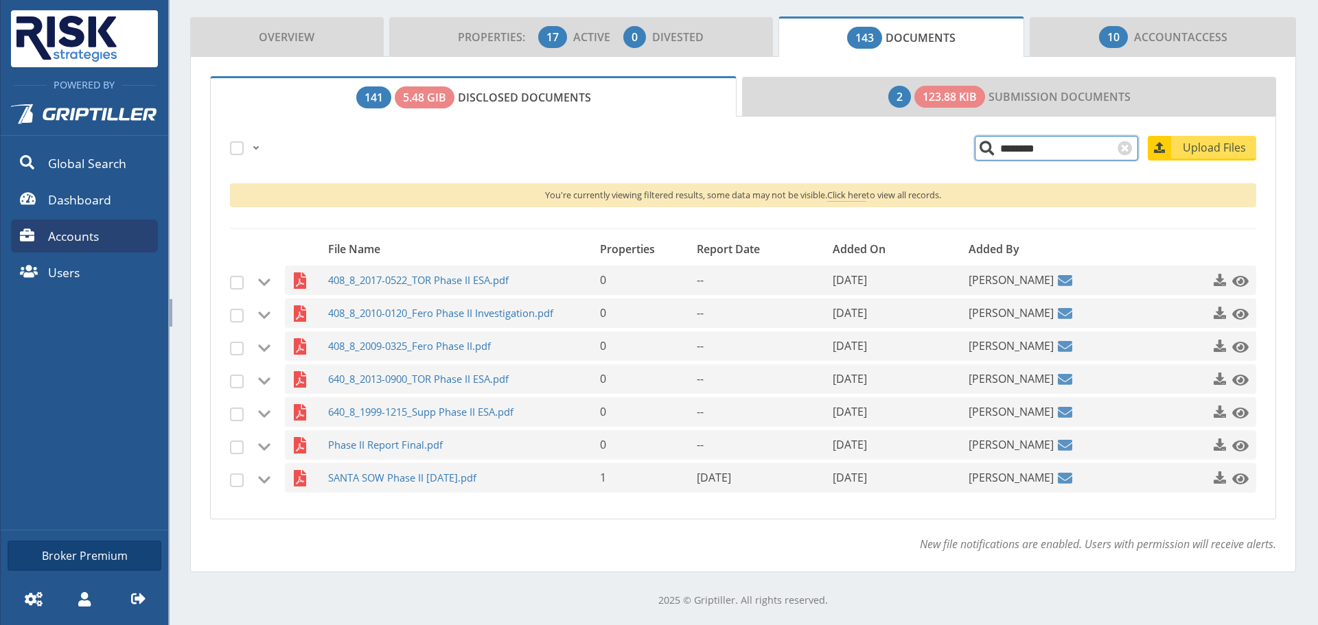
click at [975, 148] on input "********" at bounding box center [1056, 148] width 163 height 25
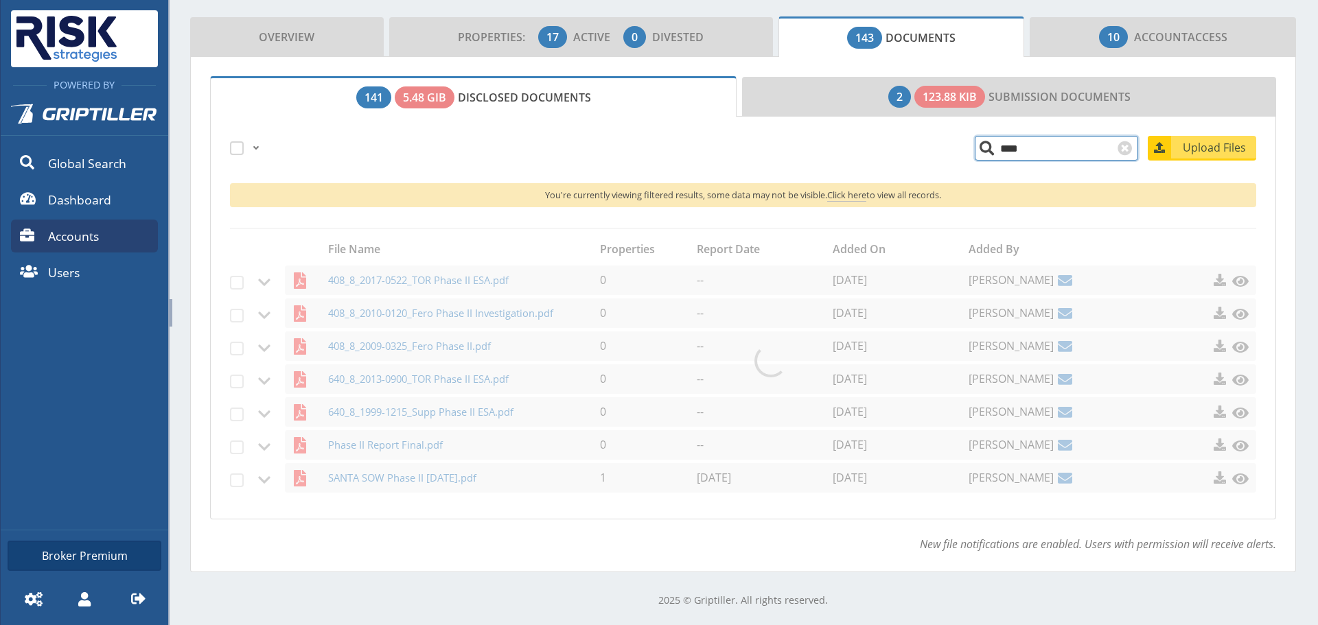
scroll to position [88, 0]
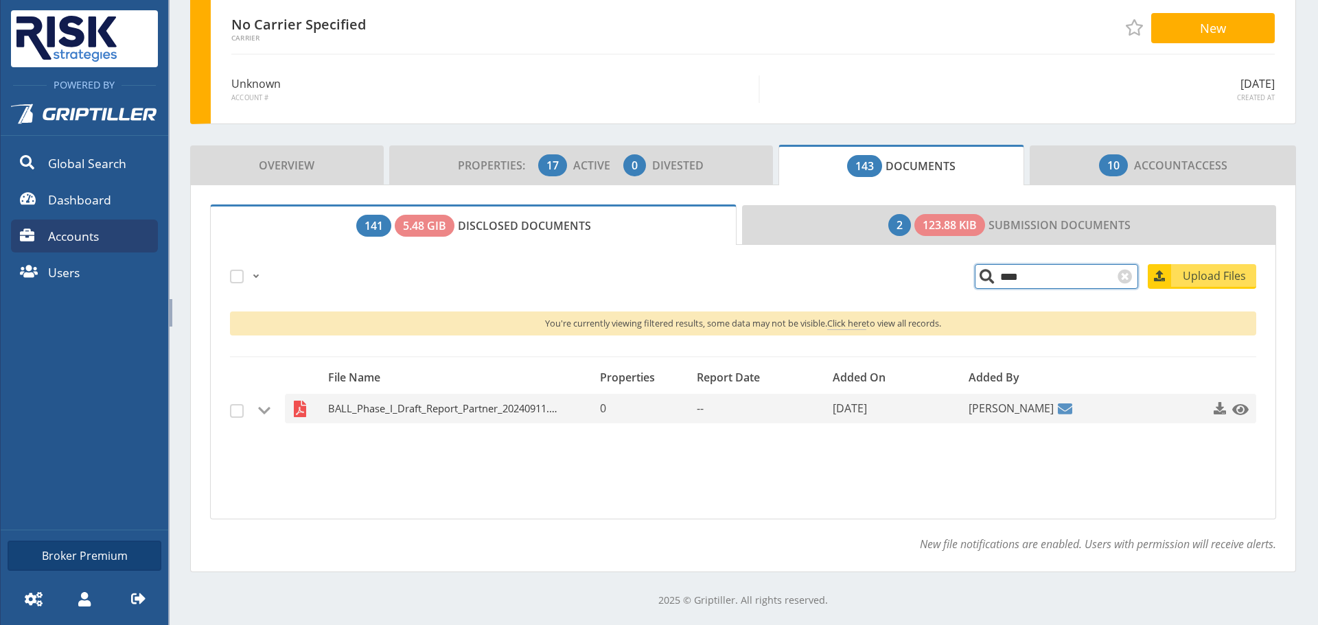
click at [449, 419] on span "BALL_Phase_I_Draft_Report_Partner_20240911.pdf" at bounding box center [445, 409] width 235 height 30
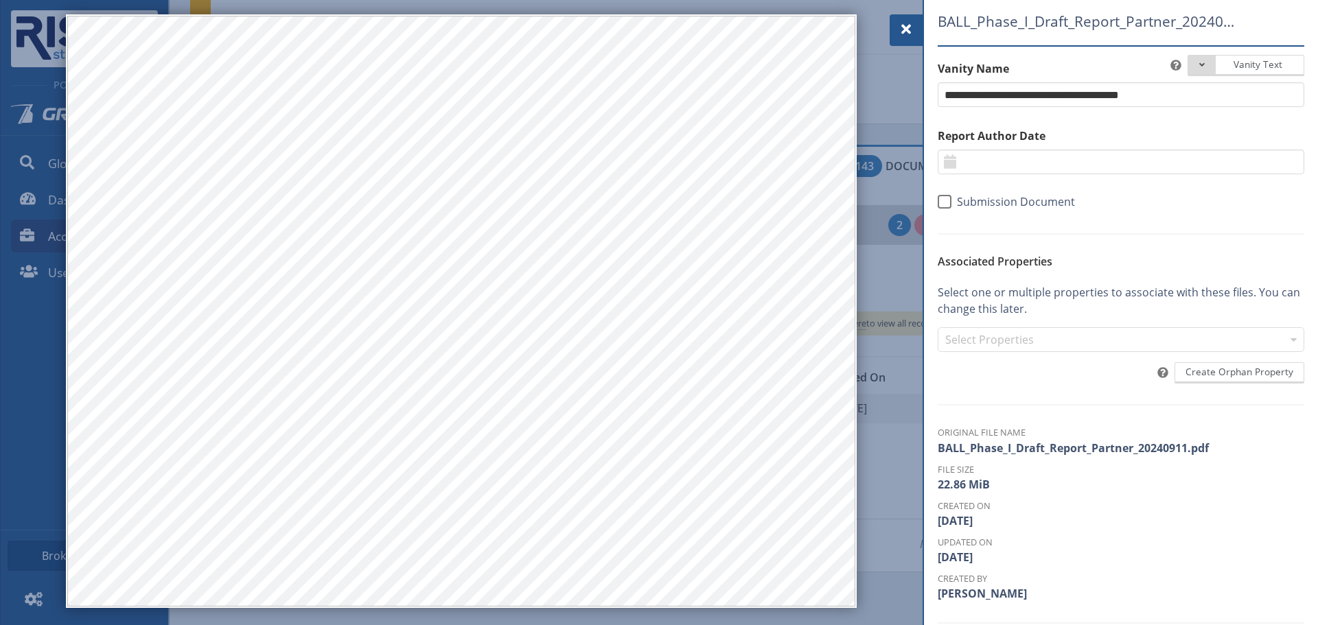
drag, startPoint x: 902, startPoint y: 27, endPoint x: 894, endPoint y: 49, distance: 23.5
click at [902, 27] on span at bounding box center [906, 29] width 16 height 16
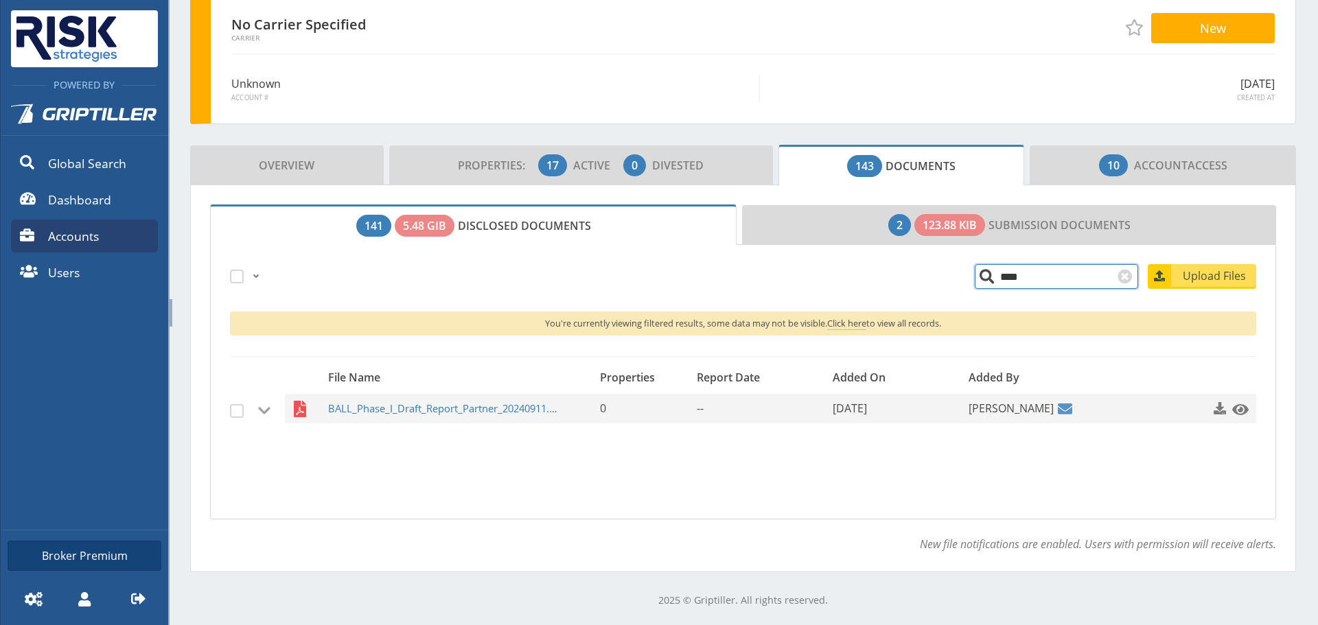
click at [978, 281] on input "****" at bounding box center [1056, 276] width 163 height 25
click at [451, 413] on span "OSWE_ Phase I_Draft Report [DATE] (2).pdf" at bounding box center [445, 409] width 235 height 30
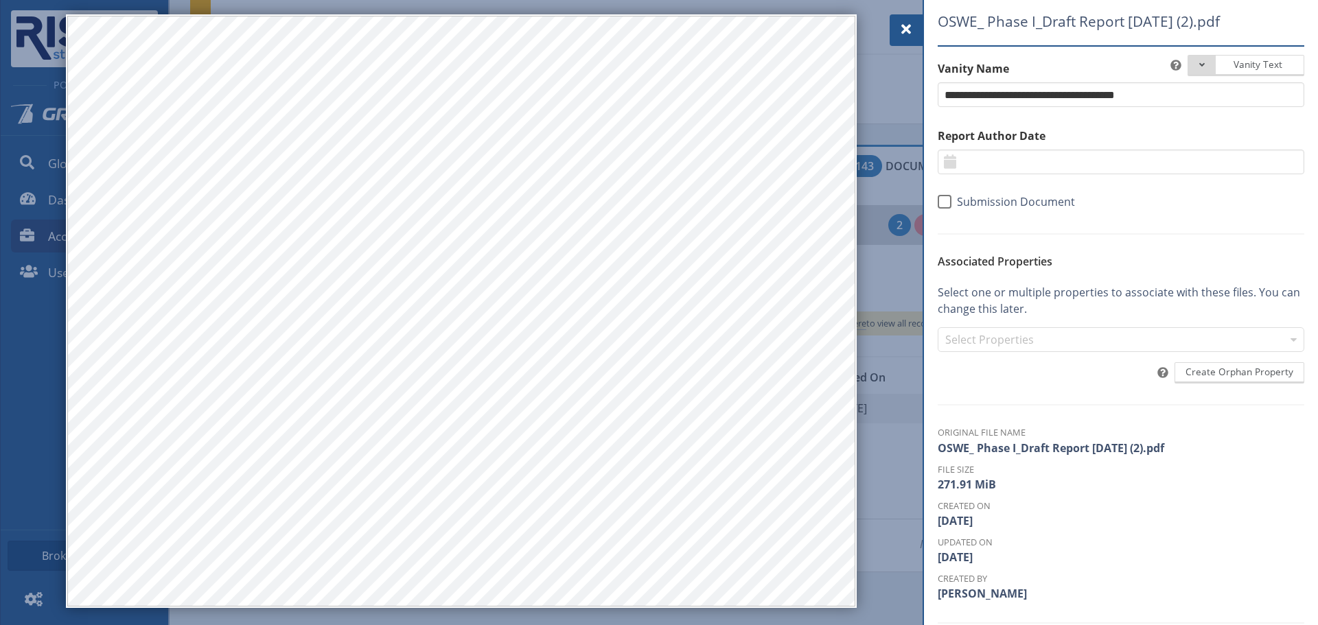
click at [921, 34] on div at bounding box center [906, 30] width 33 height 32
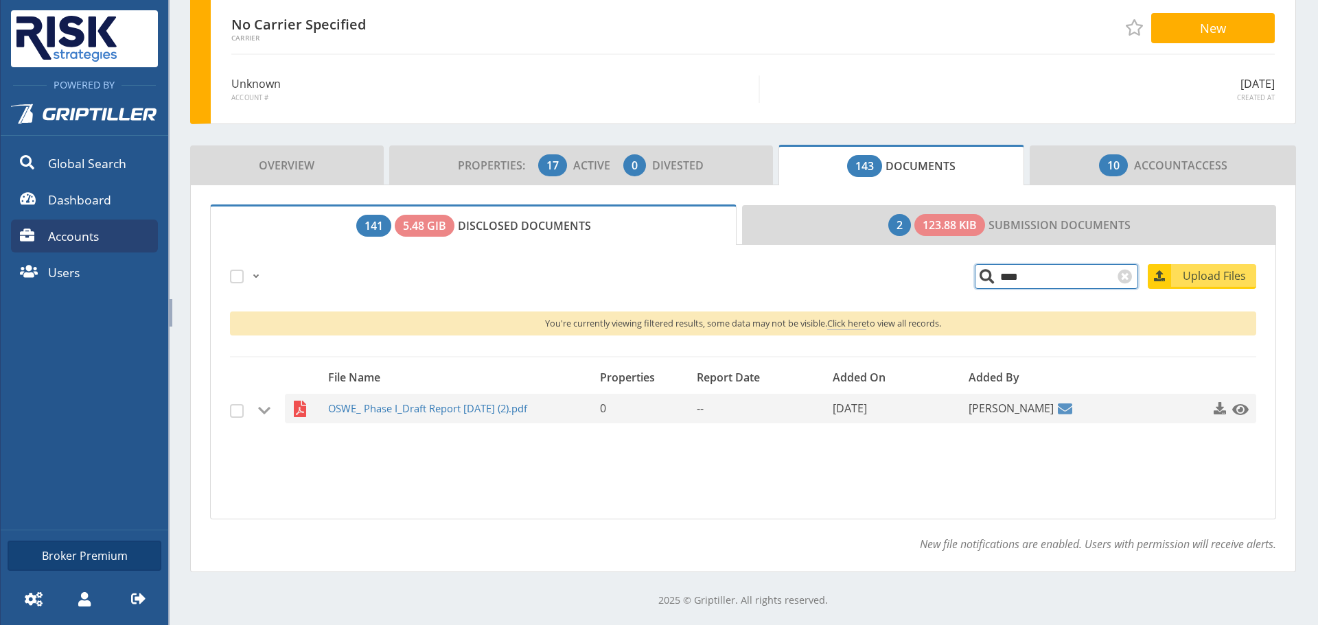
click at [986, 275] on input "****" at bounding box center [1056, 276] width 163 height 25
click at [473, 401] on span "KELL_Phase_I_Draft Report_121824.pdf" at bounding box center [445, 409] width 235 height 30
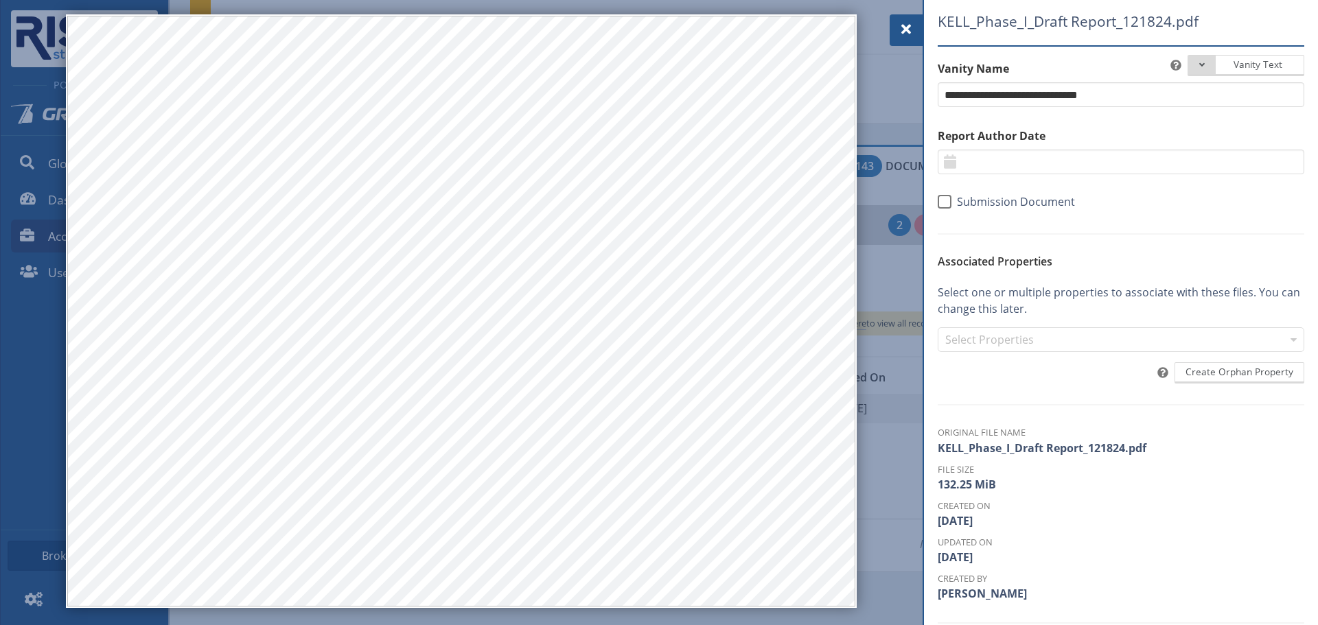
click at [914, 36] on span at bounding box center [906, 29] width 16 height 16
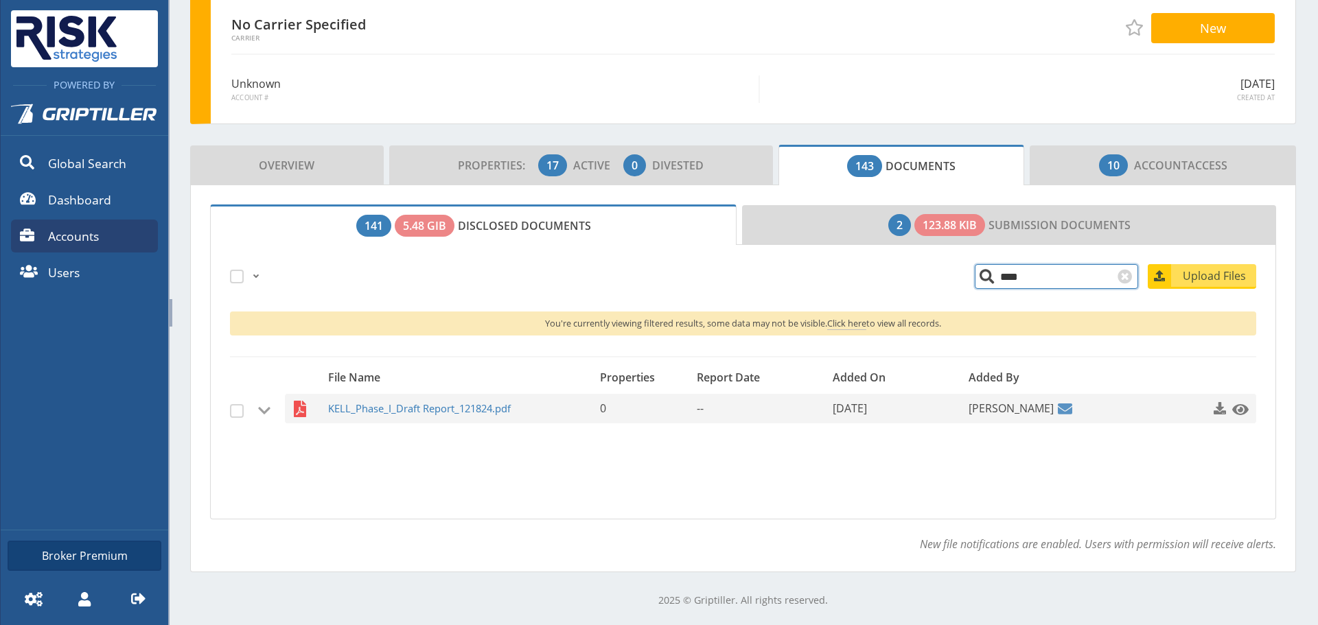
click at [975, 275] on input "****" at bounding box center [1056, 276] width 163 height 25
click at [396, 405] on span "UNIO_Phase_I_Draft_Report_120224.pdf" at bounding box center [445, 409] width 235 height 30
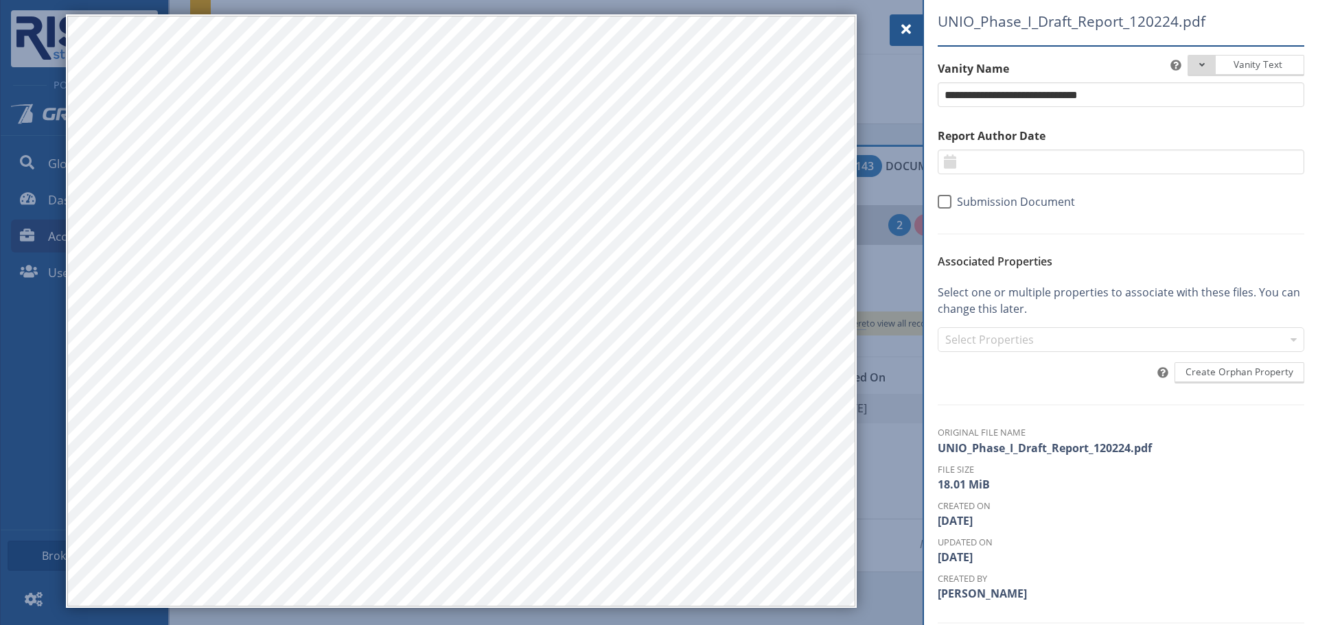
click at [900, 38] on div at bounding box center [906, 30] width 33 height 32
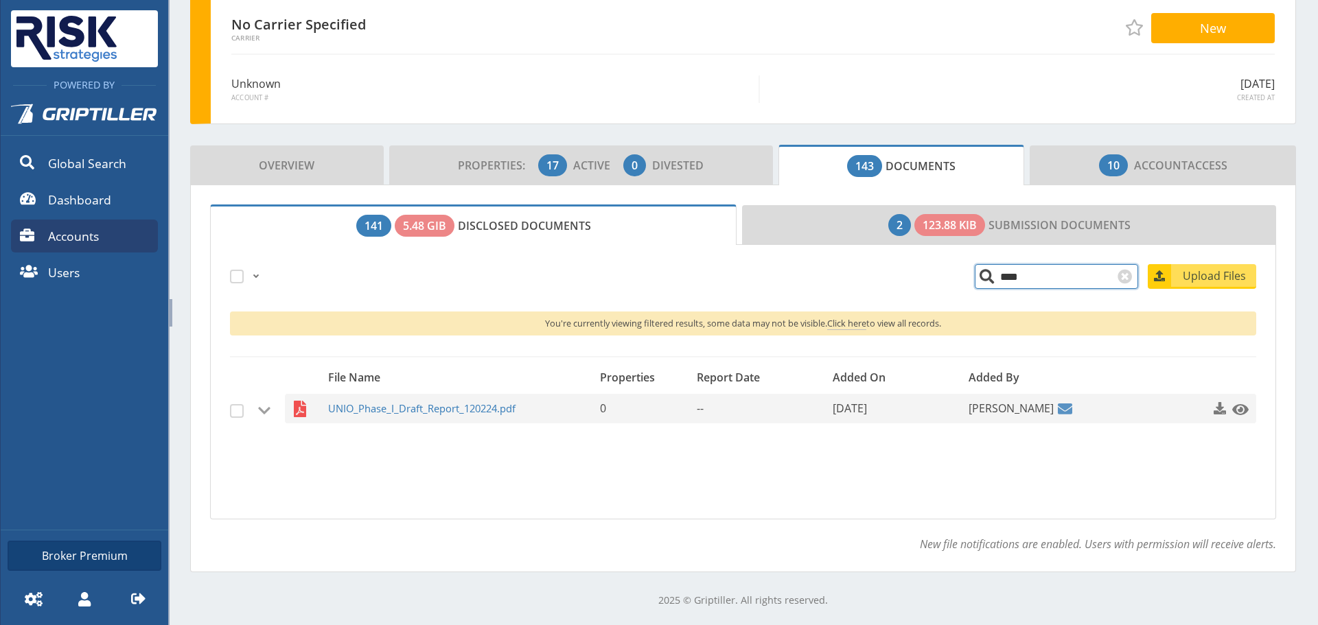
click at [1012, 287] on input "****" at bounding box center [1056, 276] width 163 height 25
click at [1011, 282] on input "****" at bounding box center [1056, 276] width 163 height 25
click at [1009, 279] on input "****" at bounding box center [1056, 276] width 163 height 25
click at [1008, 279] on input "****" at bounding box center [1056, 276] width 163 height 25
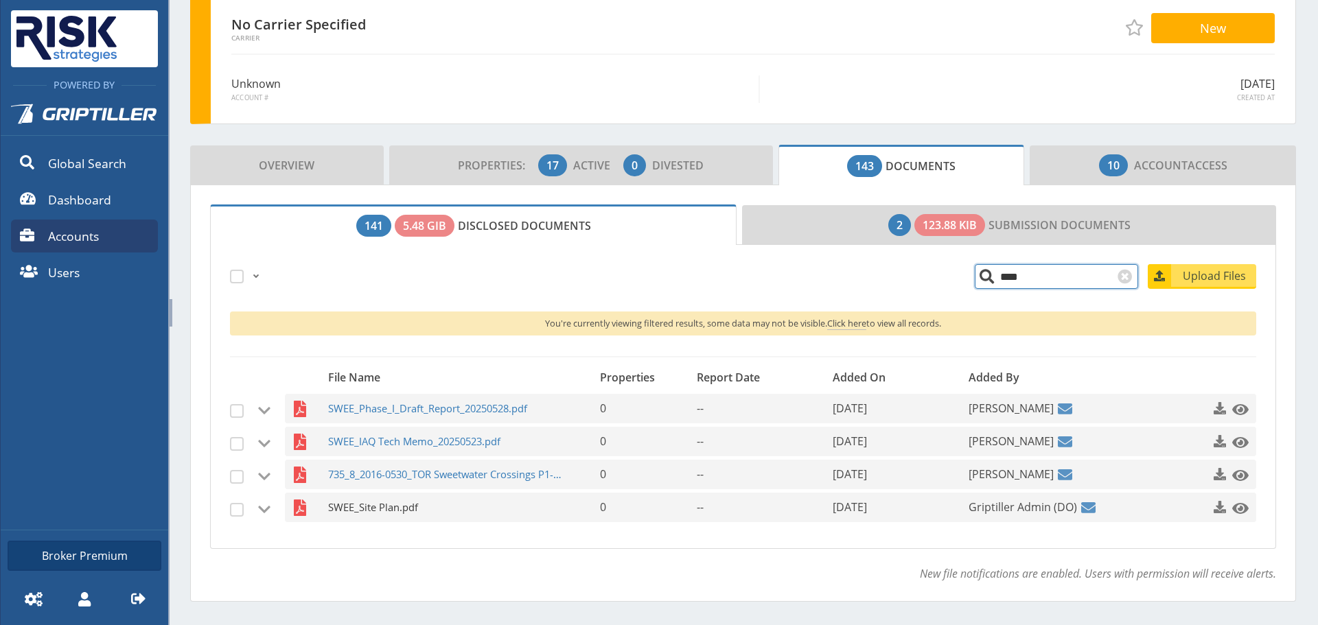
click at [415, 518] on span "SWEE_Site Plan.pdf" at bounding box center [445, 508] width 235 height 30
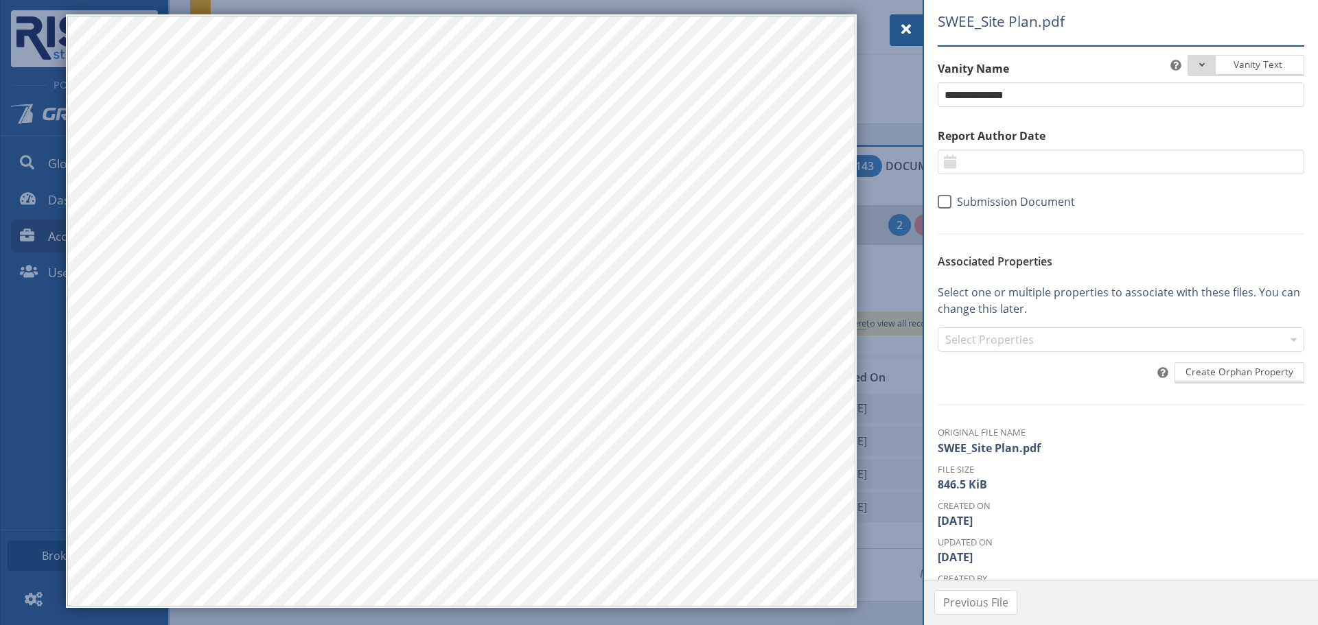
drag, startPoint x: 913, startPoint y: 33, endPoint x: 859, endPoint y: 56, distance: 58.4
click at [913, 33] on span at bounding box center [906, 29] width 16 height 16
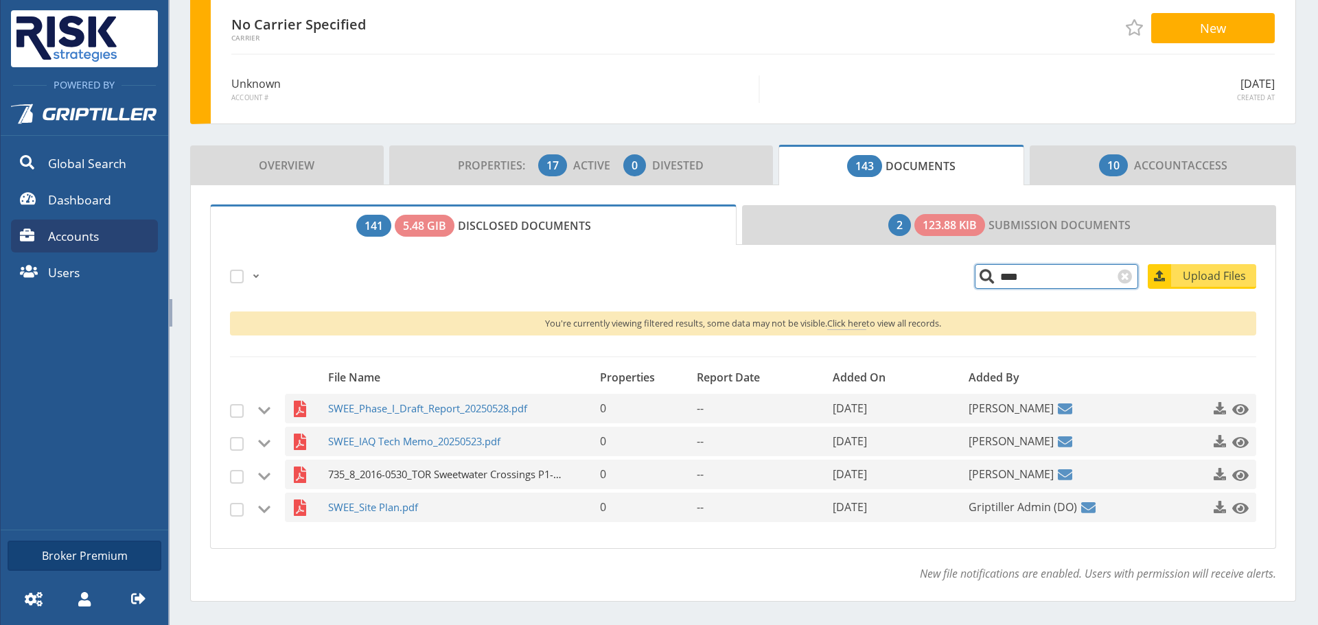
click at [452, 468] on span "735_8_2016-0530_TOR Sweetwater Crossings P1-ESA.pdf" at bounding box center [445, 475] width 235 height 30
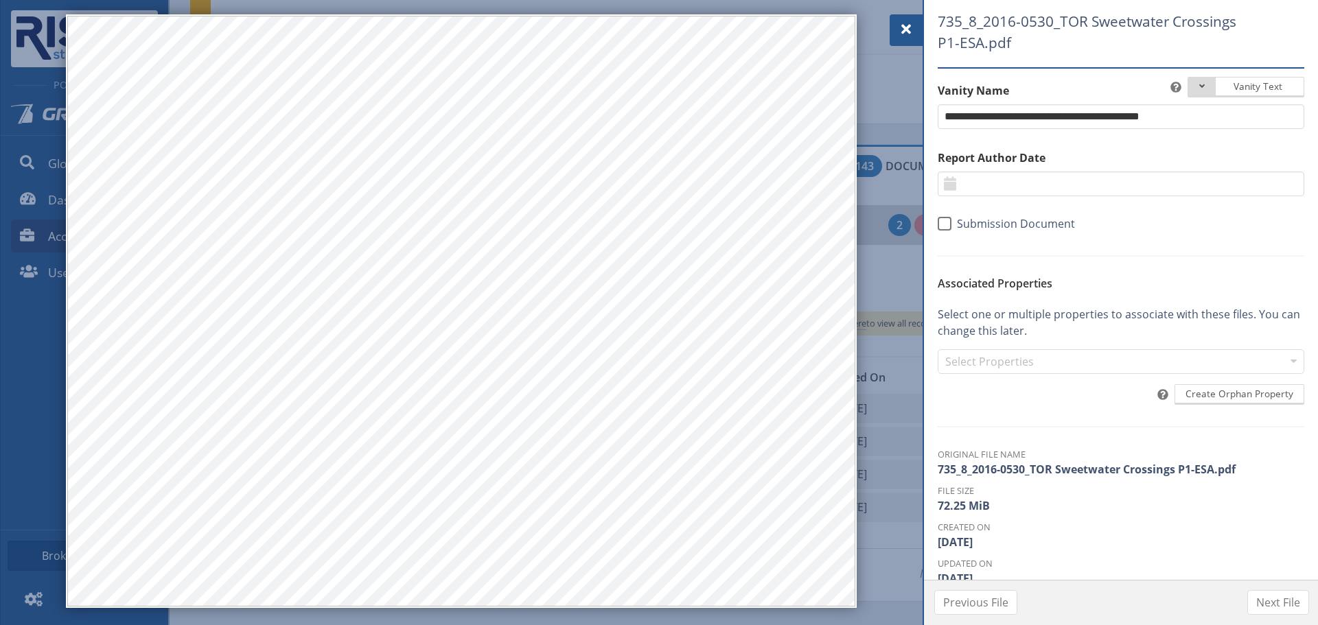
click at [906, 27] on span at bounding box center [906, 29] width 16 height 16
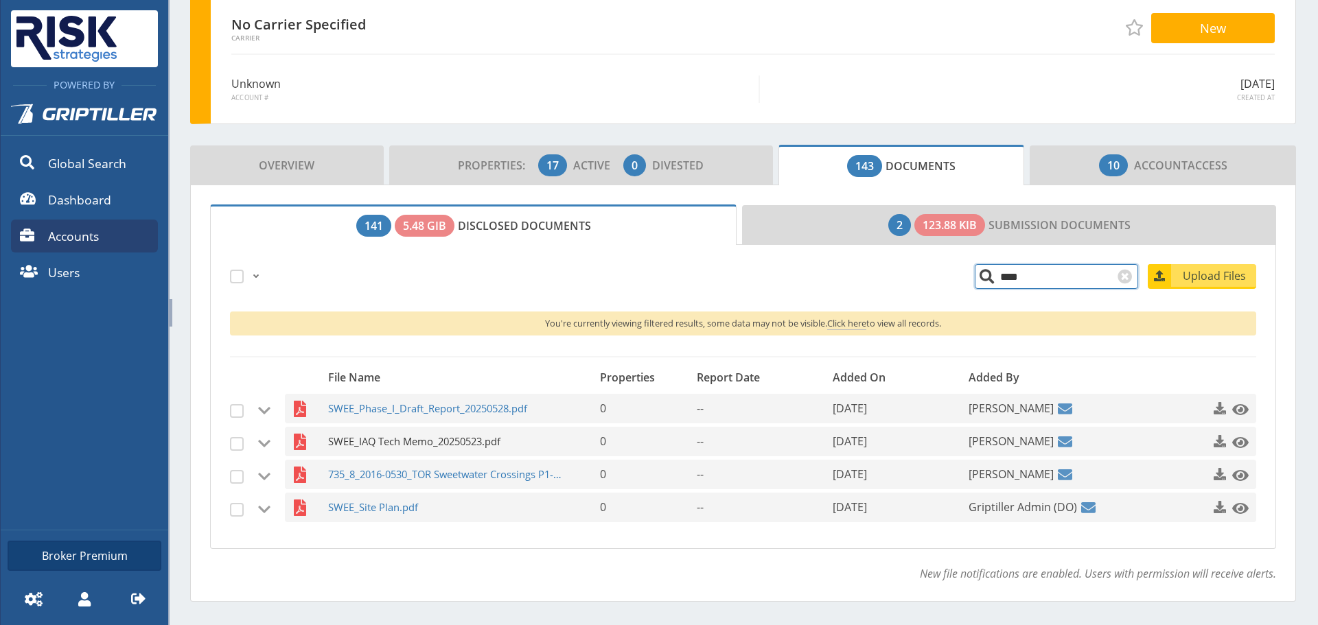
click at [447, 438] on span "SWEE_IAQ Tech Memo_20250523.pdf" at bounding box center [445, 442] width 235 height 30
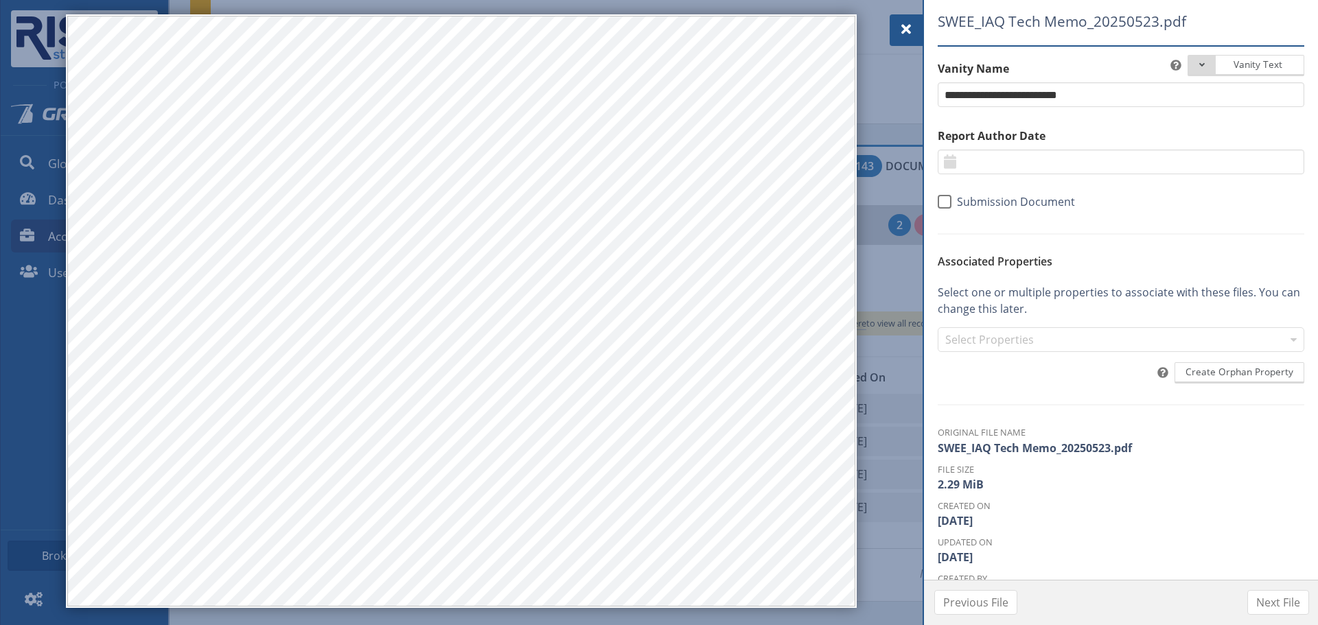
click at [891, 26] on div at bounding box center [906, 30] width 33 height 32
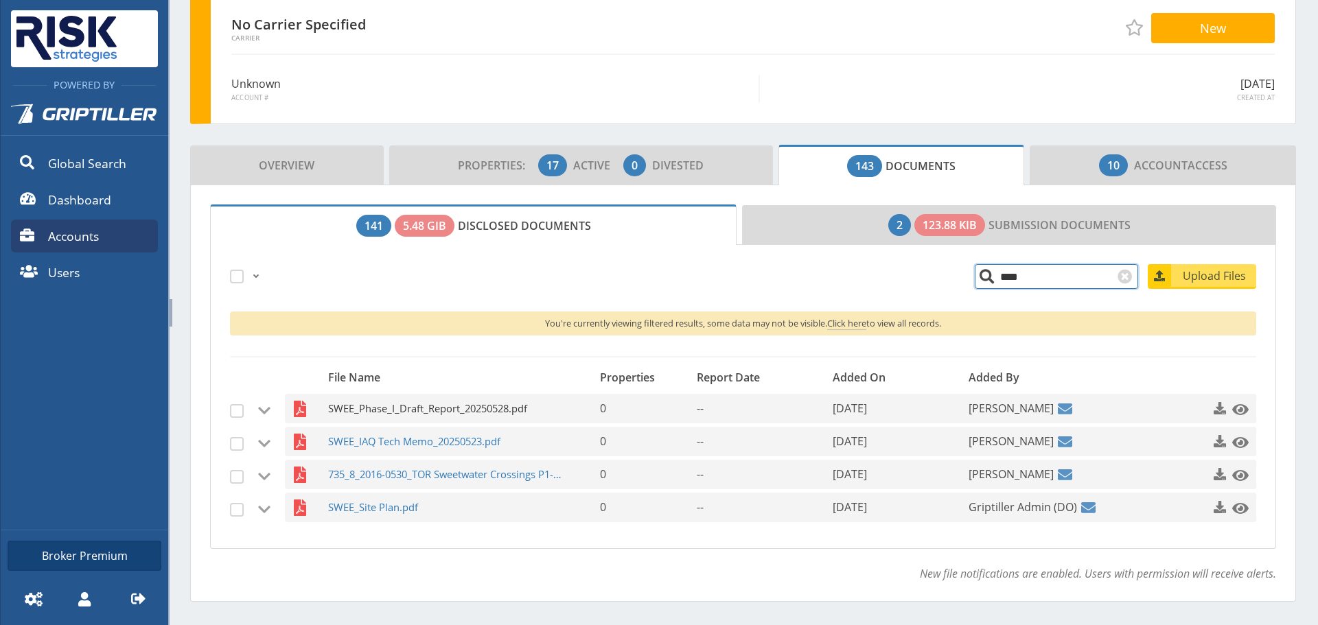
click at [476, 409] on span "SWEE_Phase_I_Draft_Report_20250528.pdf" at bounding box center [445, 409] width 235 height 30
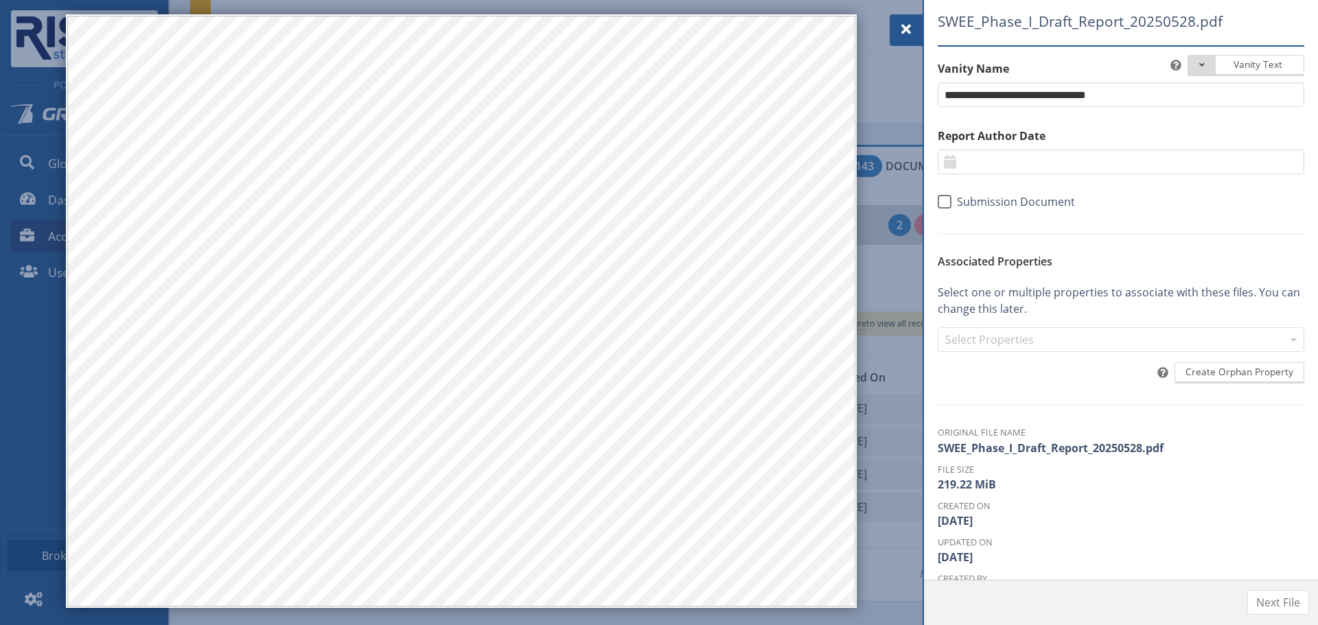
click at [912, 32] on span at bounding box center [906, 29] width 16 height 16
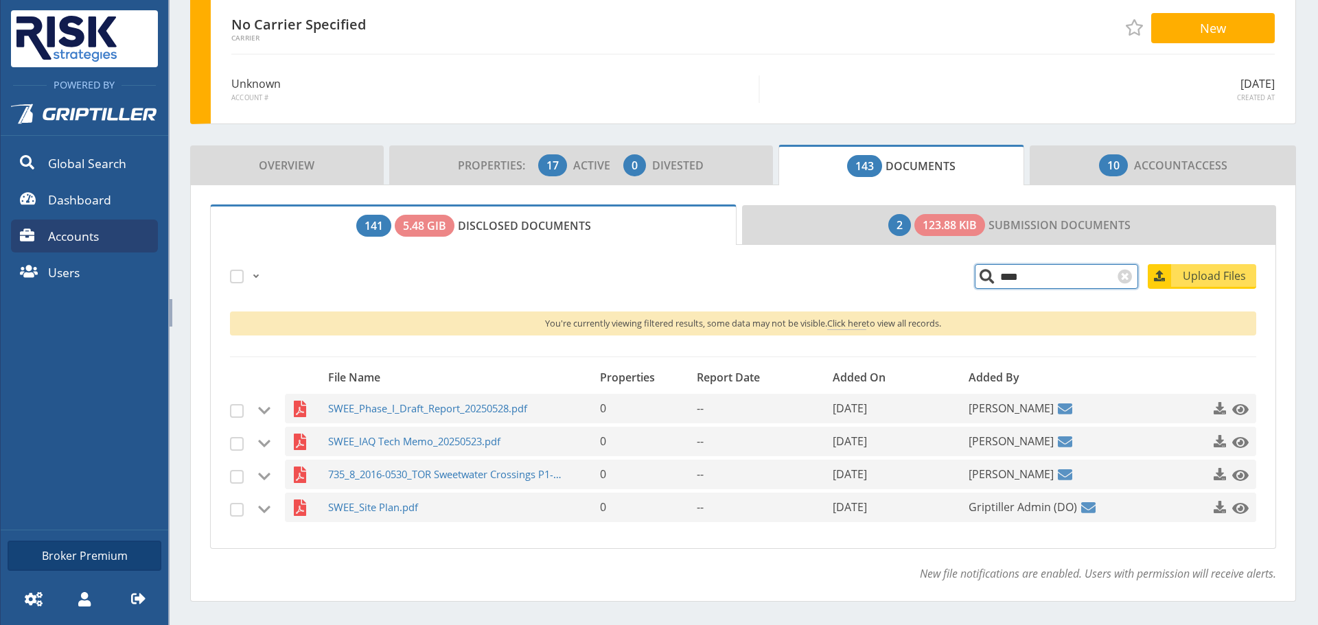
click at [998, 282] on input "****" at bounding box center [1056, 276] width 163 height 25
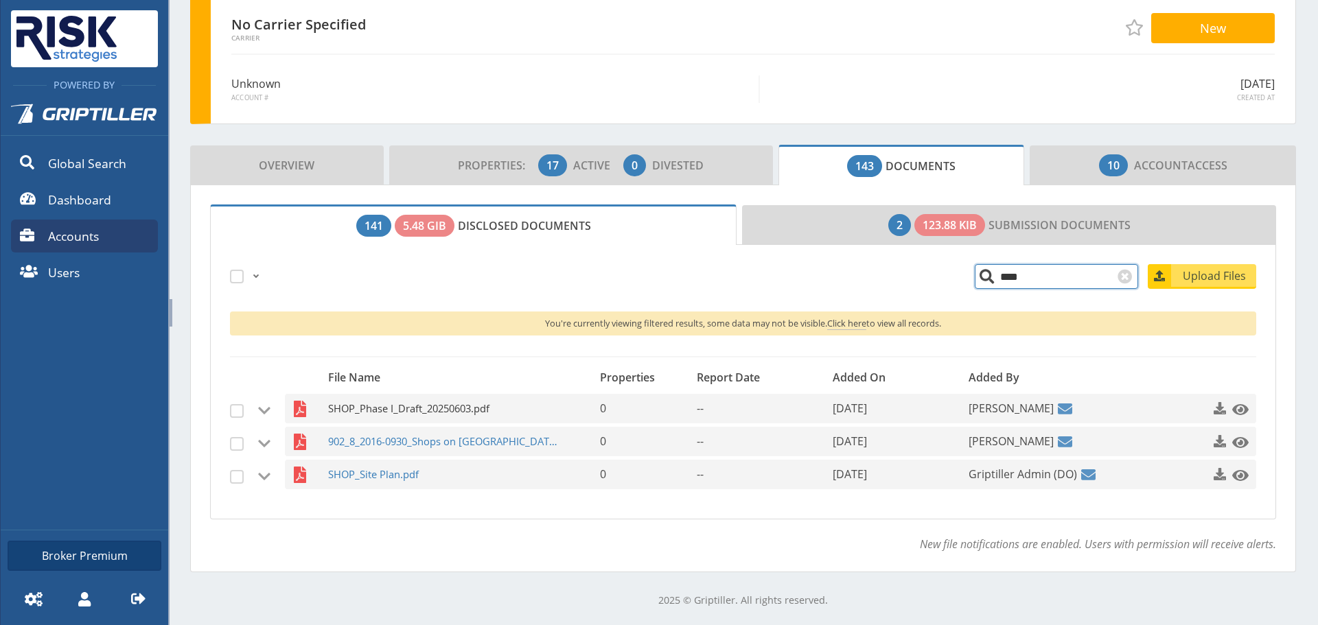
click at [472, 416] on span "SHOP_Phase I_Draft_20250603.pdf" at bounding box center [445, 409] width 235 height 30
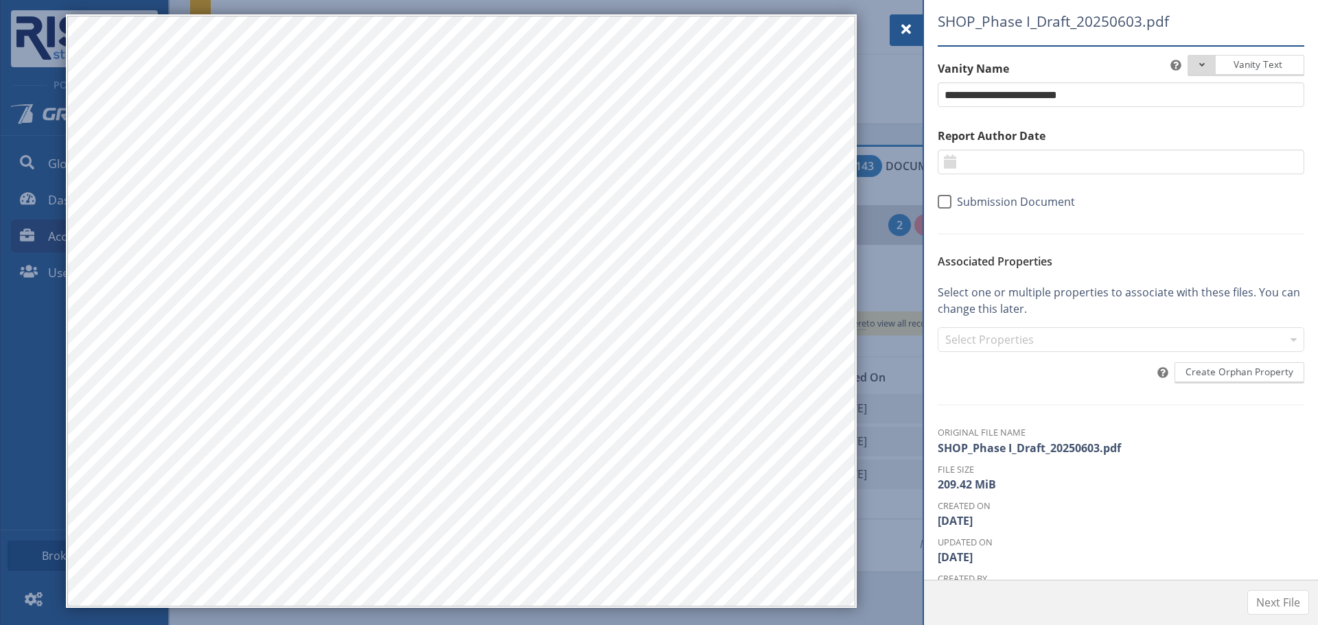
click at [912, 32] on span at bounding box center [906, 29] width 16 height 16
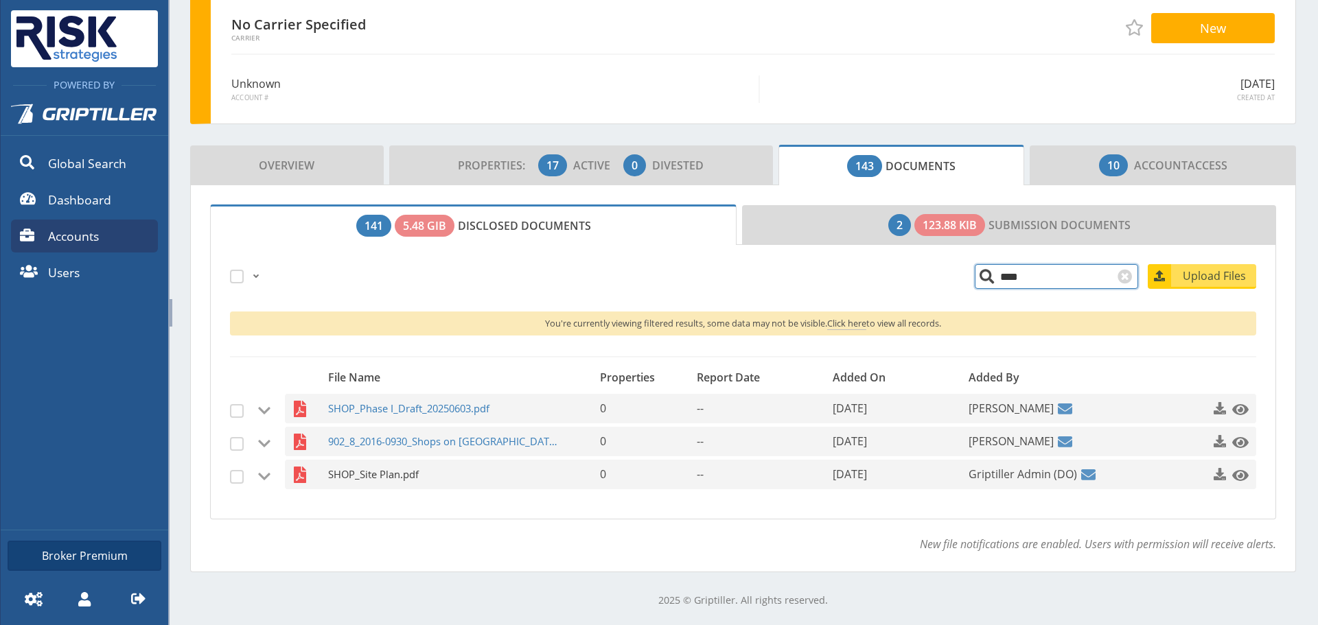
click at [406, 471] on span "SHOP_Site Plan.pdf" at bounding box center [445, 475] width 235 height 30
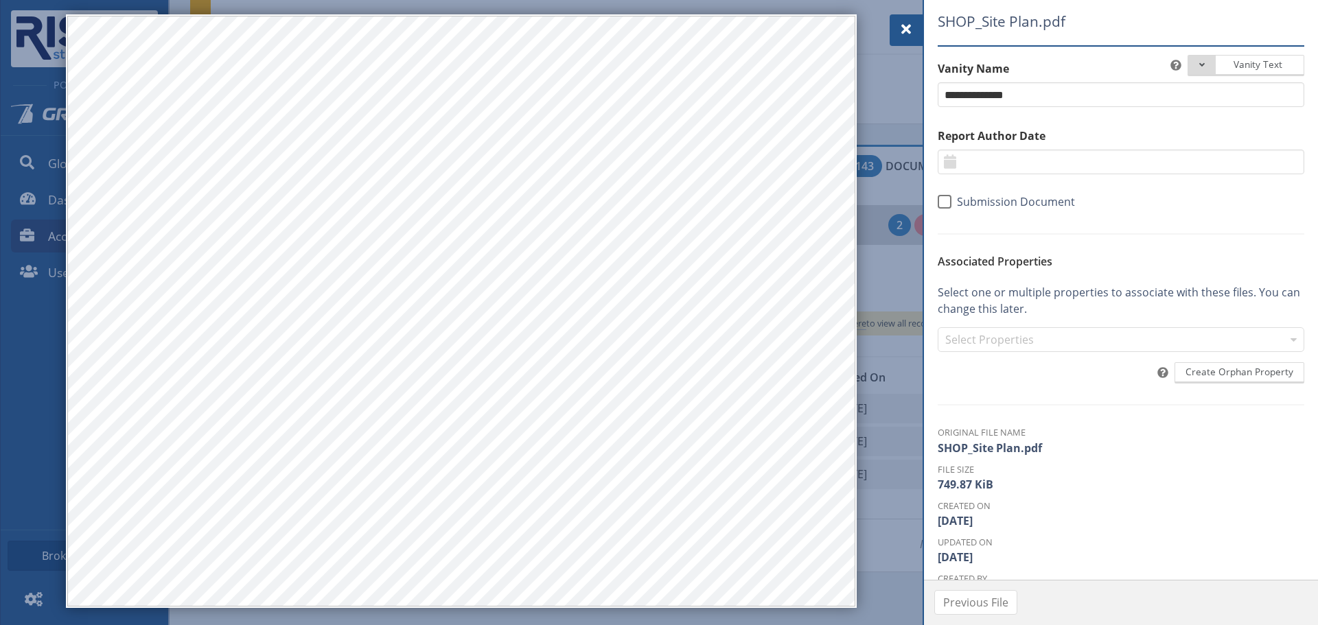
click at [922, 31] on div at bounding box center [906, 30] width 33 height 32
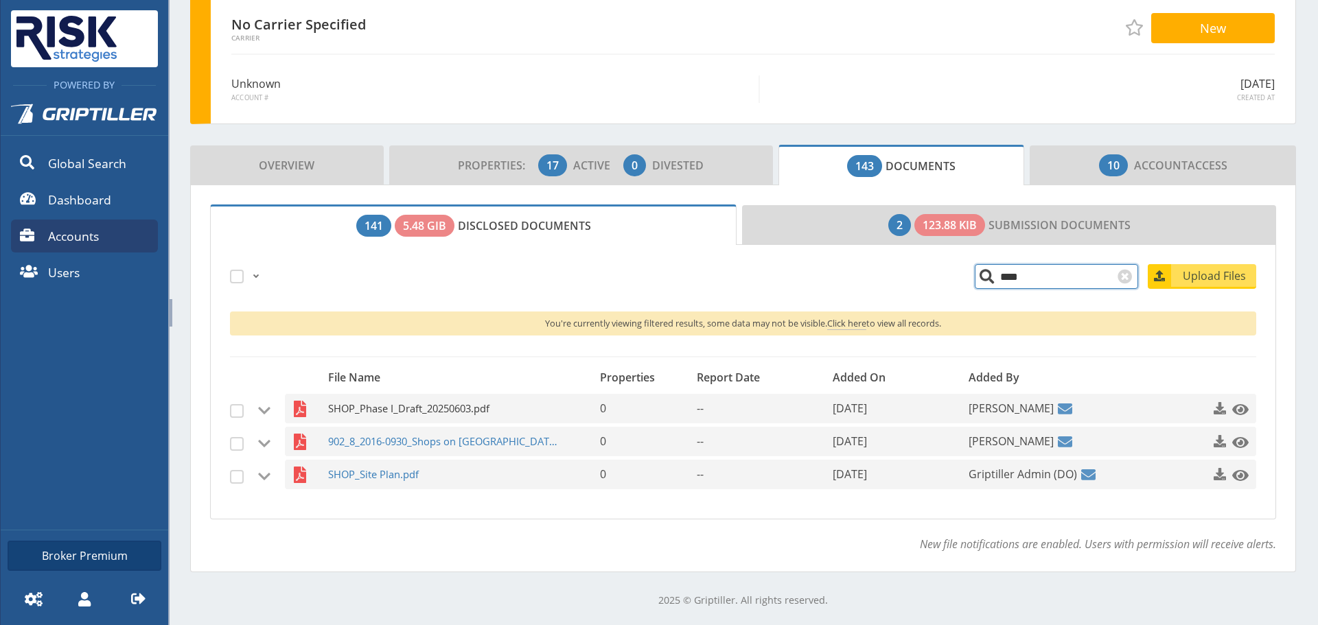
click at [355, 403] on span "SHOP_Phase I_Draft_20250603.pdf" at bounding box center [445, 409] width 235 height 30
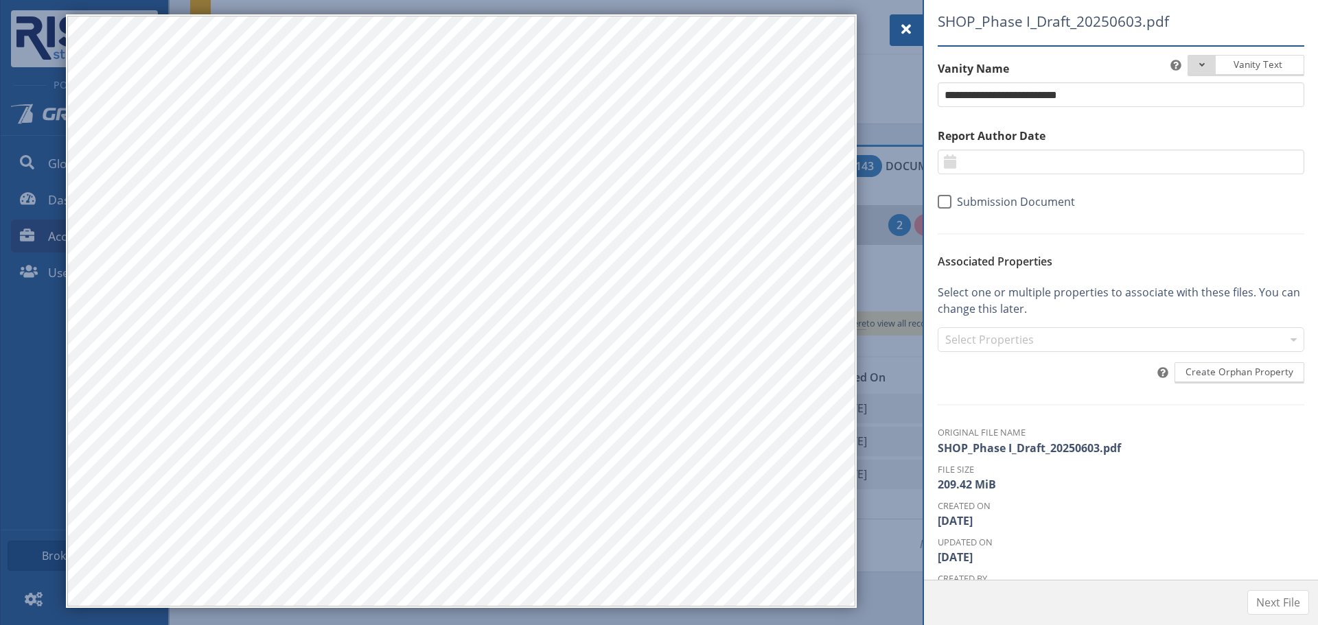
click at [894, 30] on div at bounding box center [906, 30] width 33 height 32
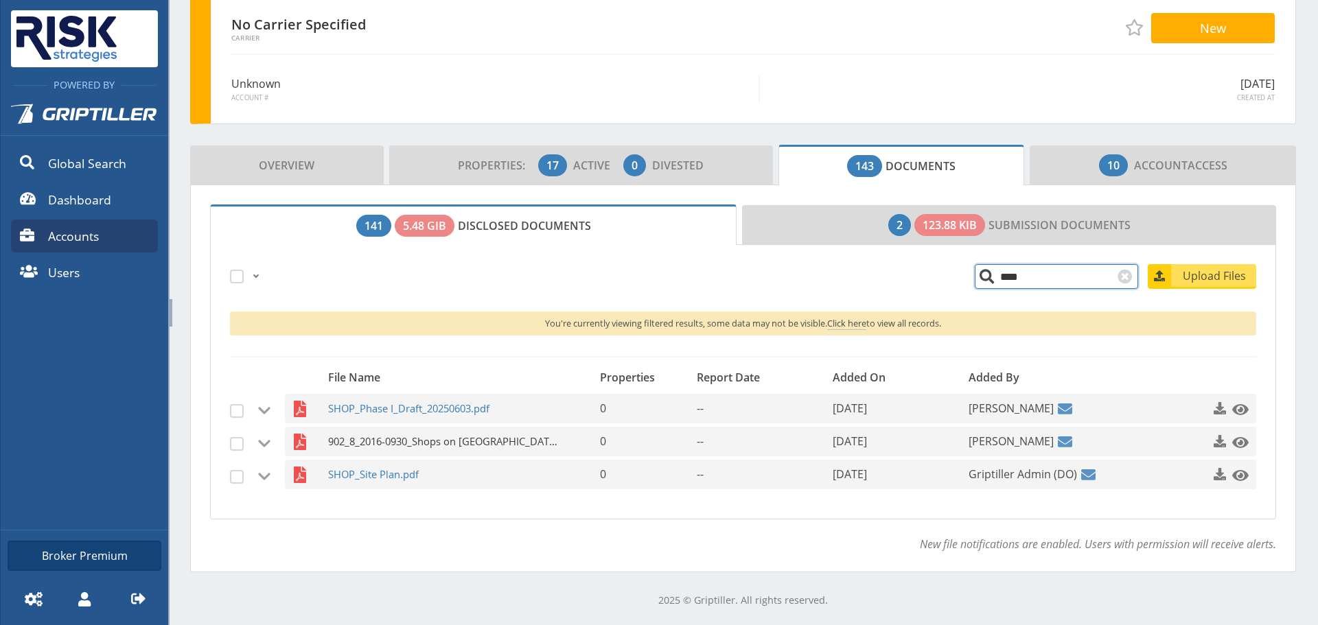
click at [361, 445] on span "902_8_2016-0930_Shops on [GEOGRAPHIC_DATA] Phase I Update.pdf" at bounding box center [445, 442] width 235 height 30
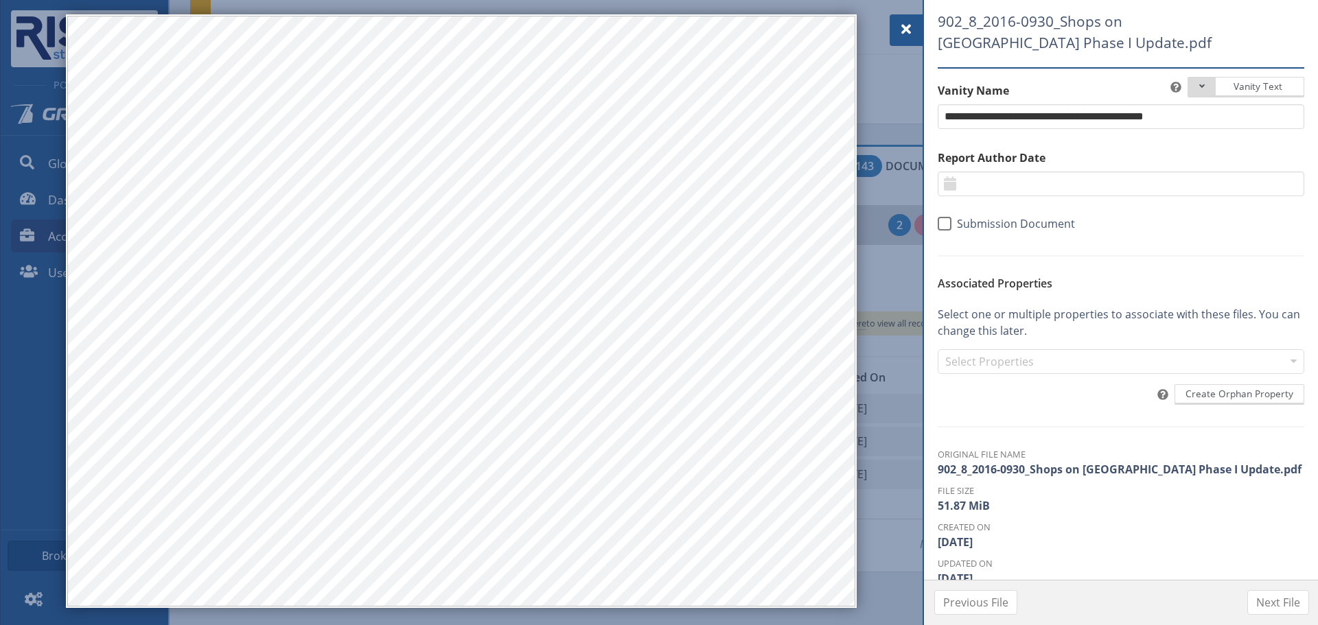
drag, startPoint x: 908, startPoint y: 35, endPoint x: 905, endPoint y: 42, distance: 7.4
click at [908, 35] on span at bounding box center [906, 29] width 16 height 16
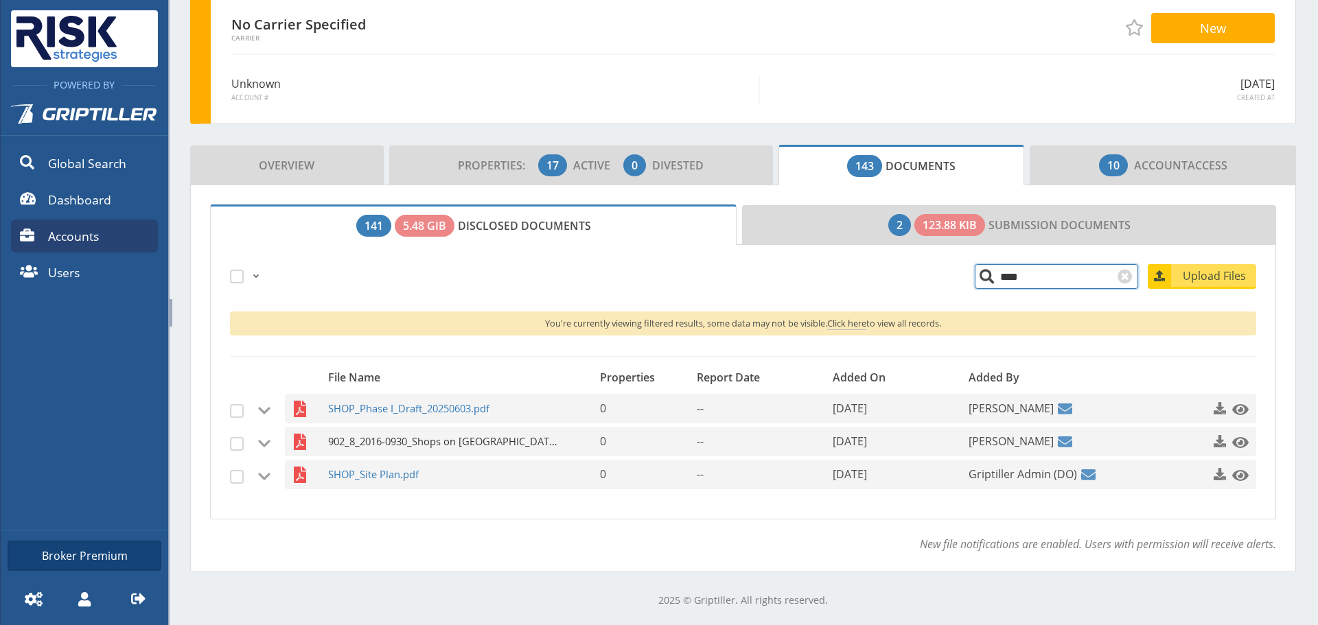
click at [400, 443] on span "902_8_2016-0930_Shops on [GEOGRAPHIC_DATA] Phase I Update.pdf" at bounding box center [445, 442] width 235 height 30
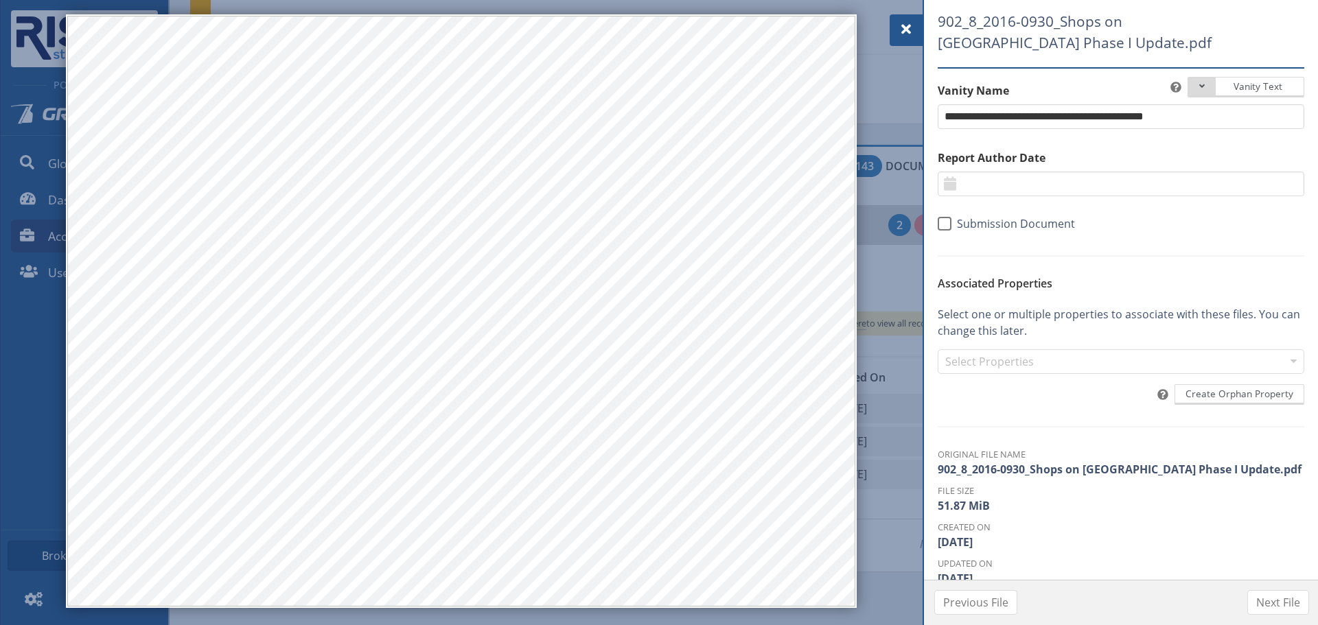
click at [901, 28] on span at bounding box center [906, 29] width 16 height 16
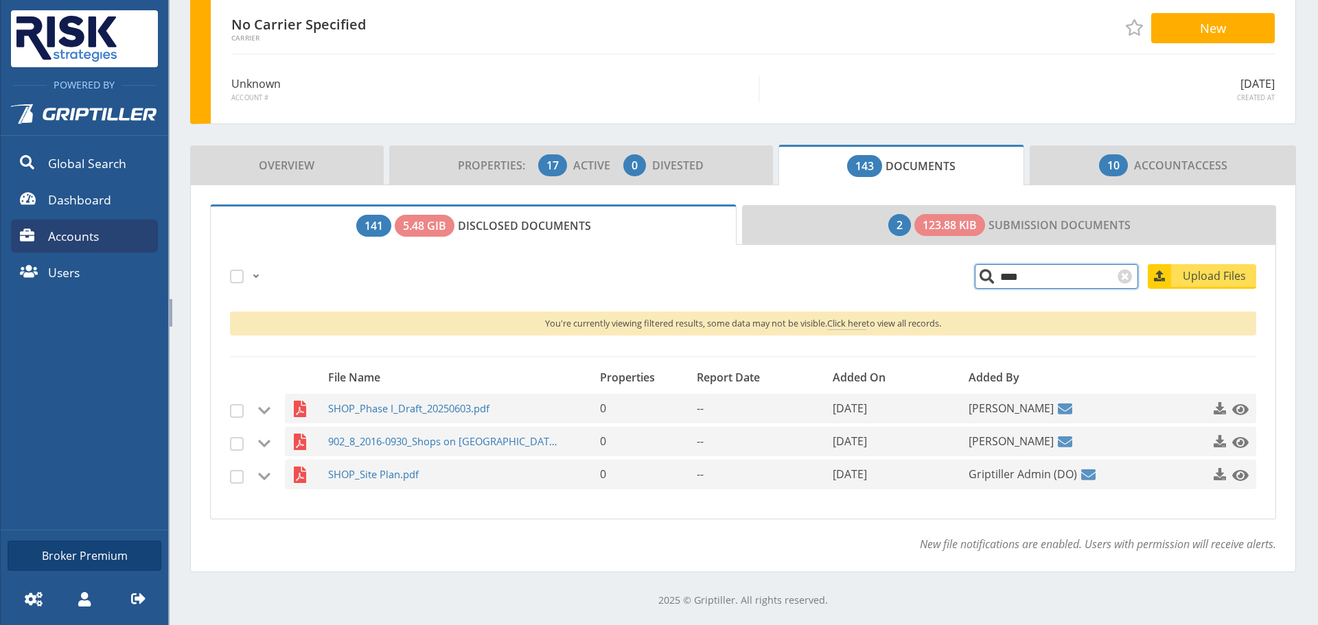
click at [989, 275] on input "****" at bounding box center [1056, 276] width 163 height 25
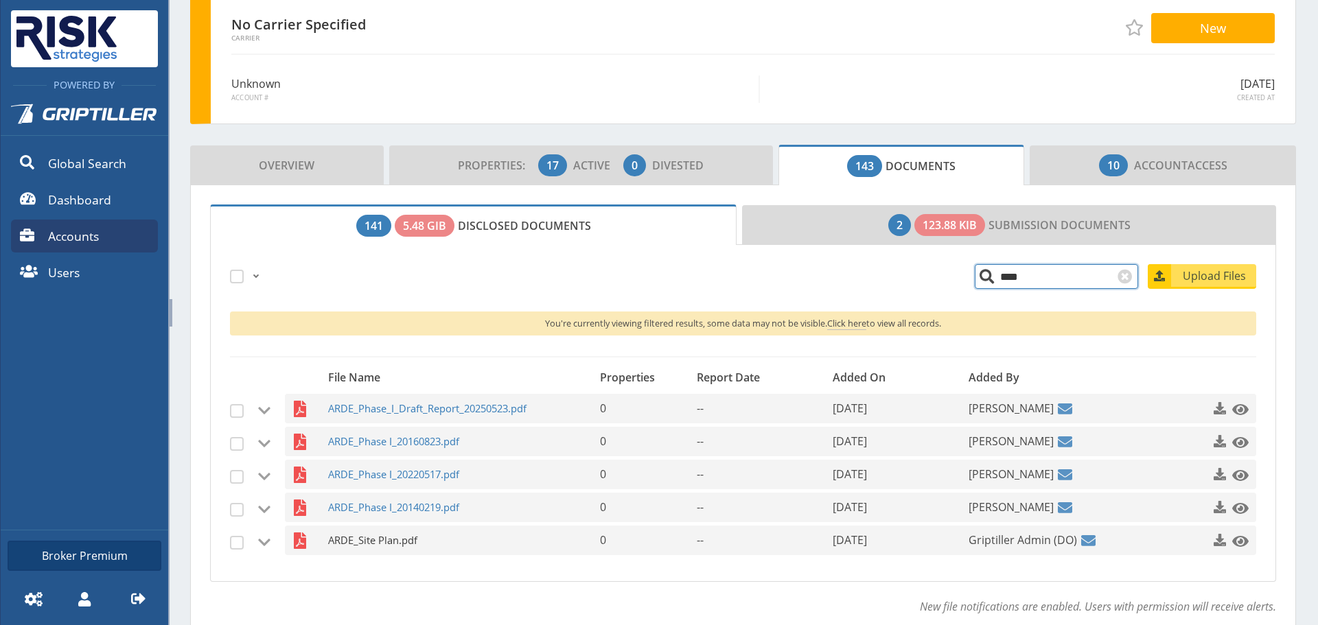
click at [377, 535] on span "ARDE_Site Plan.pdf" at bounding box center [445, 541] width 235 height 30
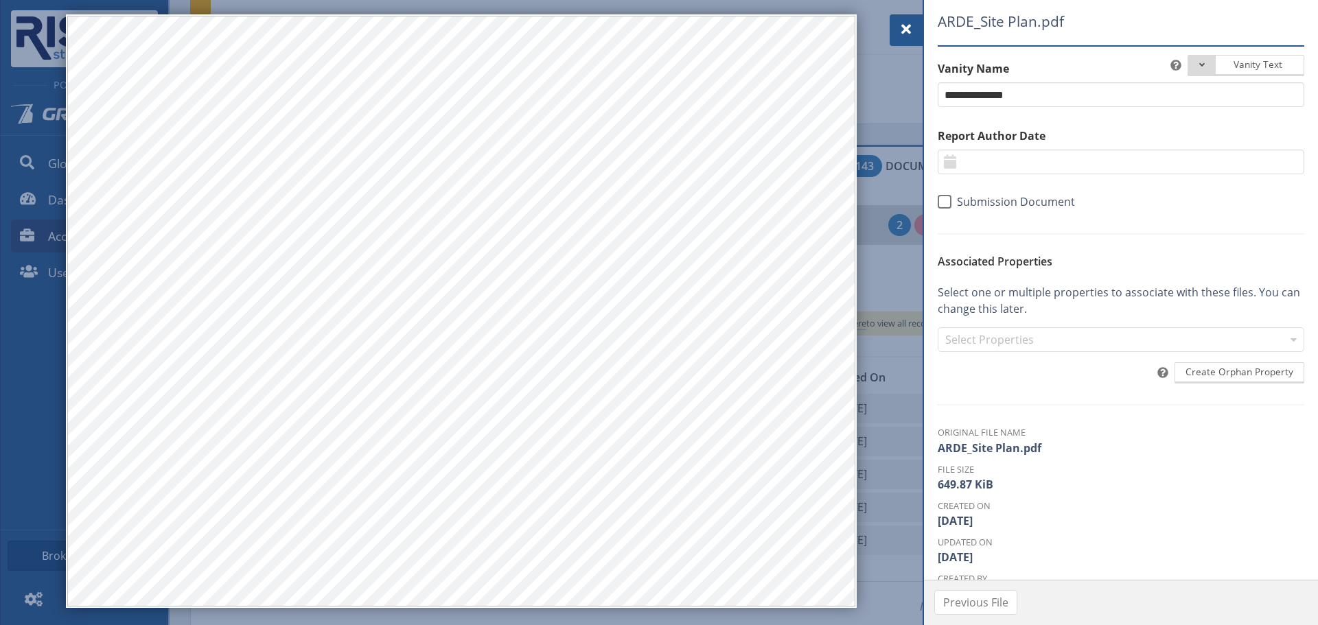
click at [906, 23] on span at bounding box center [906, 29] width 16 height 16
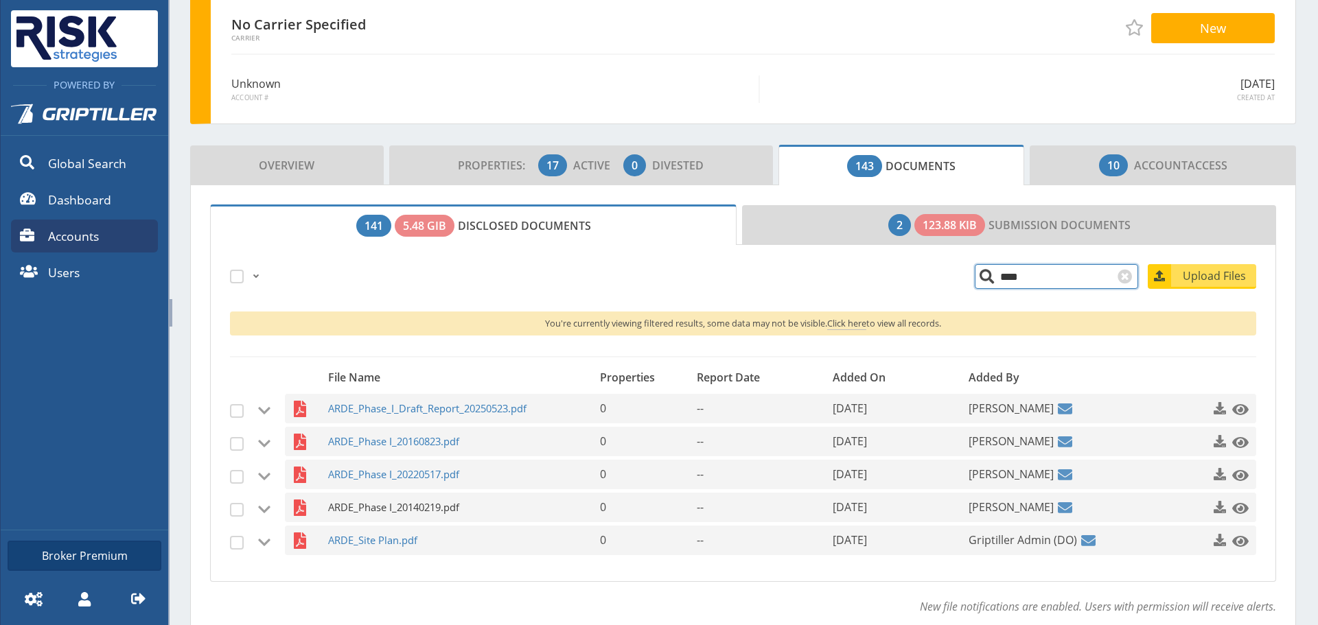
click at [382, 505] on span "ARDE_Phase I_20140219.pdf" at bounding box center [445, 508] width 235 height 30
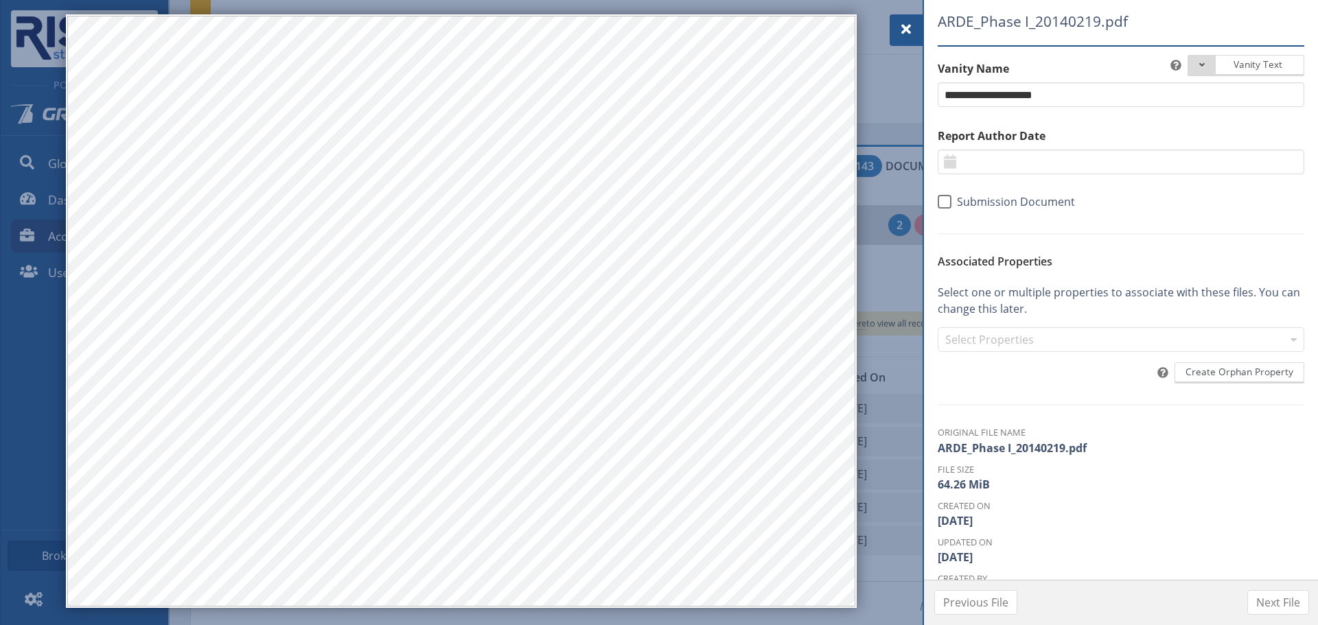
click at [911, 19] on div at bounding box center [906, 30] width 33 height 32
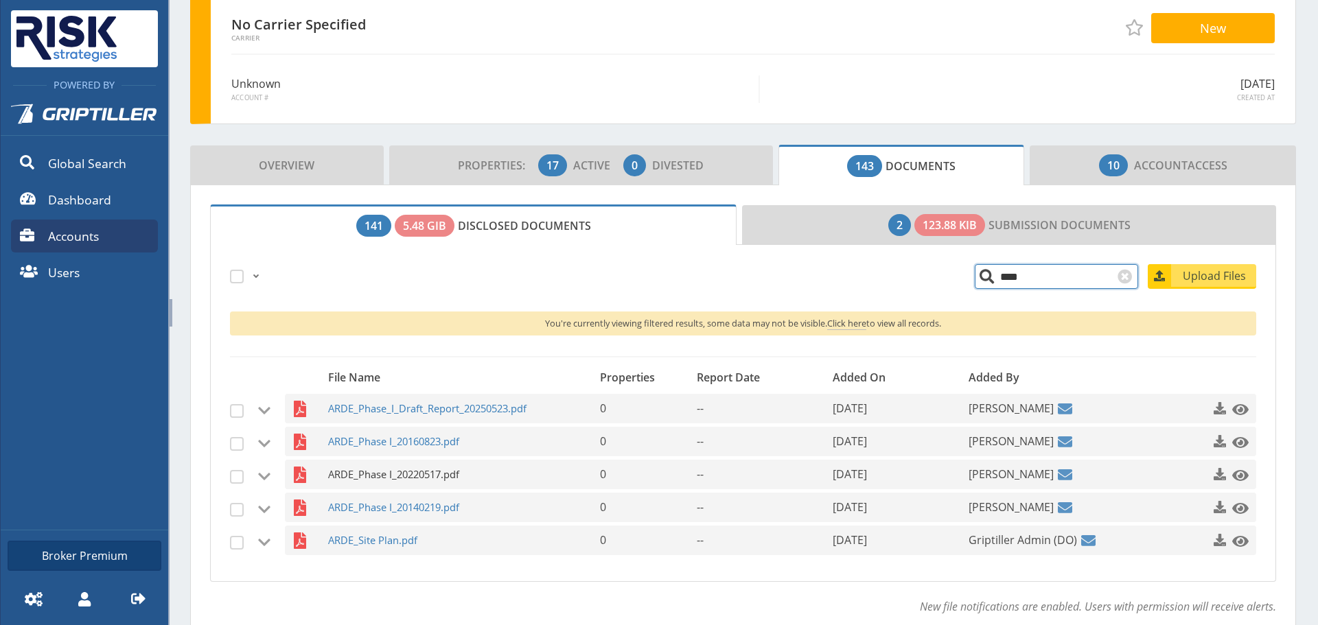
click at [412, 467] on span "ARDE_Phase I_20220517.pdf" at bounding box center [445, 475] width 235 height 30
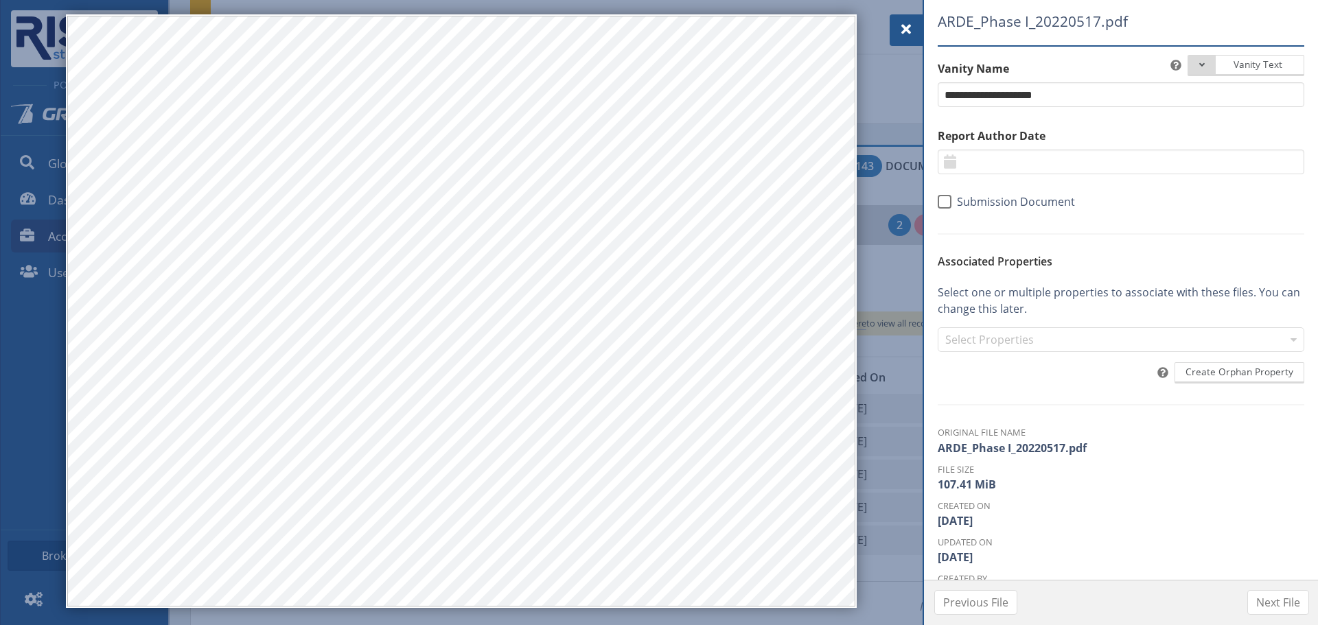
click at [897, 25] on div at bounding box center [906, 30] width 33 height 32
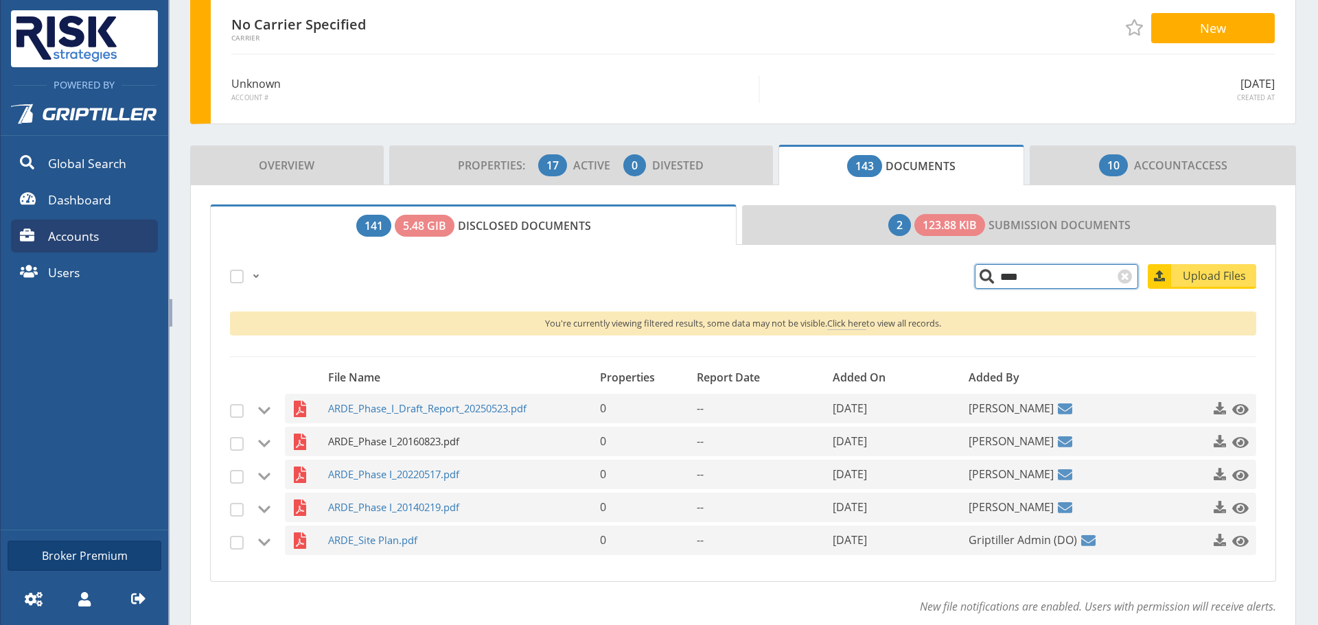
click at [396, 448] on span "ARDE_Phase I_20160823.pdf" at bounding box center [445, 442] width 235 height 30
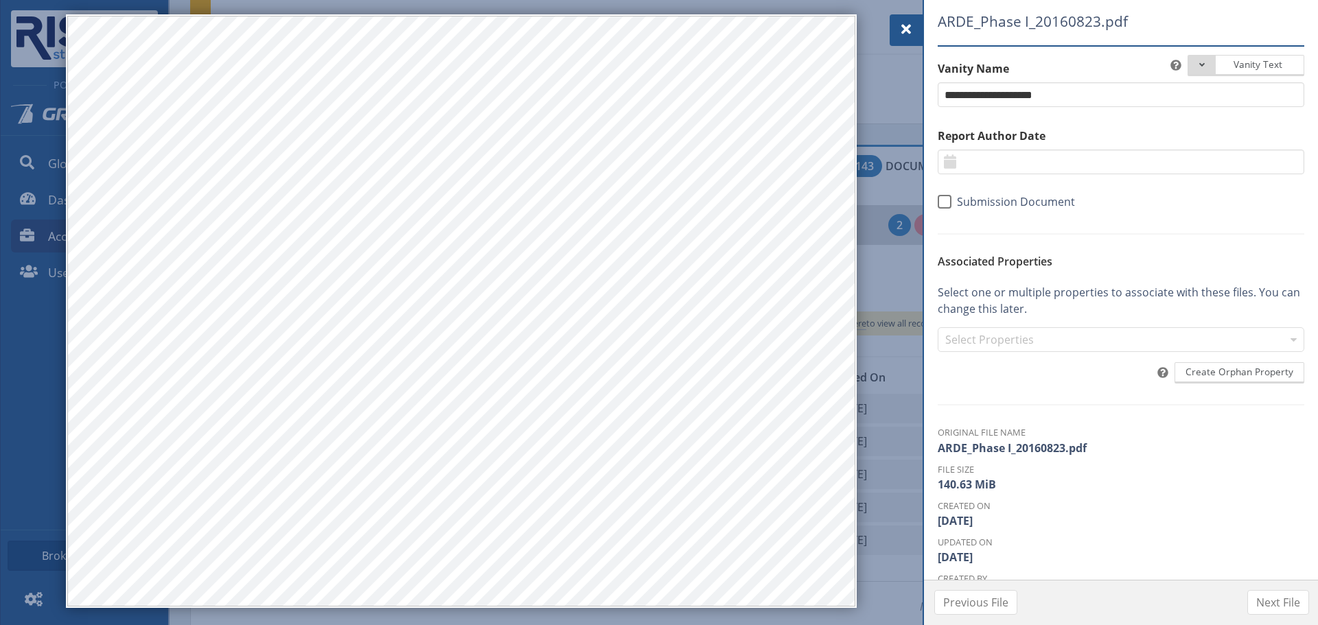
drag, startPoint x: 908, startPoint y: 33, endPoint x: 908, endPoint y: 45, distance: 11.7
click at [908, 33] on span at bounding box center [906, 29] width 16 height 16
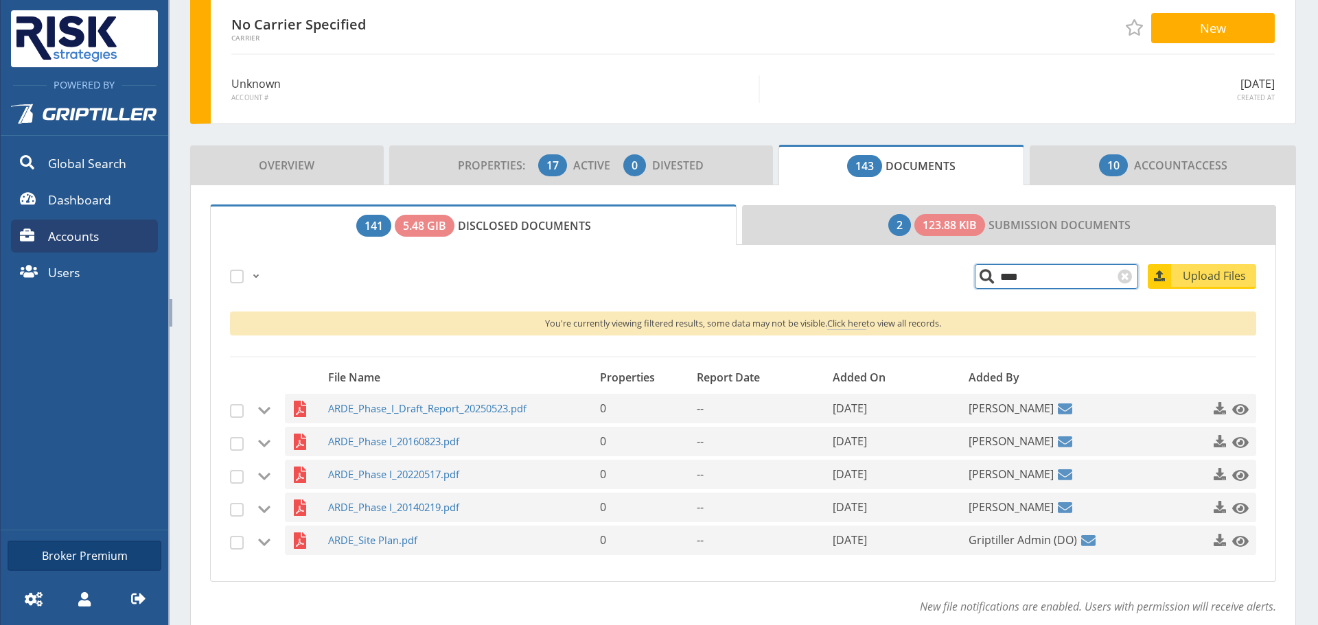
click at [1022, 284] on input "****" at bounding box center [1056, 276] width 163 height 25
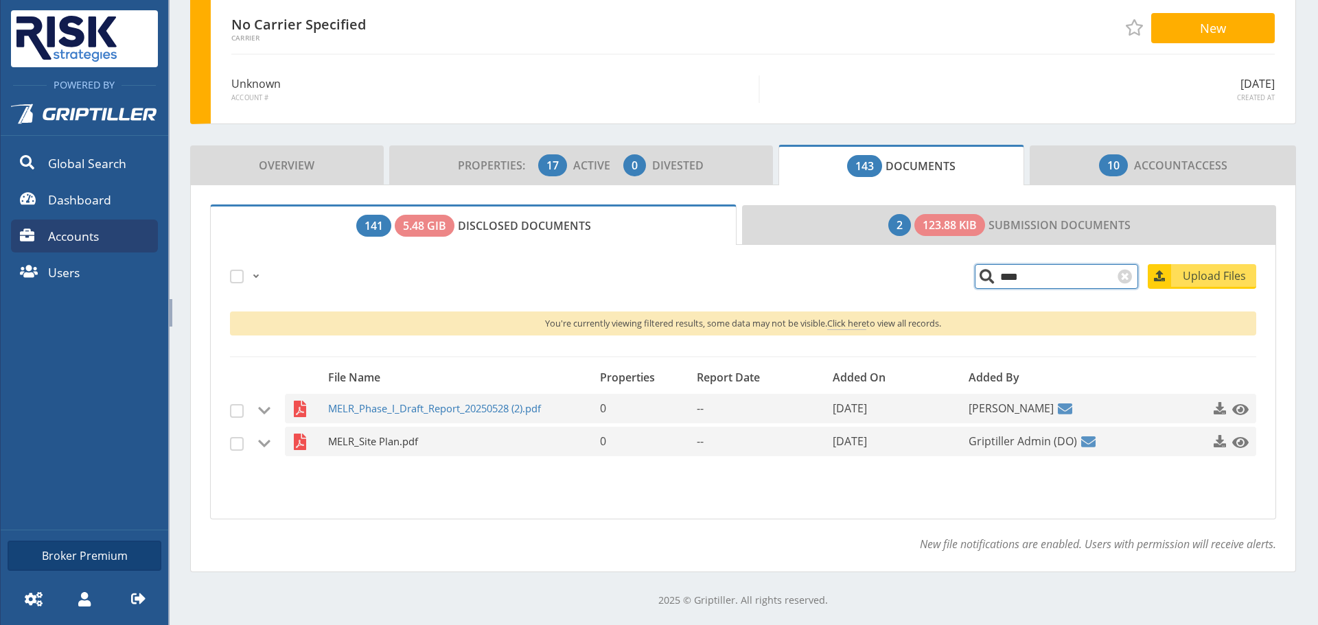
click at [384, 437] on span "MELR_Site Plan.pdf" at bounding box center [445, 442] width 235 height 30
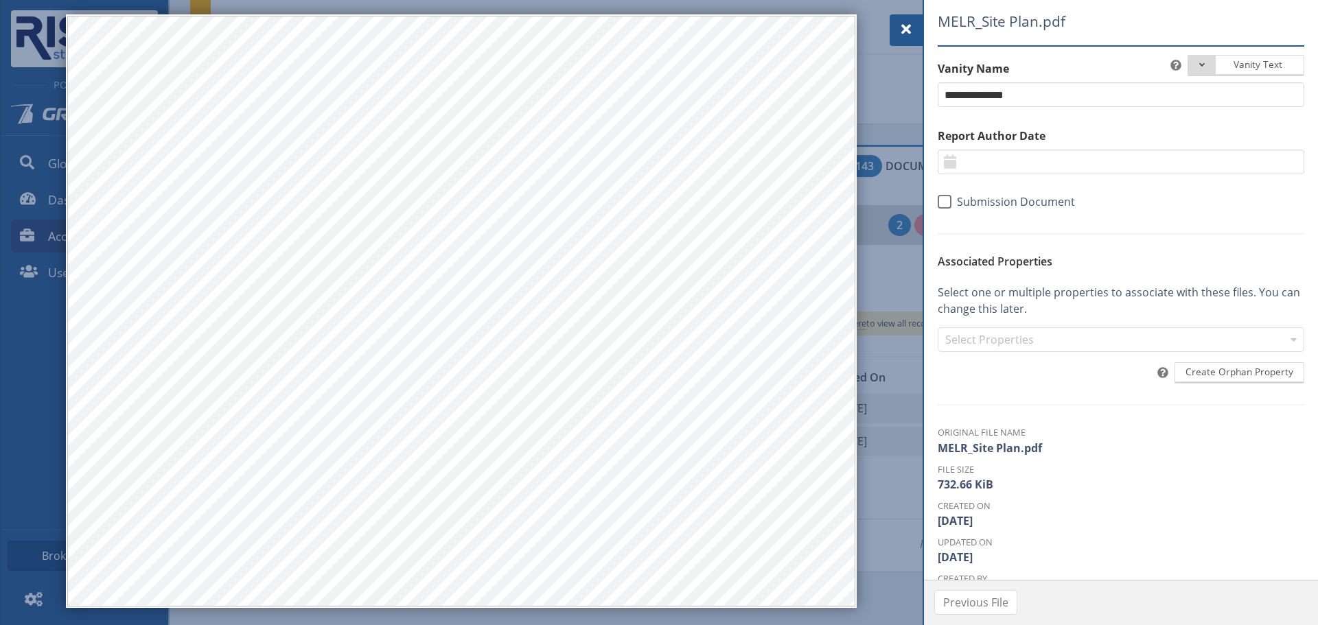
click at [912, 32] on span at bounding box center [906, 29] width 16 height 16
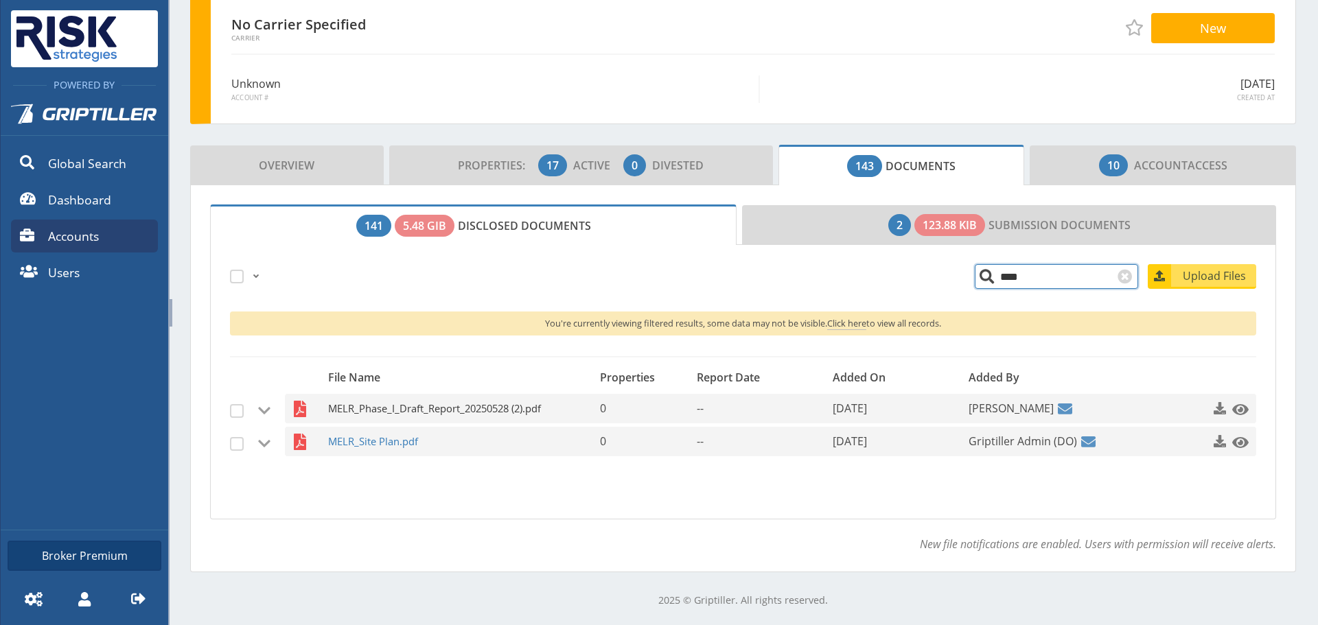
click at [454, 415] on span "MELR_Phase_I_Draft_Report_20250528 (2).pdf" at bounding box center [445, 409] width 235 height 30
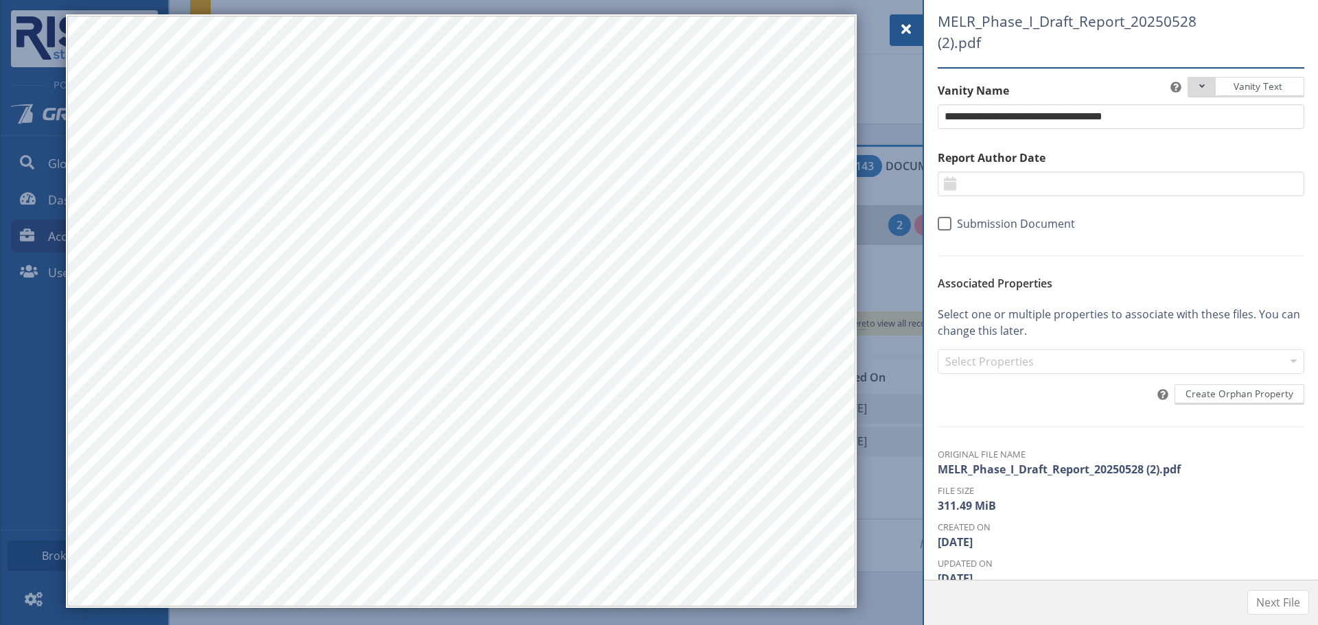
click at [912, 32] on span at bounding box center [906, 29] width 16 height 16
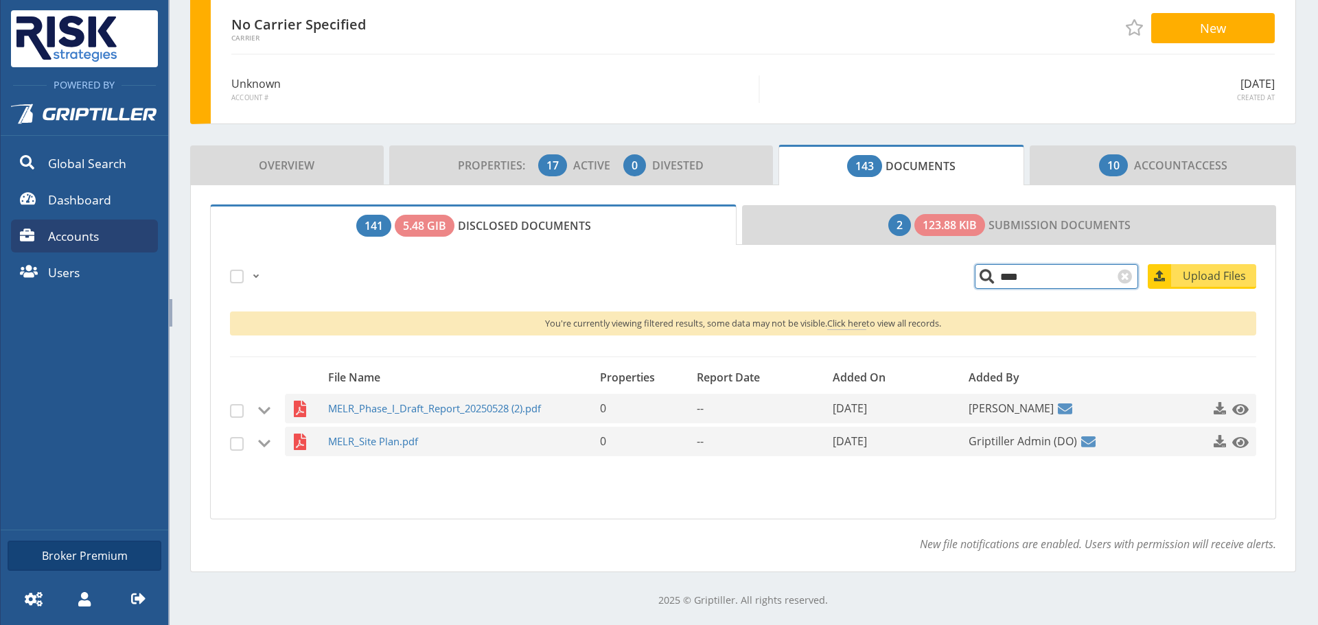
click at [1008, 283] on input "****" at bounding box center [1056, 276] width 163 height 25
click at [363, 447] on span "ELTO_Site Plan.pdf" at bounding box center [445, 442] width 235 height 30
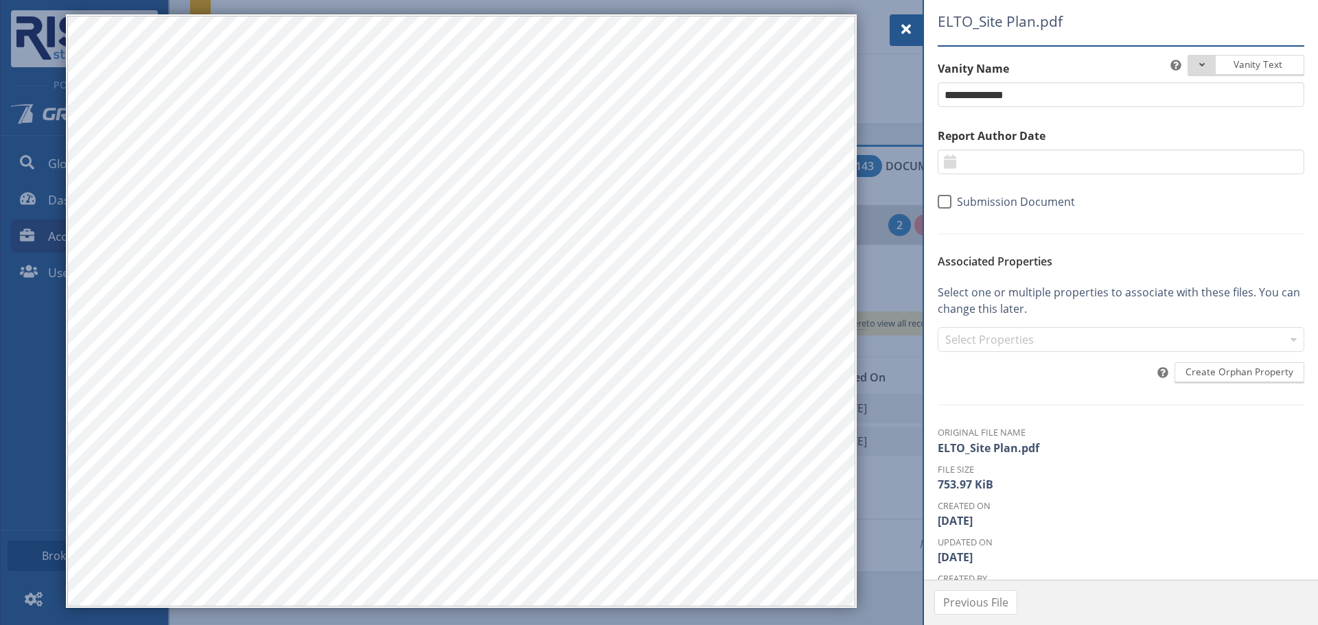
click at [910, 36] on span at bounding box center [906, 29] width 16 height 16
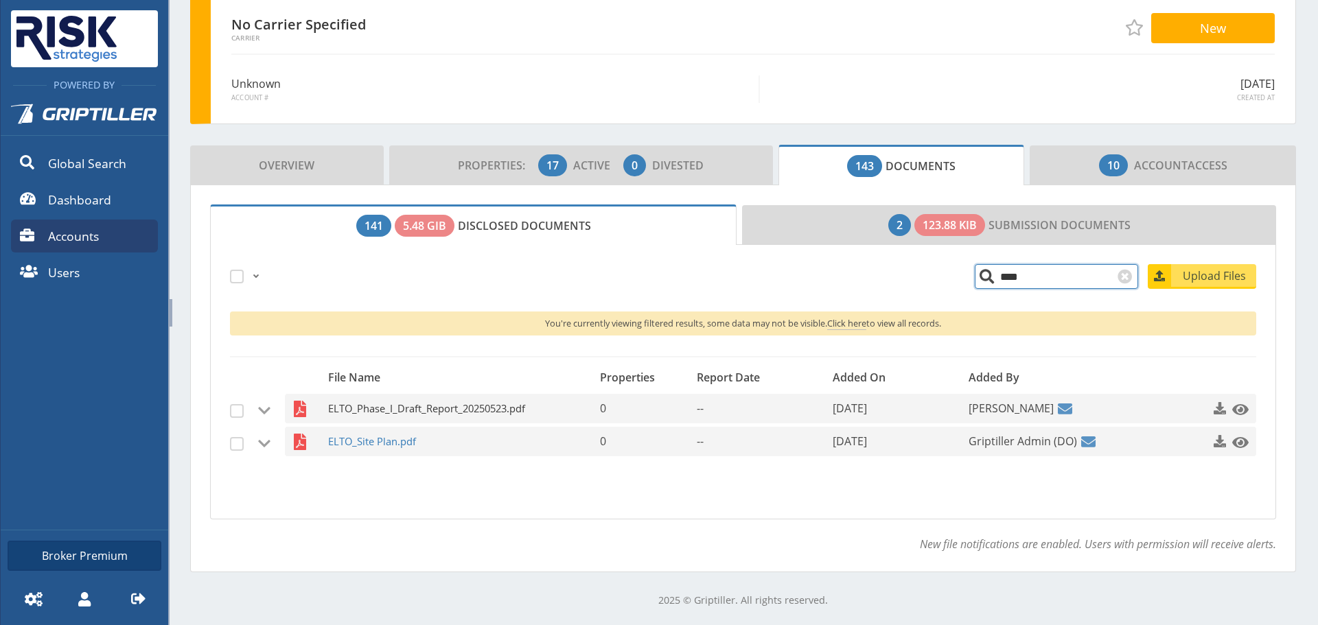
click at [454, 411] on span "ELTO_Phase_I_Draft_Report_20250523.pdf" at bounding box center [445, 409] width 235 height 30
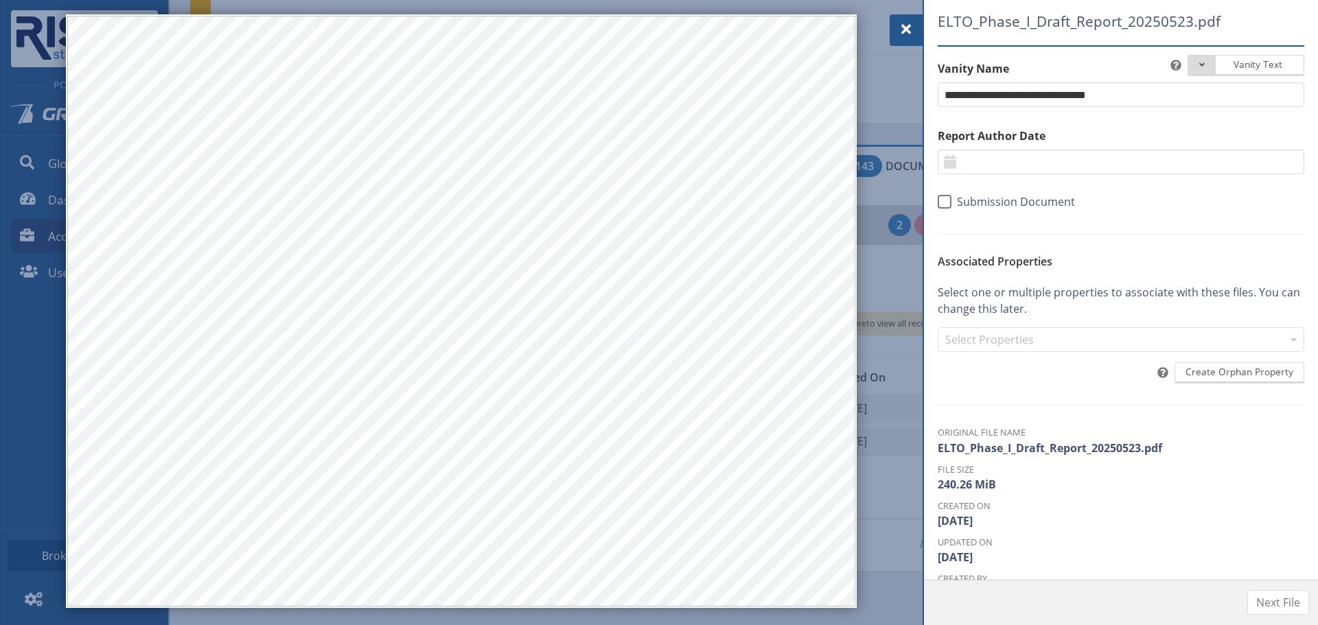
click at [895, 36] on div at bounding box center [906, 30] width 33 height 32
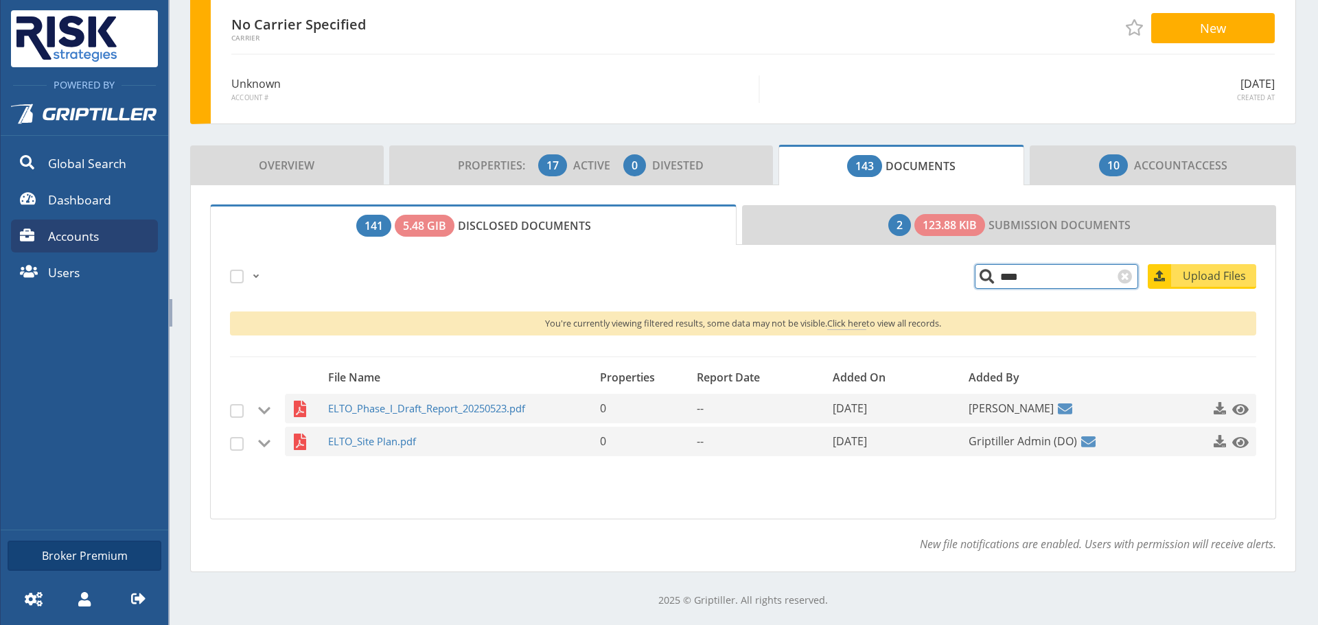
click at [1041, 275] on input "****" at bounding box center [1056, 276] width 163 height 25
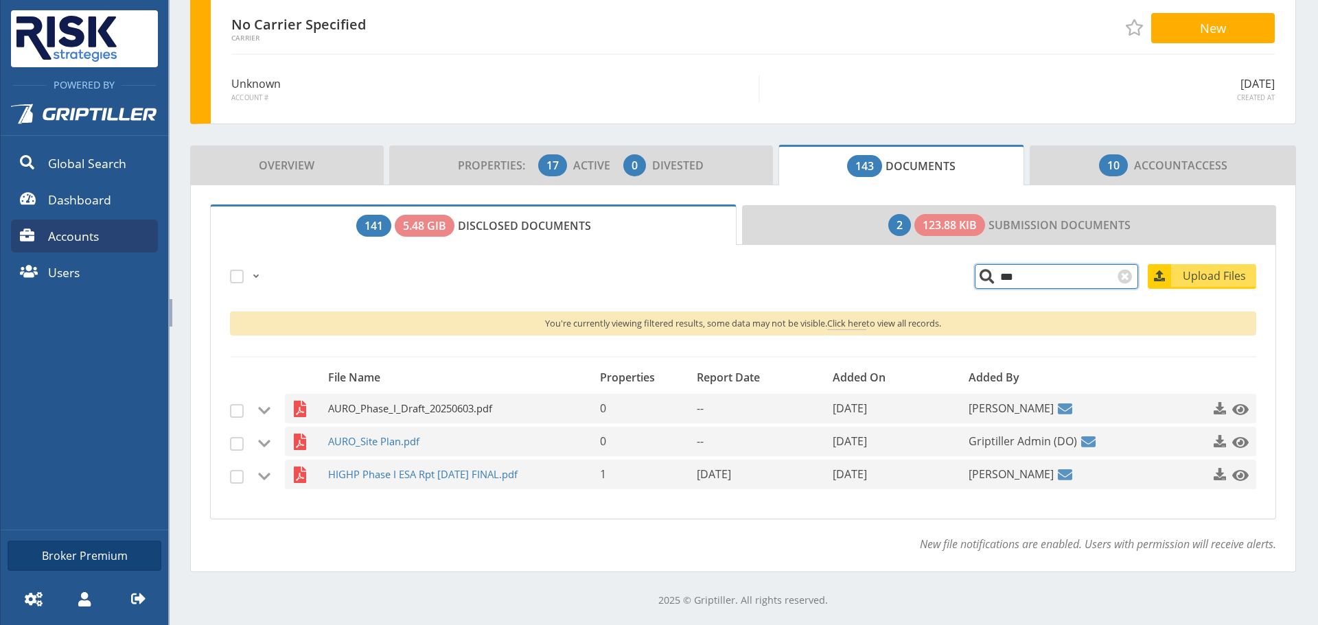
click at [418, 401] on span "AURO_Phase_I_Draft_20250603.pdf" at bounding box center [445, 409] width 235 height 30
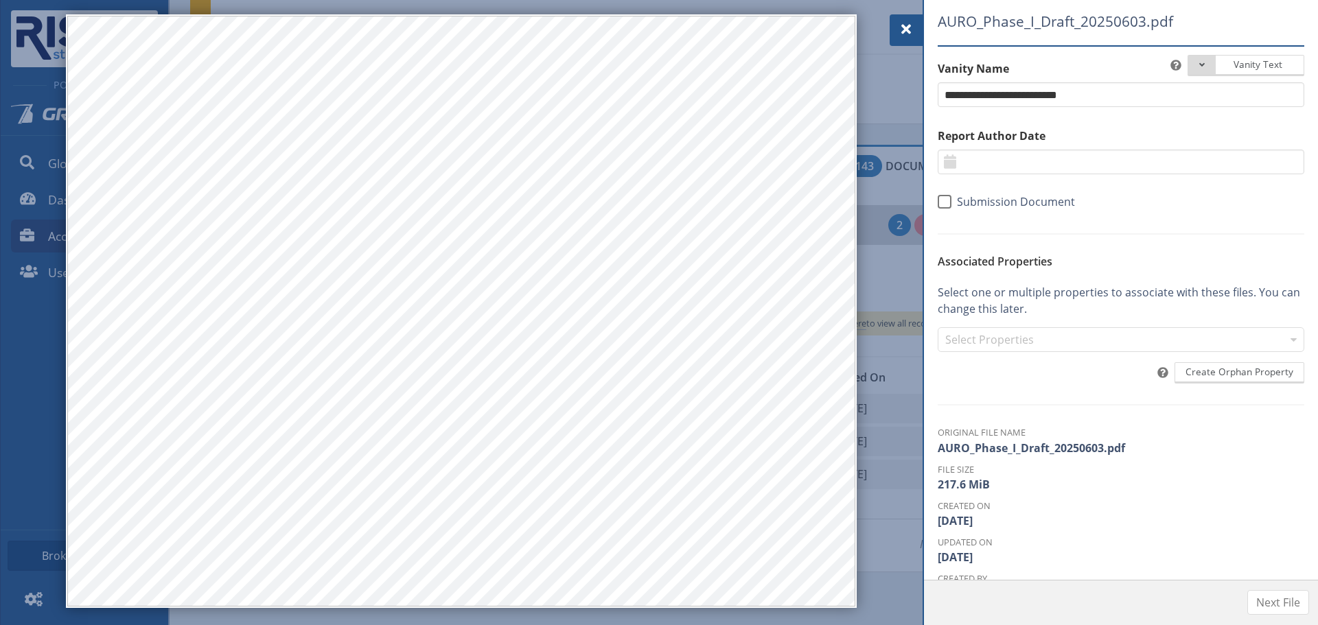
click at [903, 22] on span at bounding box center [906, 29] width 16 height 16
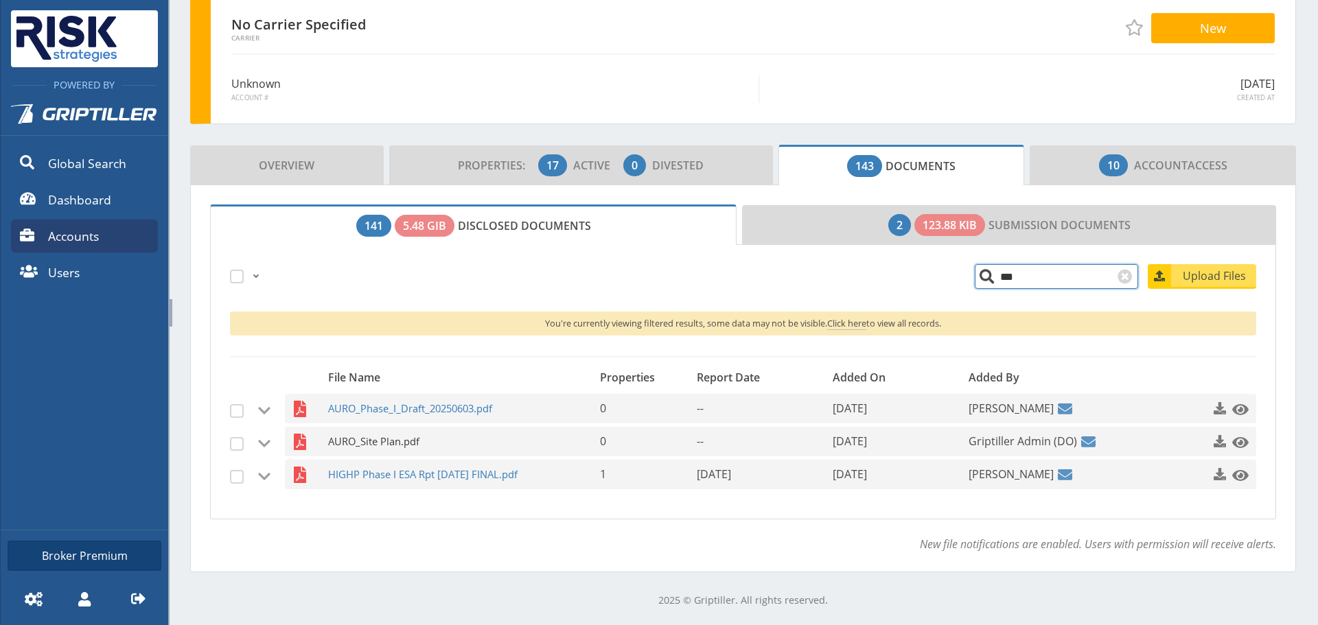
click at [404, 452] on span "AURO_Site Plan.pdf" at bounding box center [445, 442] width 235 height 30
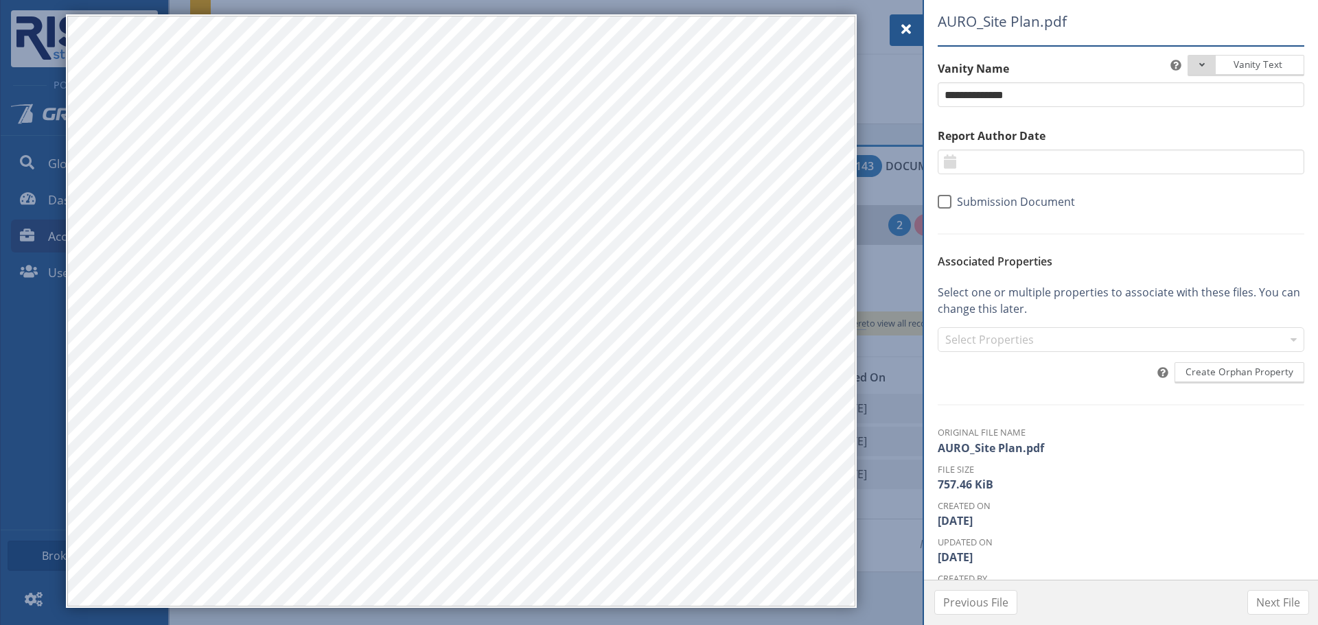
click at [894, 38] on div at bounding box center [906, 30] width 33 height 32
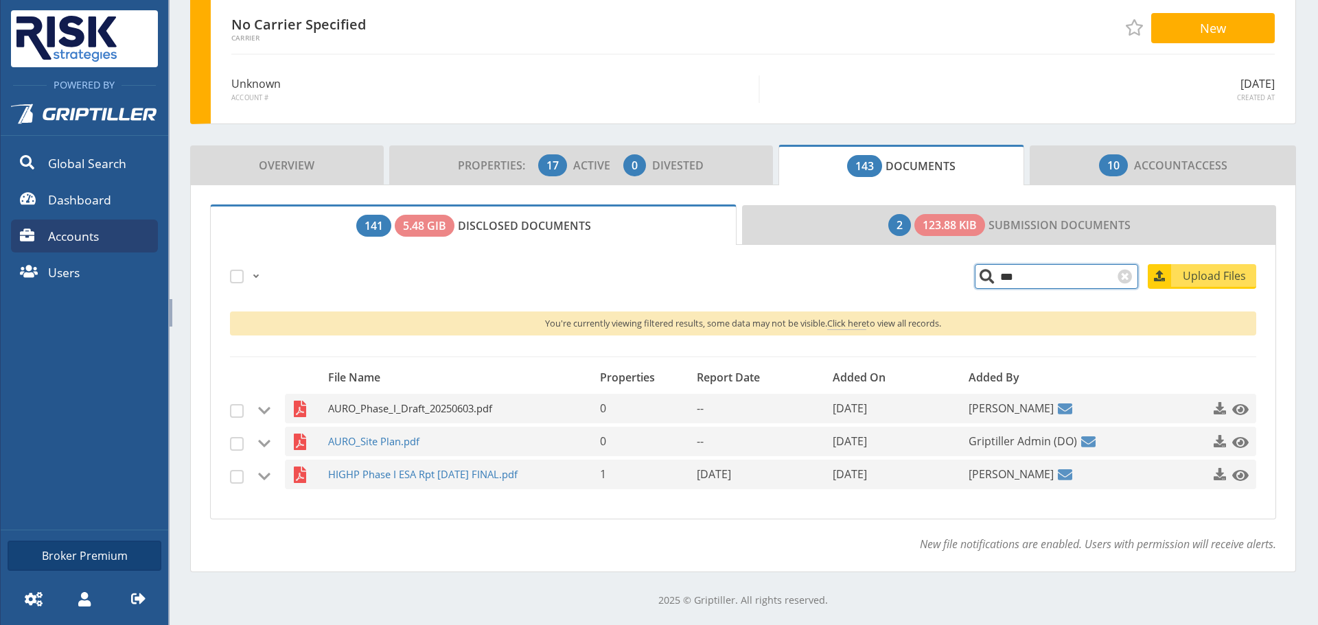
click at [411, 404] on span "AURO_Phase_I_Draft_20250603.pdf" at bounding box center [445, 409] width 235 height 30
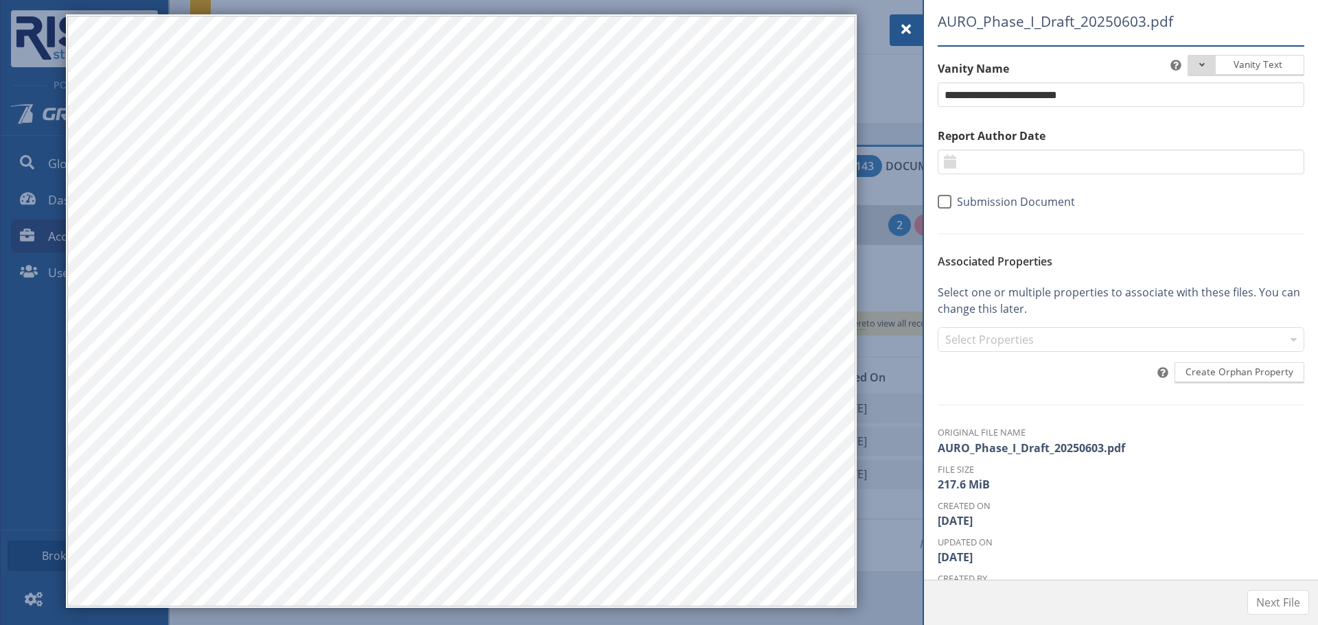
drag, startPoint x: 923, startPoint y: 33, endPoint x: 910, endPoint y: 34, distance: 12.4
click at [923, 32] on div "**********" at bounding box center [1120, 312] width 395 height 625
click at [910, 34] on span at bounding box center [906, 29] width 16 height 16
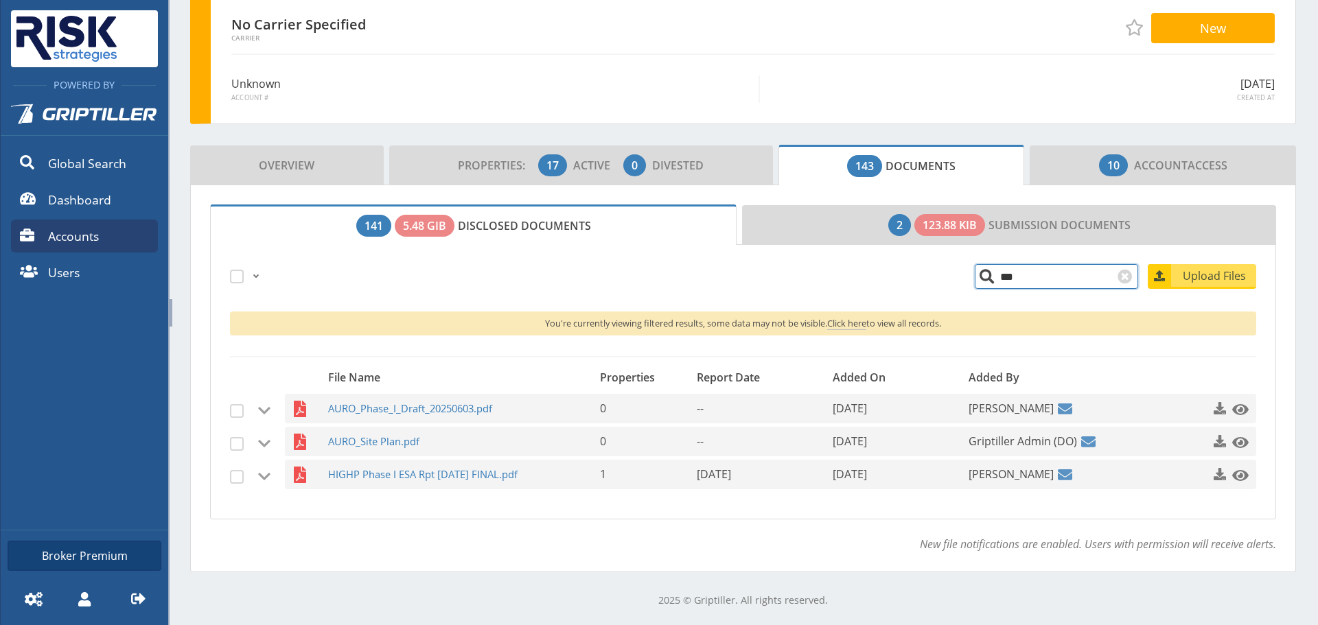
click at [1057, 279] on input "***" at bounding box center [1056, 276] width 163 height 25
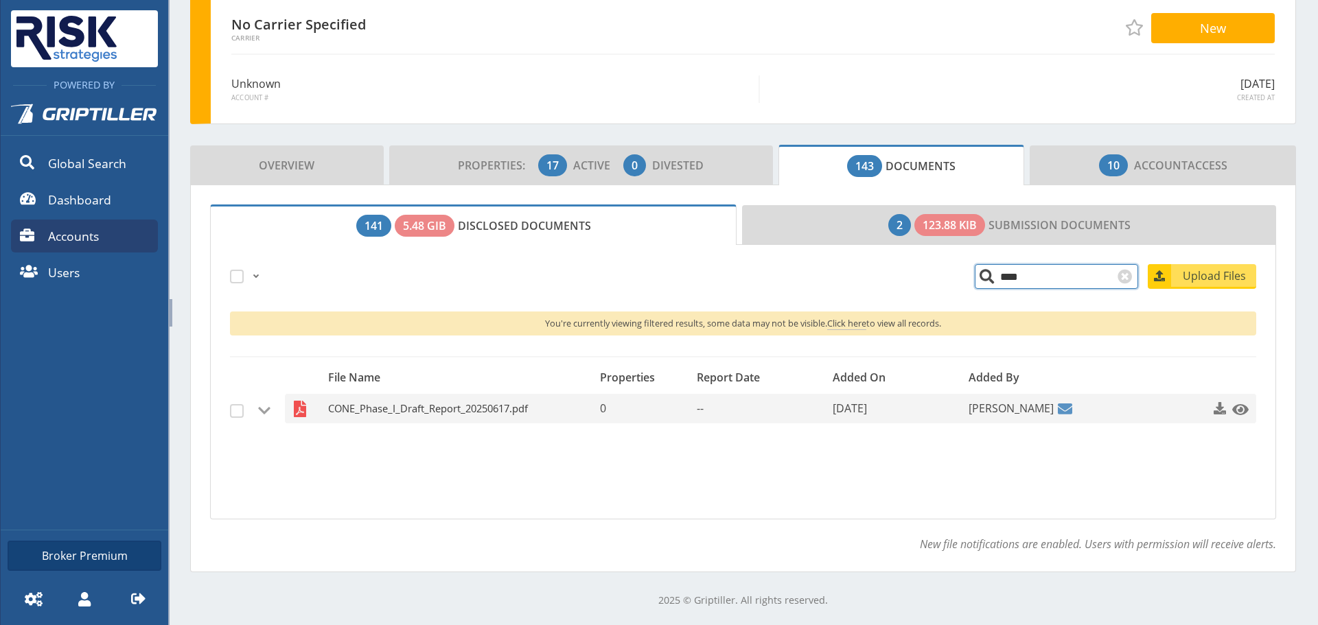
click at [488, 402] on span "CONE_Phase_I_Draft_Report_20250617.pdf" at bounding box center [445, 409] width 235 height 30
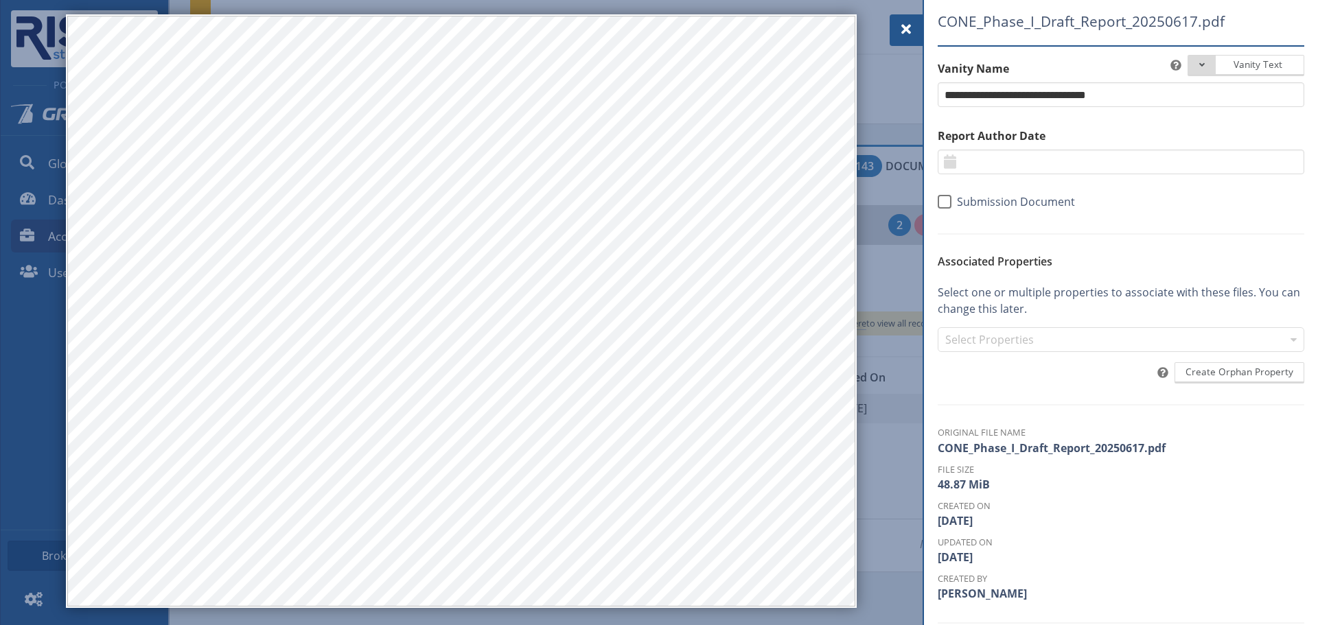
drag, startPoint x: 897, startPoint y: 40, endPoint x: 872, endPoint y: 49, distance: 26.3
click at [897, 40] on div at bounding box center [906, 30] width 33 height 32
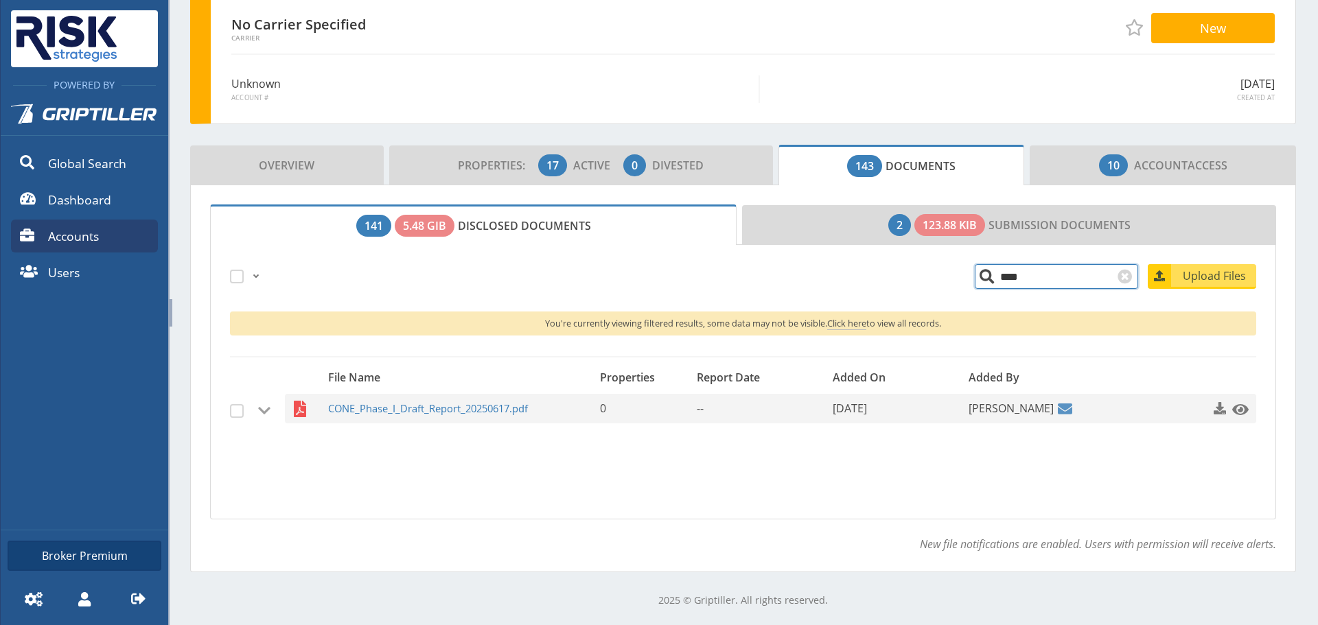
click at [989, 277] on input "****" at bounding box center [1056, 276] width 163 height 25
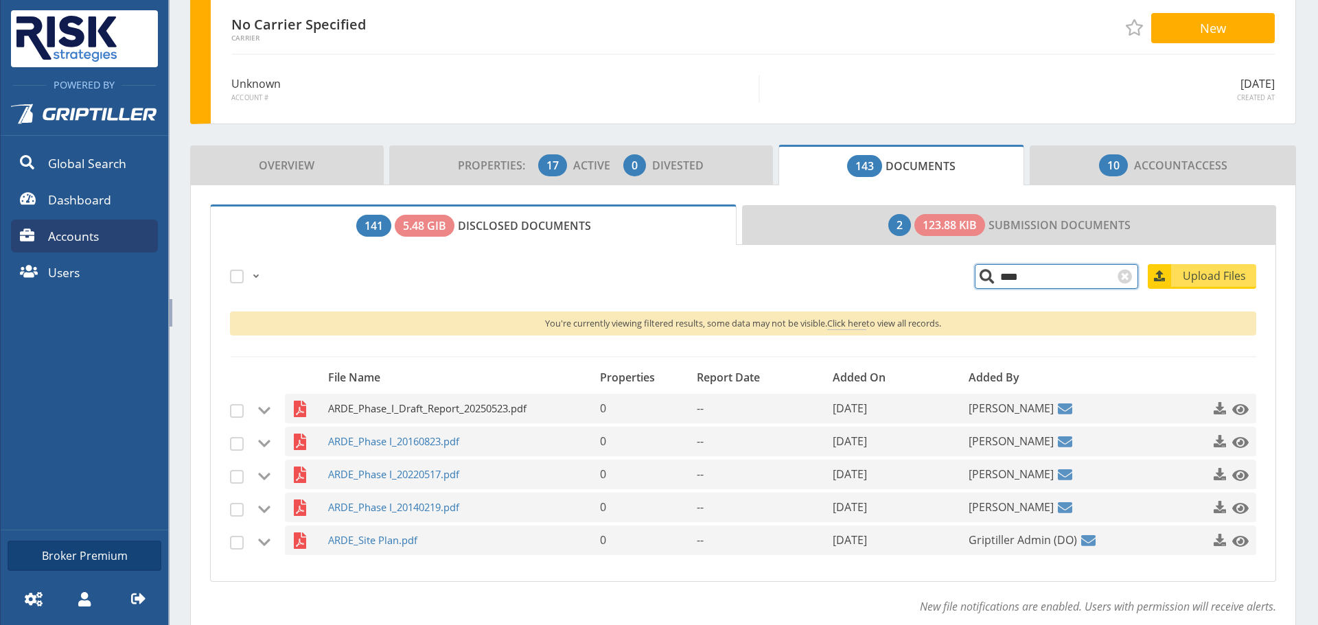
click at [430, 408] on span "ARDE_Phase_I_Draft_Report_20250523.pdf" at bounding box center [445, 409] width 235 height 30
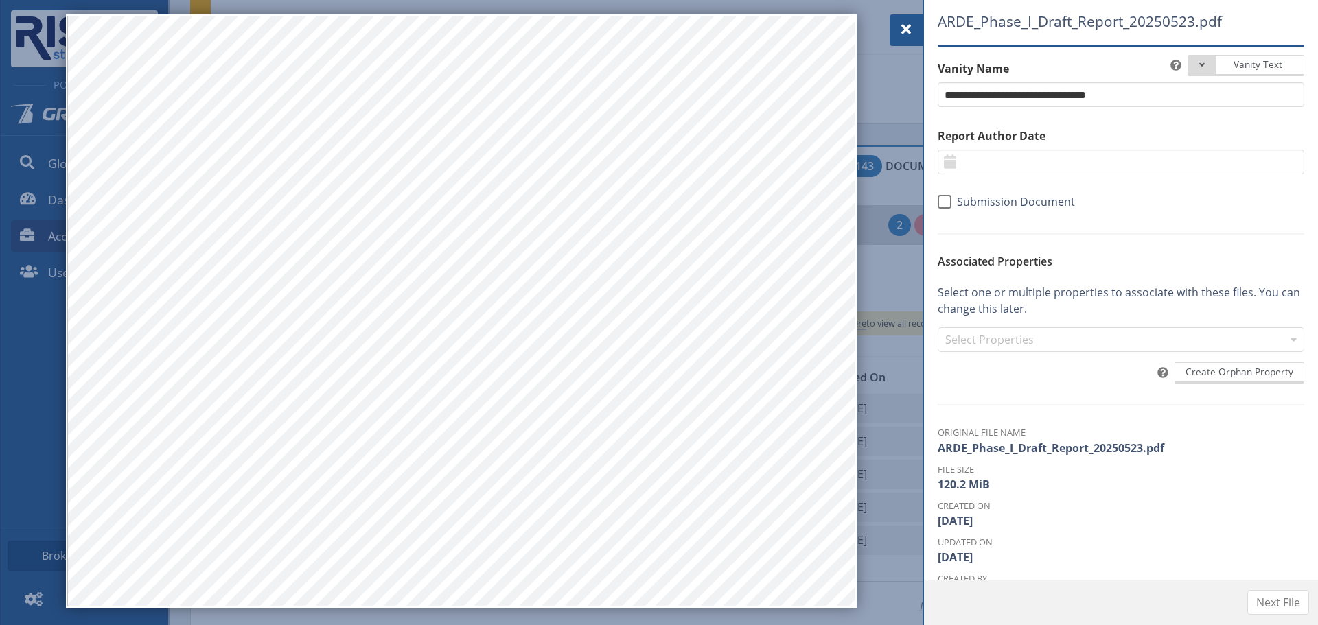
click at [899, 38] on div at bounding box center [906, 30] width 33 height 32
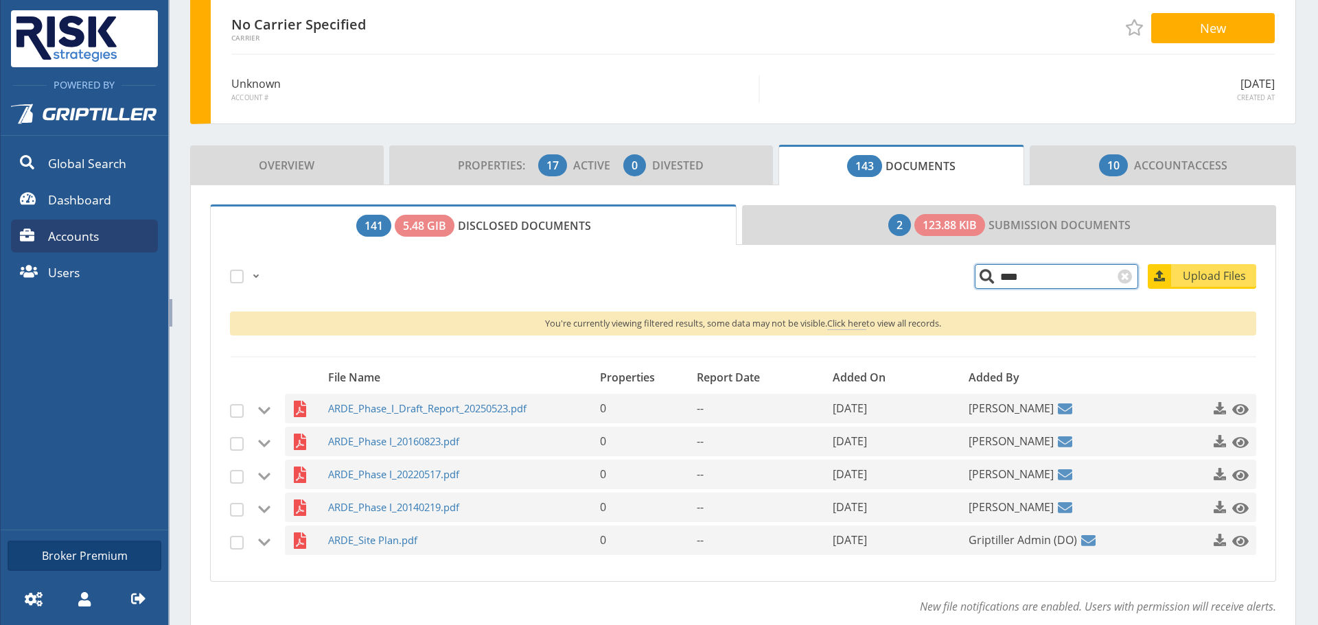
click at [1000, 280] on input "****" at bounding box center [1056, 276] width 163 height 25
click at [1002, 279] on input "****" at bounding box center [1056, 276] width 163 height 25
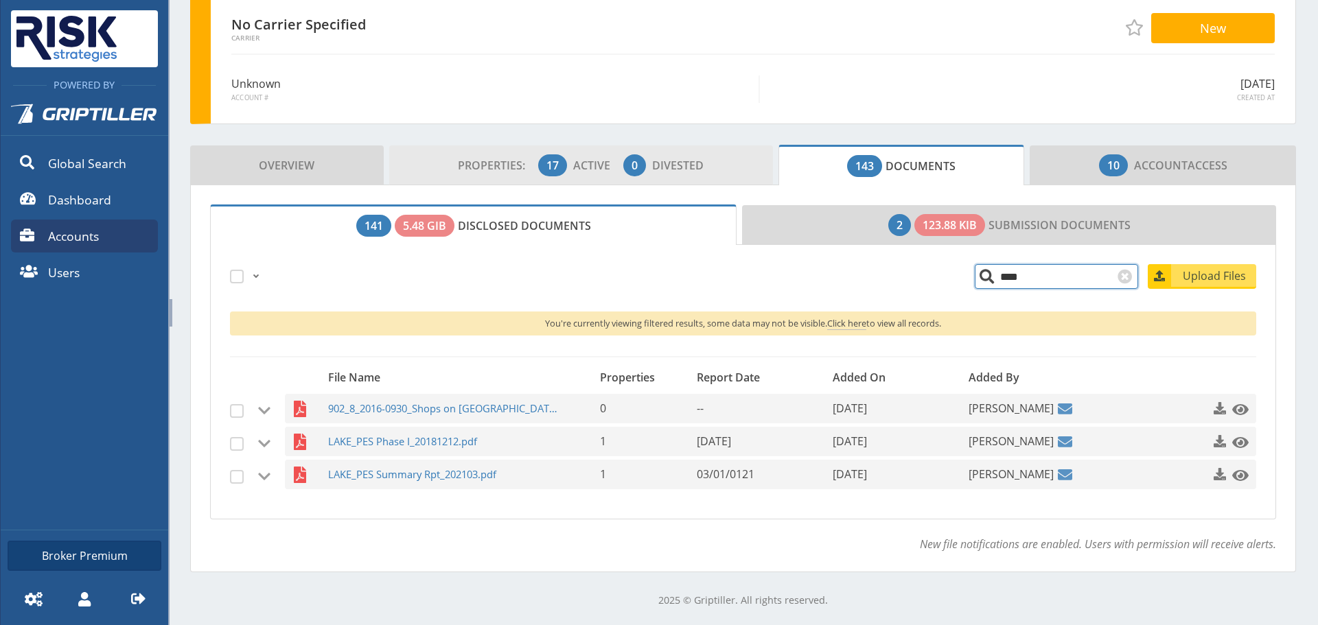
type input "****"
drag, startPoint x: 456, startPoint y: 158, endPoint x: 473, endPoint y: 161, distance: 17.5
click at [458, 157] on span "Properties: 17 Active 0 Divested" at bounding box center [581, 165] width 246 height 27
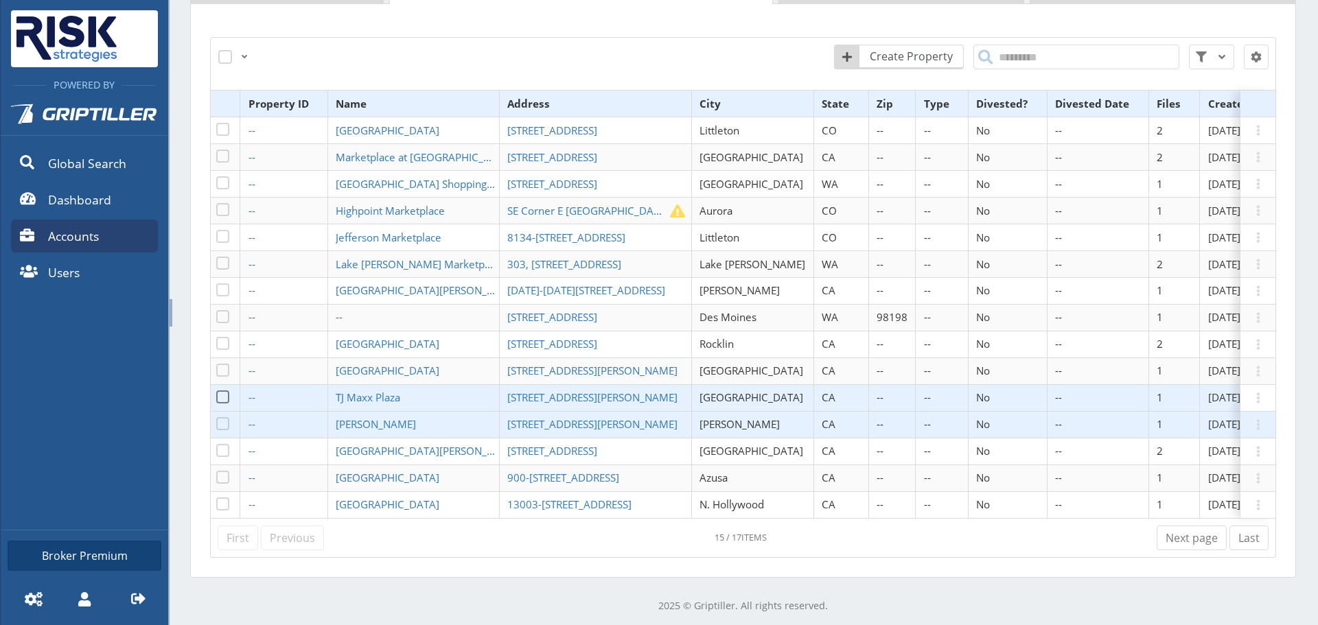
scroll to position [284, 0]
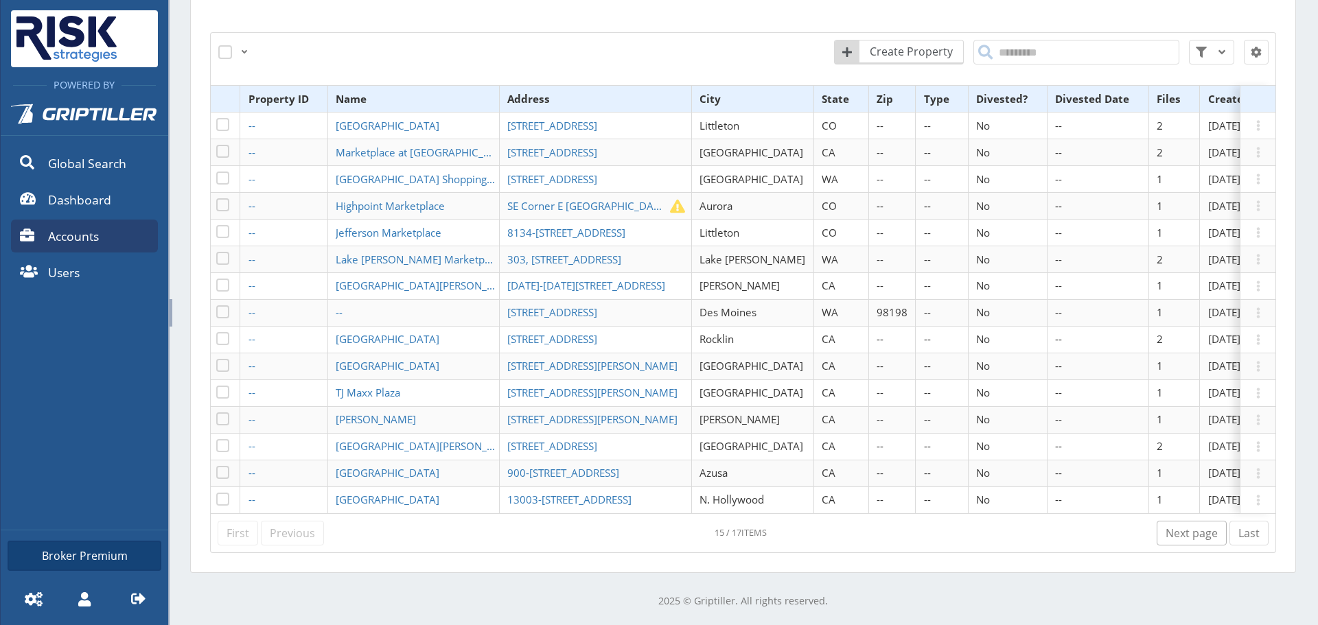
click at [1208, 532] on link "Next page" at bounding box center [1192, 533] width 70 height 25
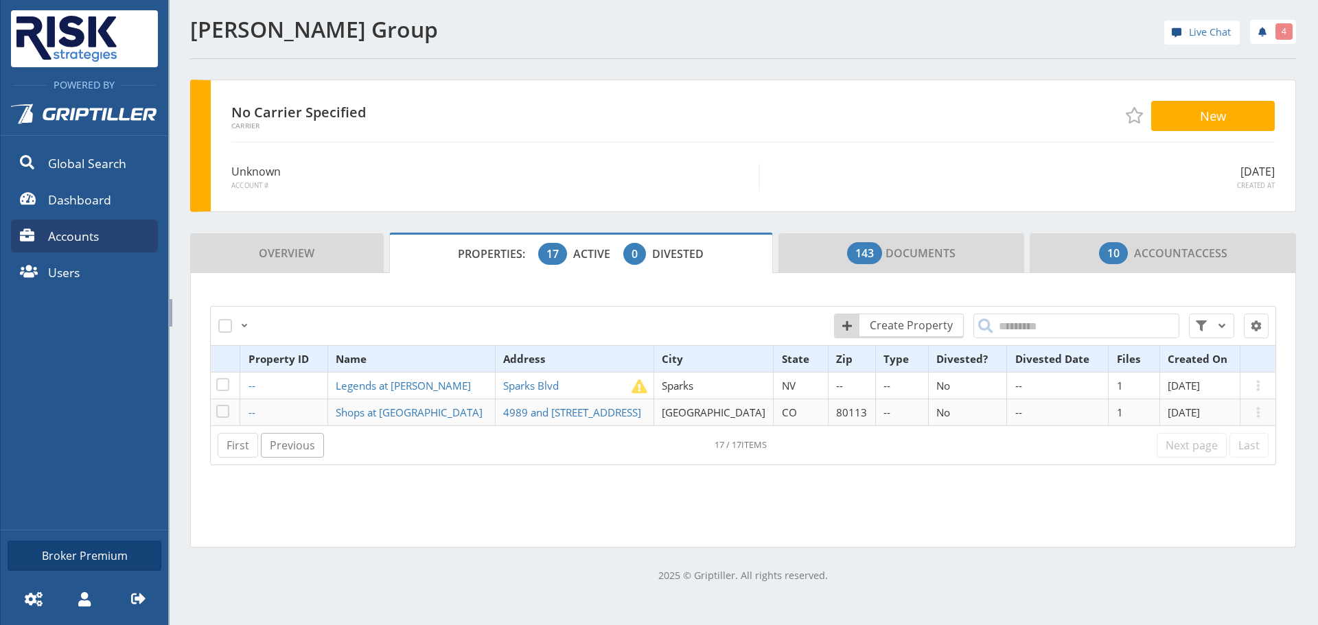
click at [292, 453] on link "Previous" at bounding box center [292, 445] width 63 height 25
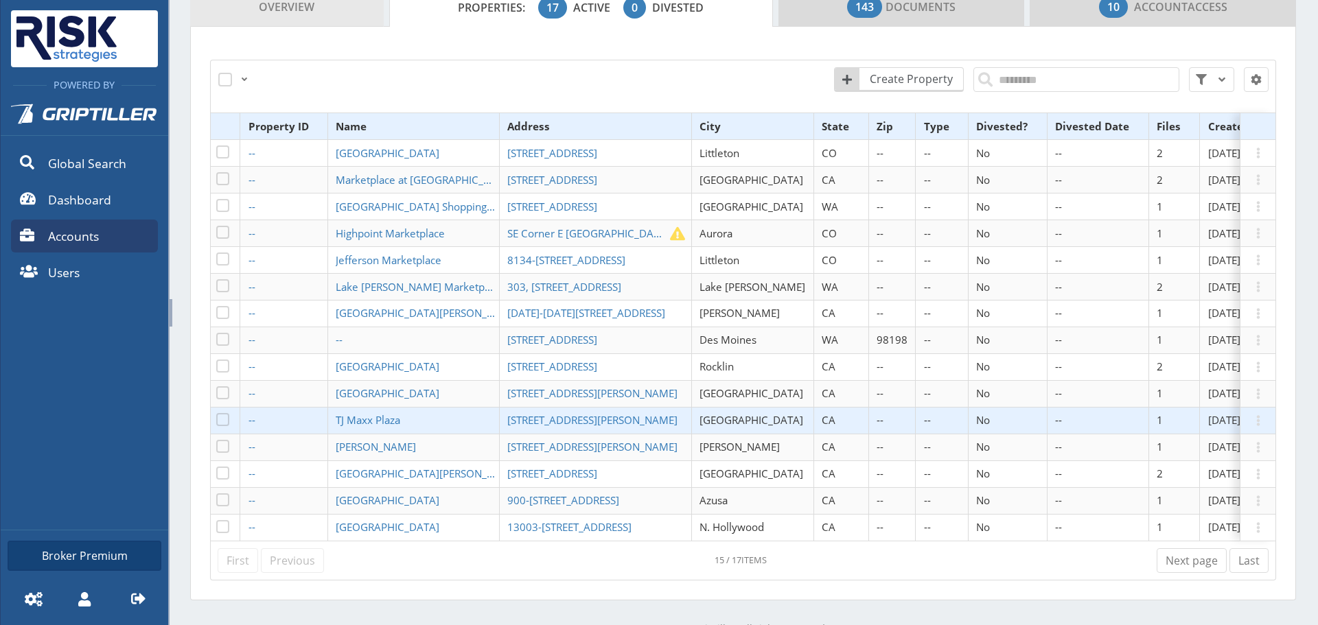
scroll to position [216, 0]
